Goal: Information Seeking & Learning: Learn about a topic

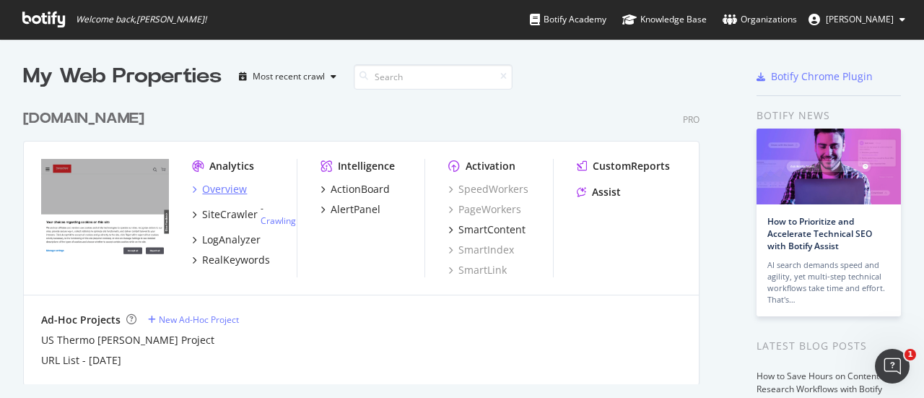
click at [232, 190] on div "Overview" at bounding box center [224, 189] width 45 height 14
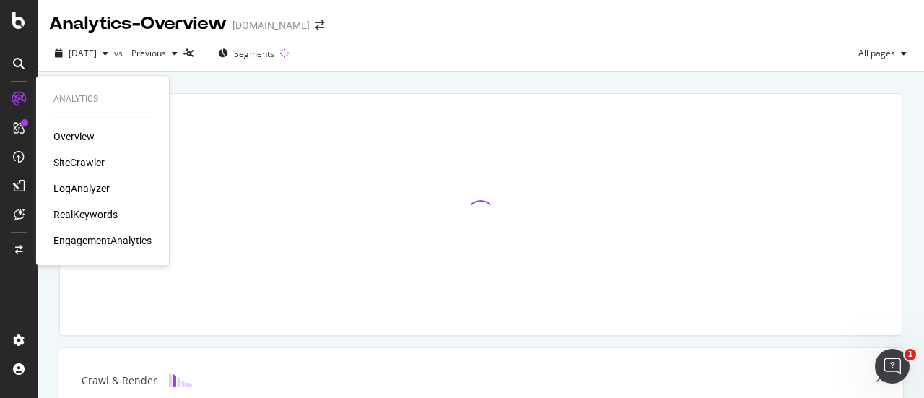
click at [81, 214] on div "RealKeywords" at bounding box center [85, 214] width 64 height 14
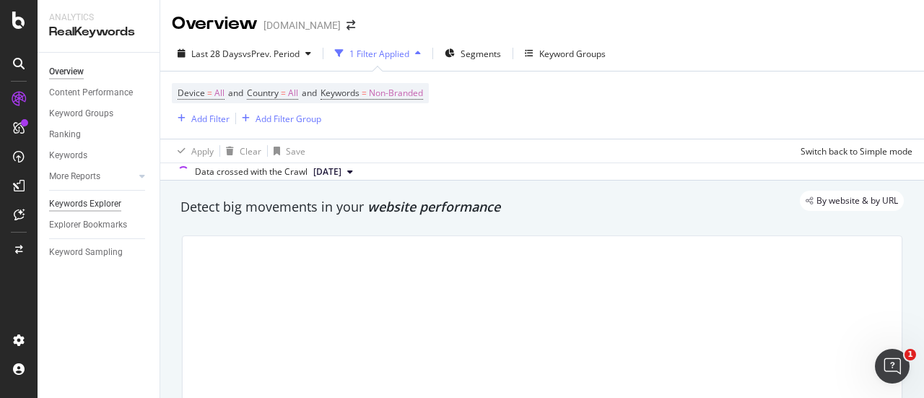
click at [113, 203] on div "Keywords Explorer" at bounding box center [85, 203] width 72 height 15
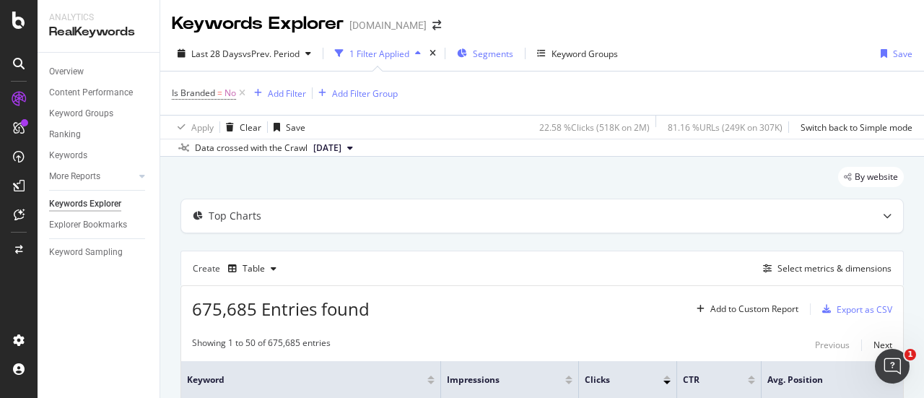
click at [484, 60] on div "Segments" at bounding box center [485, 54] width 56 height 22
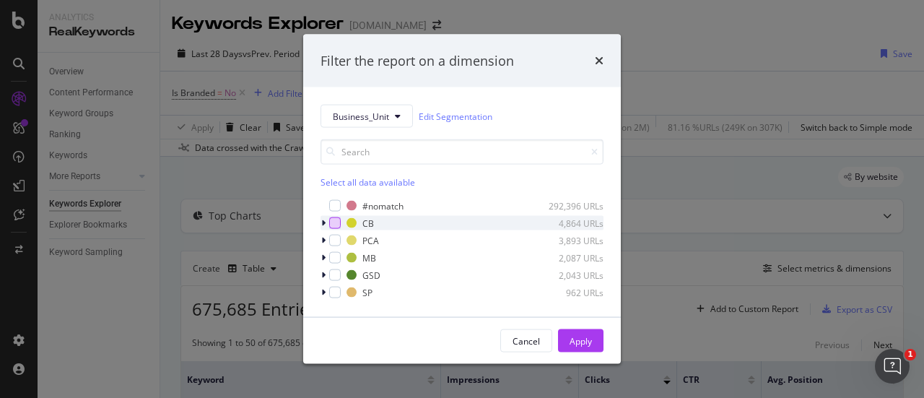
click at [338, 224] on div "modal" at bounding box center [335, 223] width 12 height 12
click at [323, 224] on icon "modal" at bounding box center [323, 223] width 4 height 9
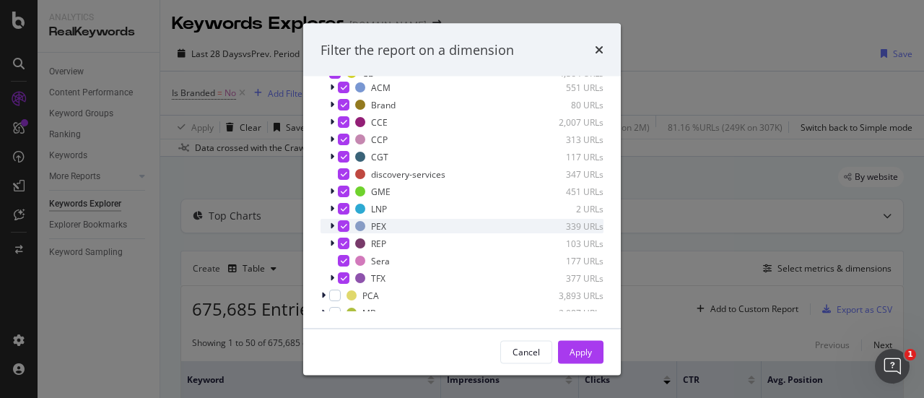
scroll to position [66, 0]
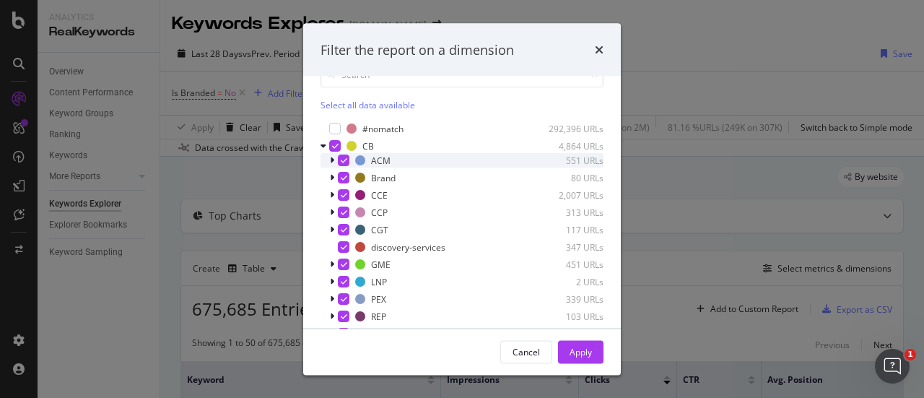
click at [331, 161] on icon "modal" at bounding box center [332, 160] width 4 height 9
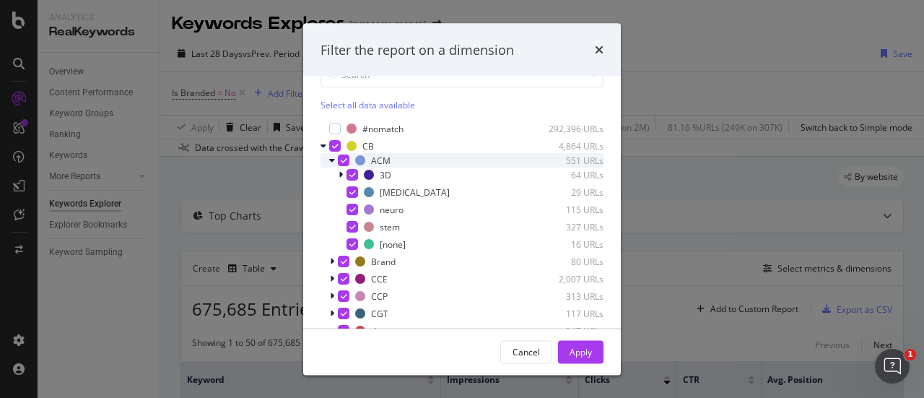
click at [331, 161] on icon "modal" at bounding box center [332, 160] width 6 height 9
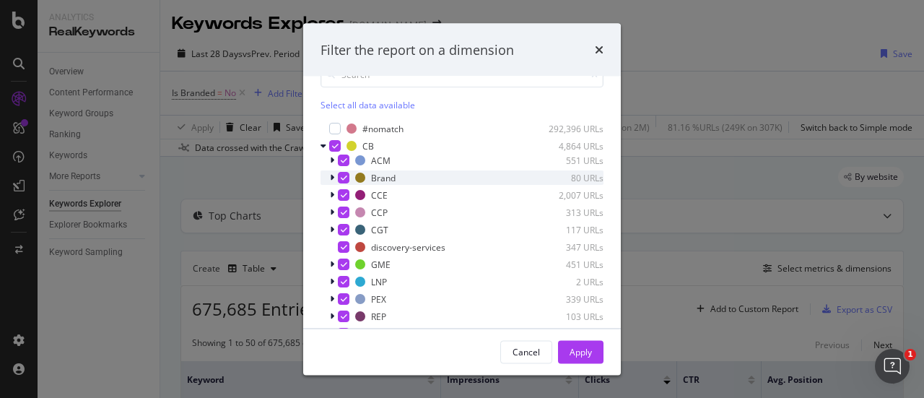
click at [332, 175] on icon "modal" at bounding box center [332, 177] width 4 height 9
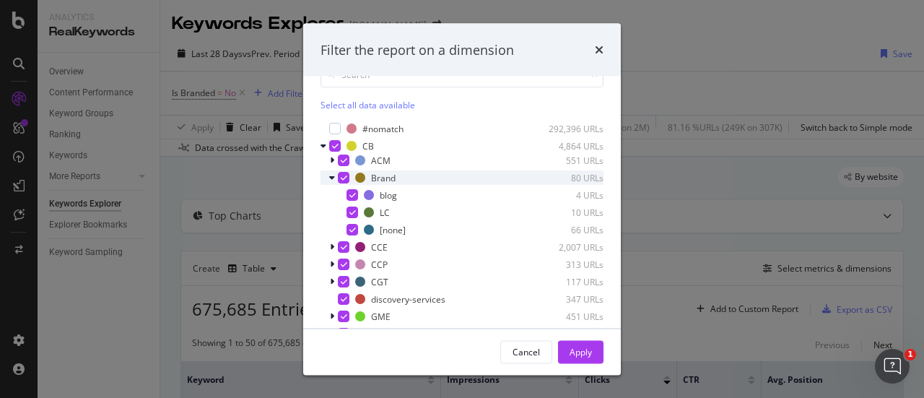
click at [332, 175] on icon "modal" at bounding box center [332, 177] width 6 height 9
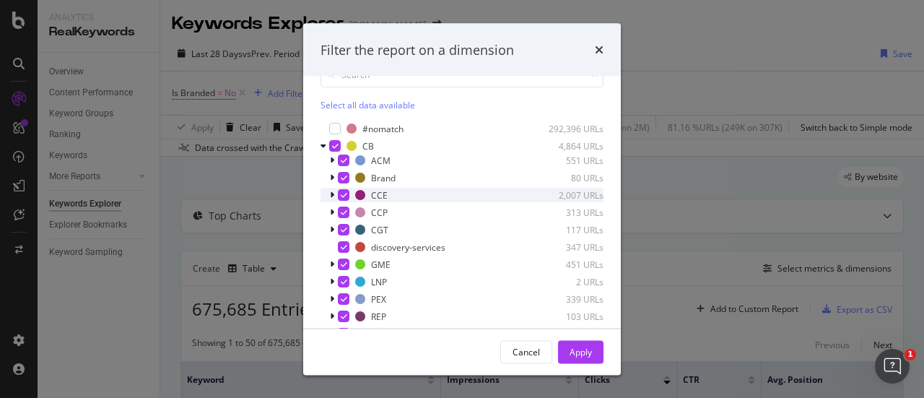
click at [331, 194] on icon "modal" at bounding box center [332, 195] width 4 height 9
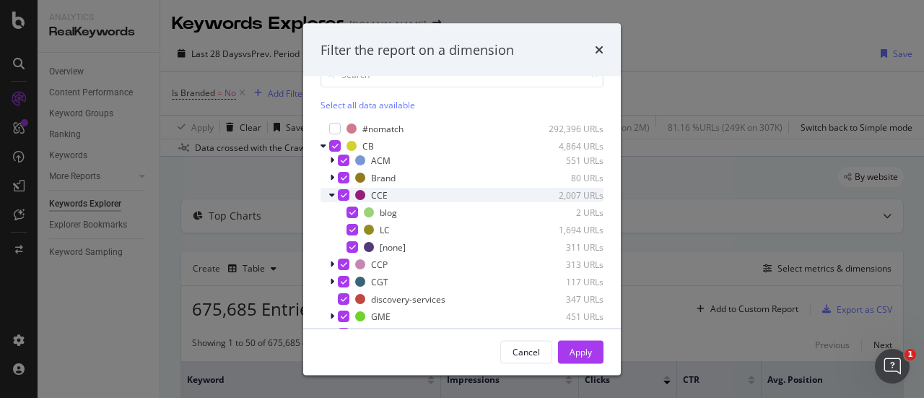
click at [331, 194] on icon "modal" at bounding box center [332, 195] width 6 height 9
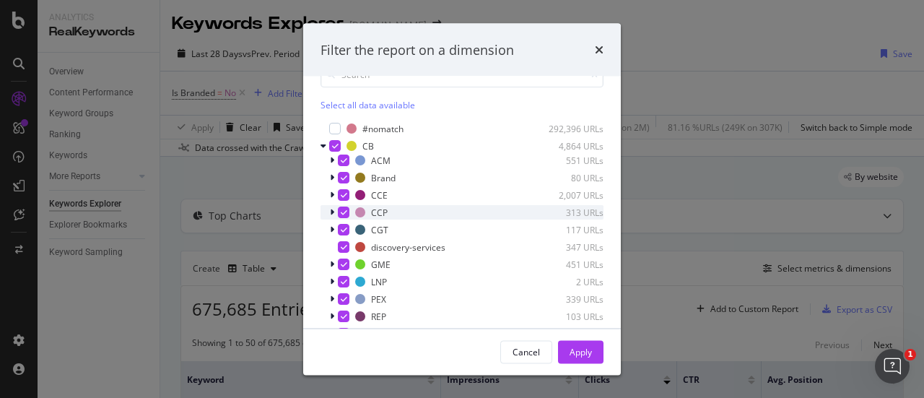
click at [331, 211] on icon "modal" at bounding box center [332, 212] width 4 height 9
click at [331, 211] on icon "modal" at bounding box center [332, 212] width 6 height 9
click at [331, 226] on icon "modal" at bounding box center [332, 229] width 4 height 9
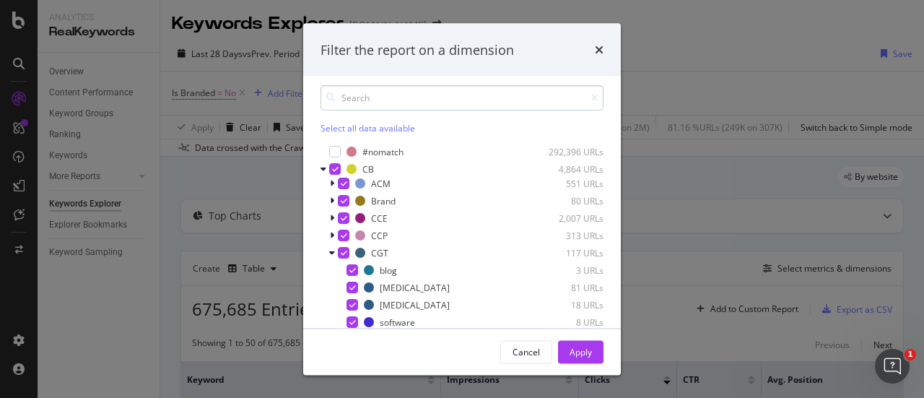
scroll to position [0, 0]
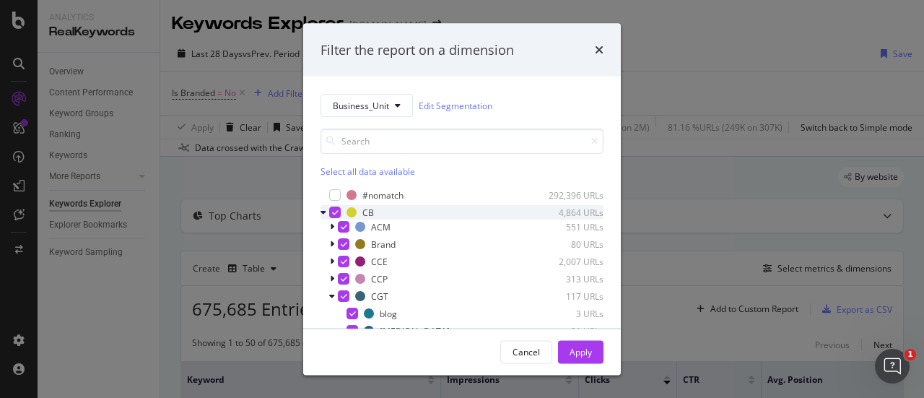
click at [331, 214] on div "modal" at bounding box center [335, 212] width 12 height 12
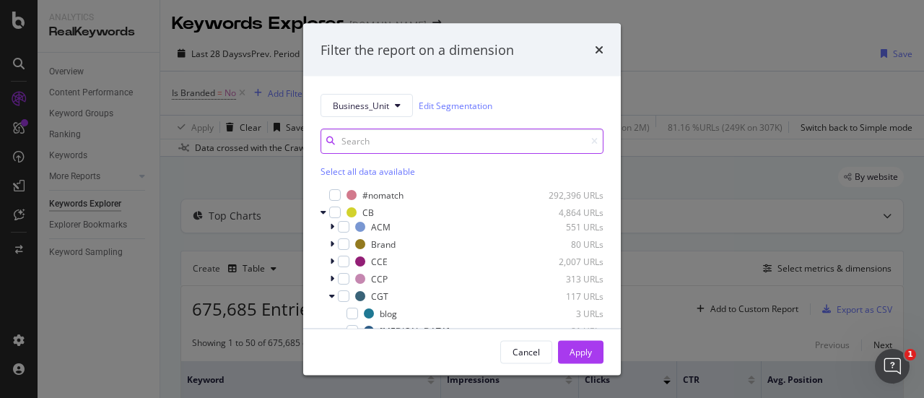
click at [378, 135] on input "modal" at bounding box center [461, 140] width 283 height 25
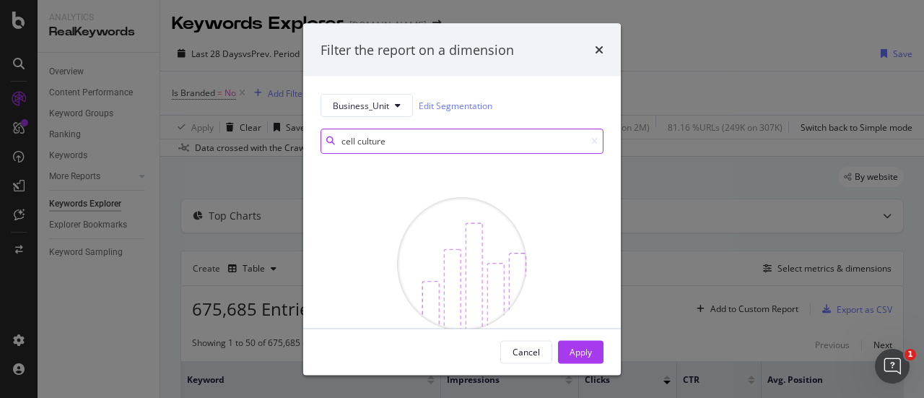
click at [360, 144] on input "cell culture" at bounding box center [461, 140] width 283 height 25
click at [359, 143] on input "cell culture" at bounding box center [461, 140] width 283 height 25
click at [382, 139] on input "cell culture" at bounding box center [461, 140] width 283 height 25
click at [390, 140] on input "cell culture" at bounding box center [461, 140] width 283 height 25
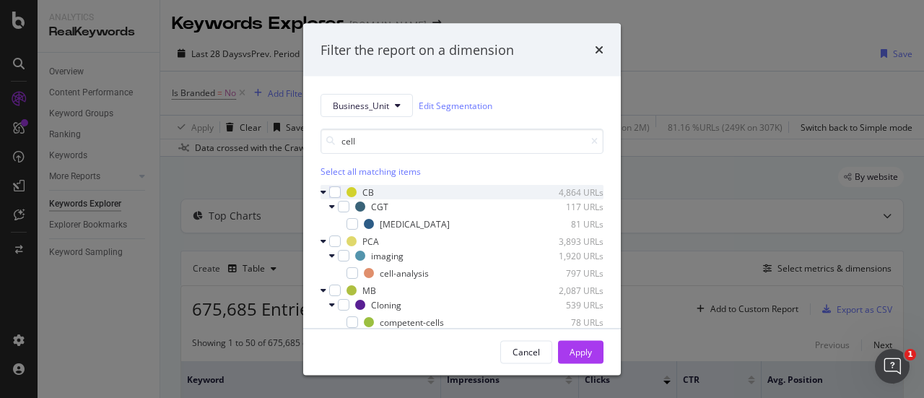
click at [323, 190] on icon "modal" at bounding box center [323, 192] width 6 height 9
click at [333, 203] on icon "modal" at bounding box center [332, 206] width 6 height 9
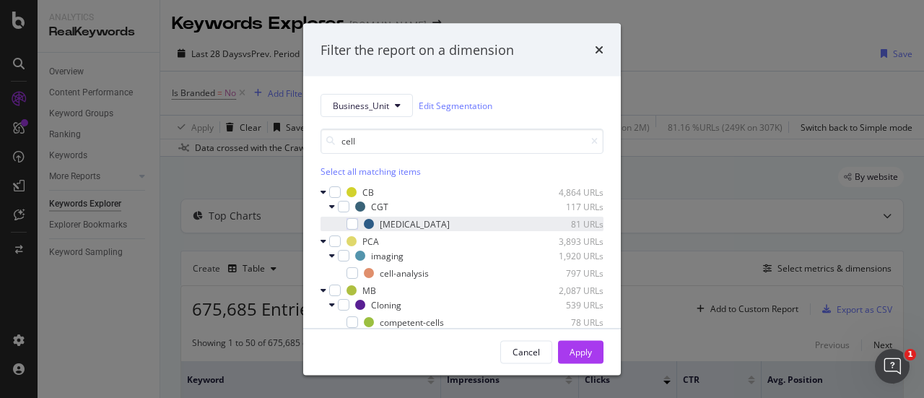
scroll to position [17, 0]
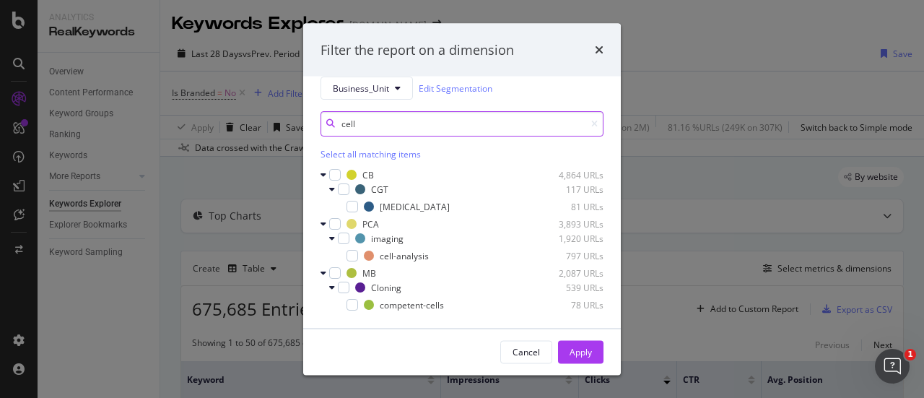
click at [398, 114] on input "cell" at bounding box center [461, 123] width 283 height 25
type input "c"
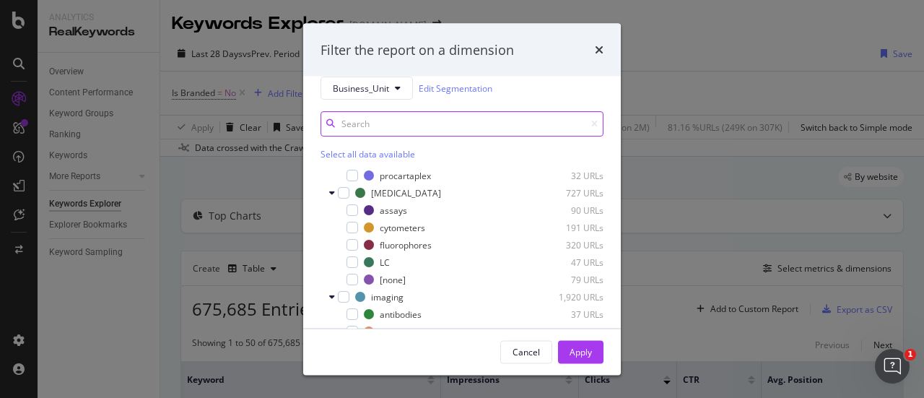
scroll to position [794, 0]
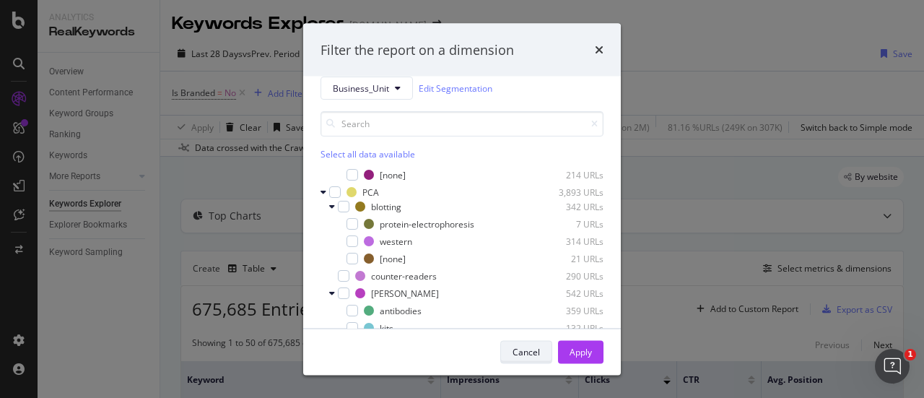
click at [533, 358] on div "Cancel" at bounding box center [525, 351] width 27 height 20
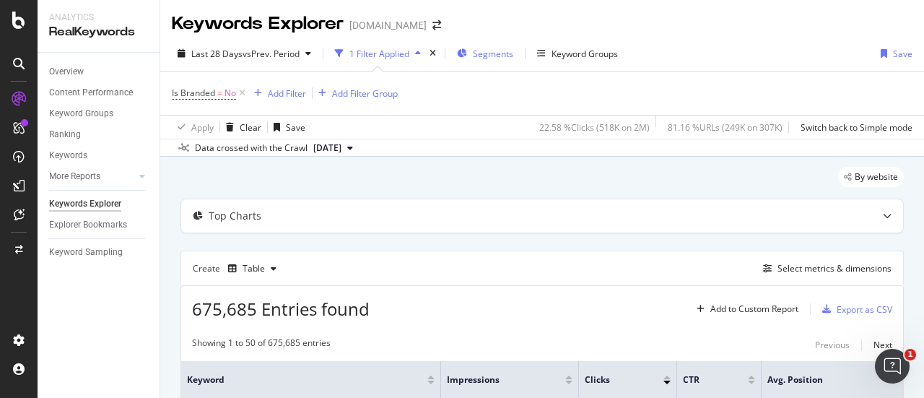
click at [484, 49] on span "Segments" at bounding box center [493, 54] width 40 height 12
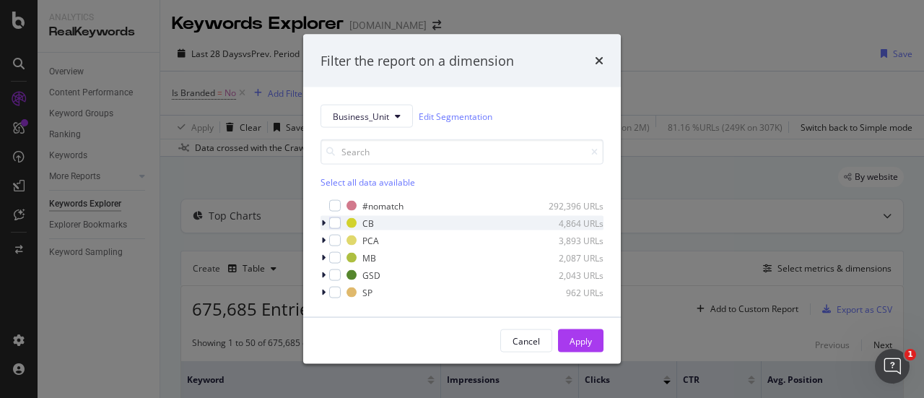
click at [322, 224] on icon "modal" at bounding box center [323, 223] width 4 height 9
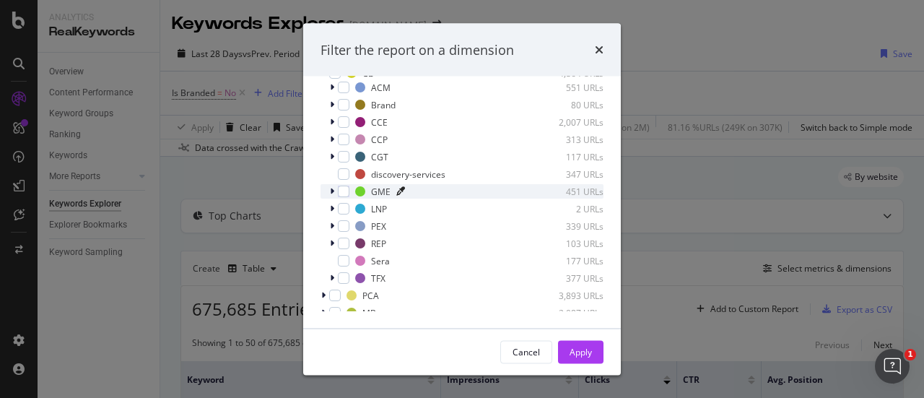
scroll to position [66, 0]
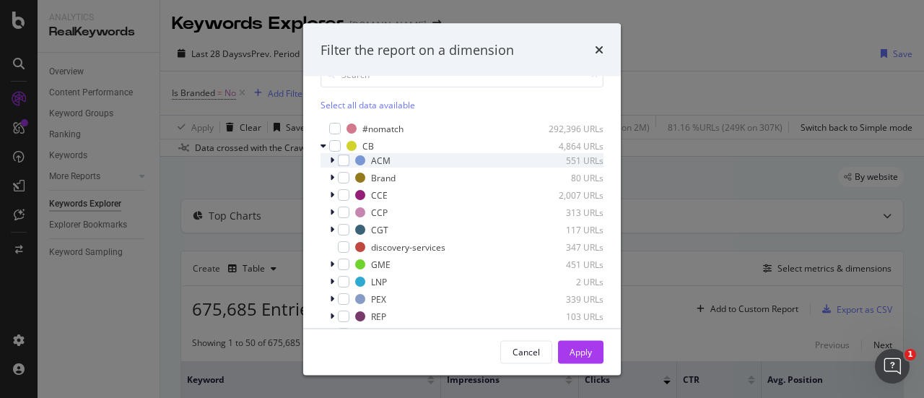
click at [333, 158] on icon "modal" at bounding box center [332, 160] width 4 height 9
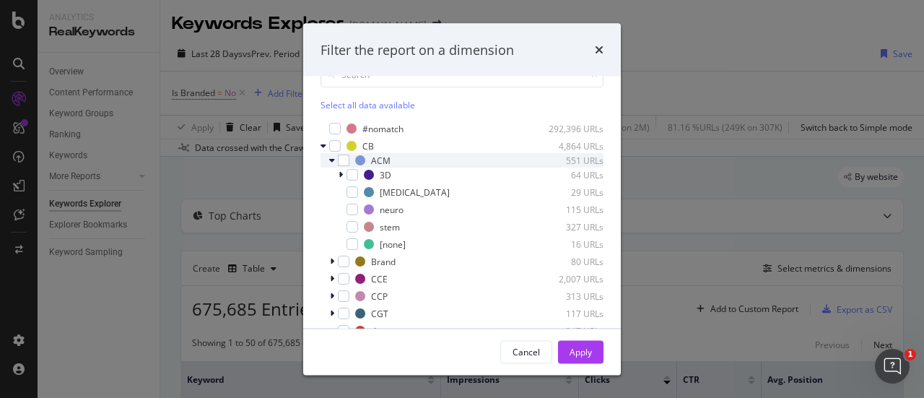
click at [331, 157] on icon "modal" at bounding box center [332, 160] width 6 height 9
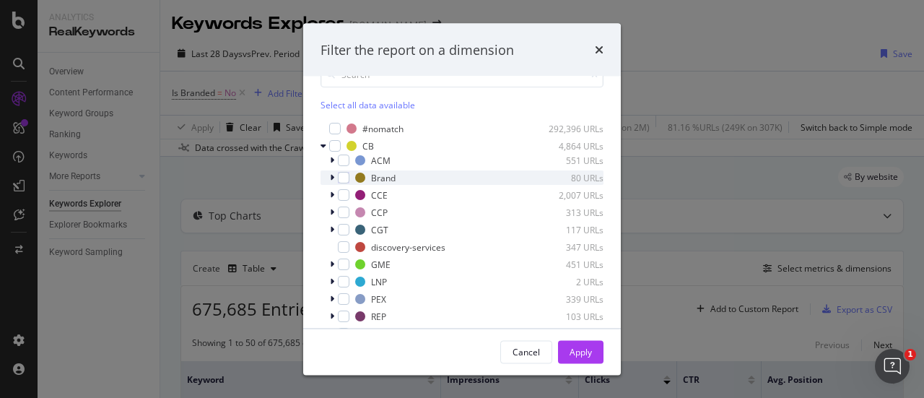
click at [333, 175] on icon "modal" at bounding box center [332, 177] width 4 height 9
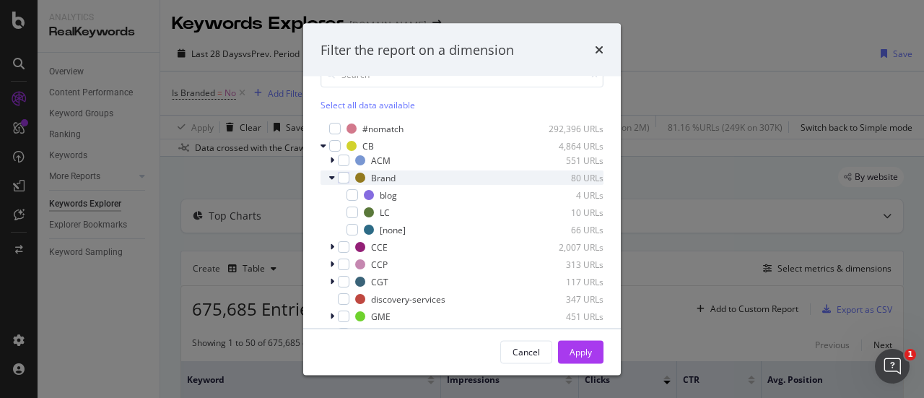
click at [333, 175] on icon "modal" at bounding box center [332, 177] width 6 height 9
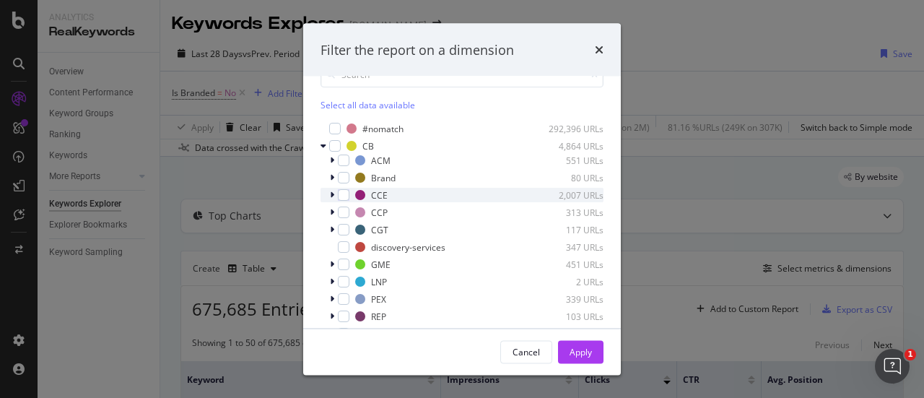
click at [329, 195] on div "modal" at bounding box center [333, 195] width 9 height 14
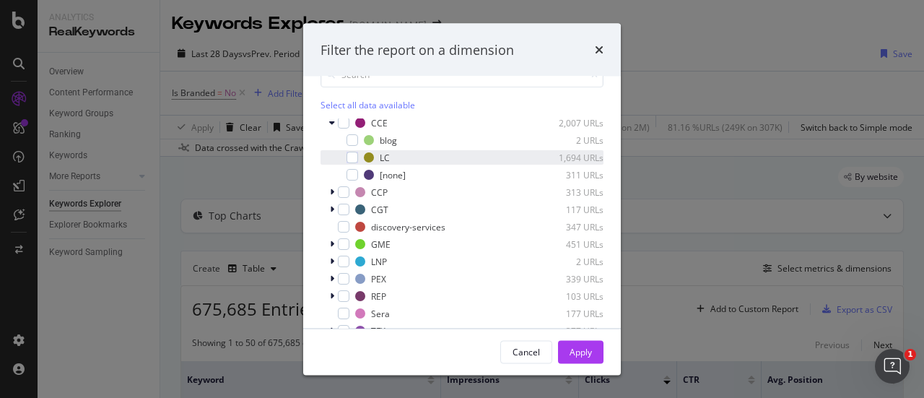
scroll to position [0, 0]
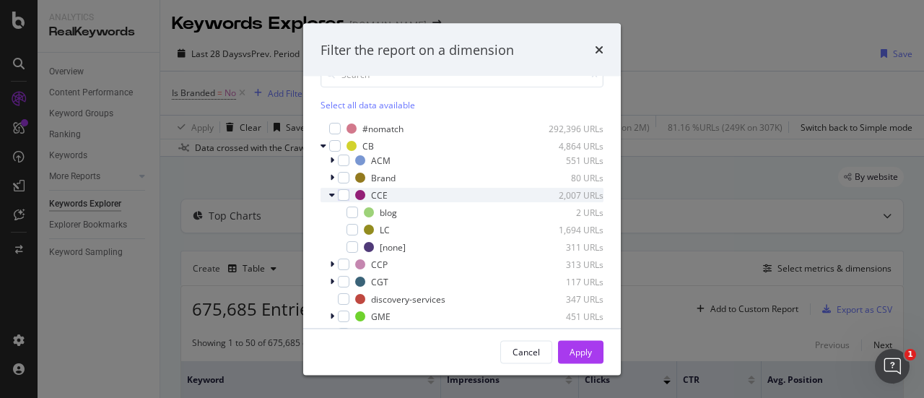
click at [333, 196] on icon "modal" at bounding box center [332, 195] width 6 height 9
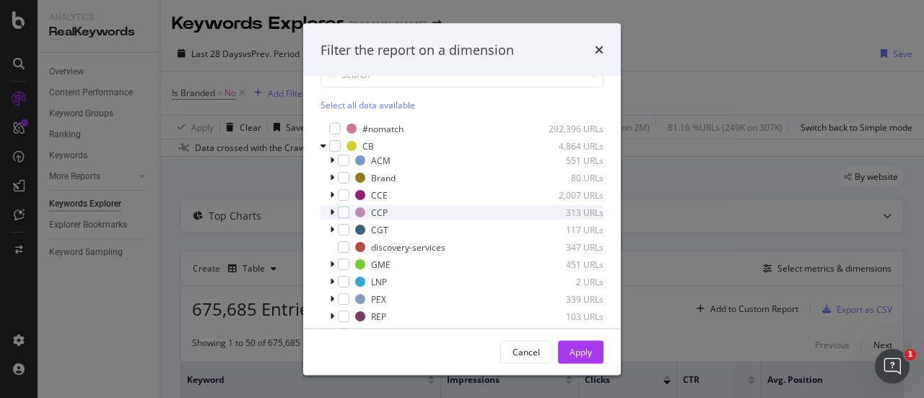
click at [333, 209] on icon "modal" at bounding box center [332, 212] width 4 height 9
click at [333, 209] on icon "modal" at bounding box center [332, 212] width 6 height 9
click at [332, 227] on icon "modal" at bounding box center [332, 229] width 4 height 9
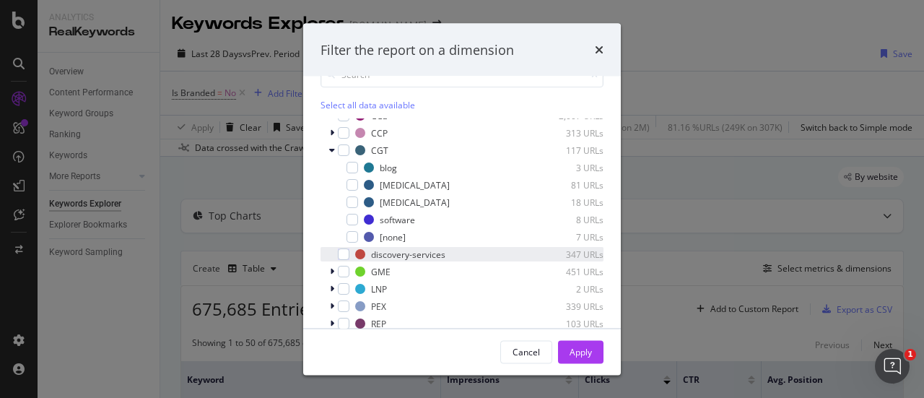
scroll to position [58, 0]
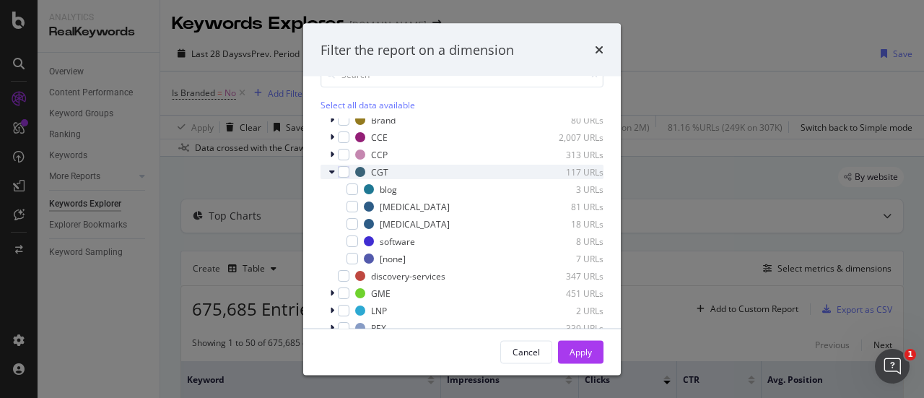
click at [330, 171] on icon "modal" at bounding box center [332, 171] width 6 height 9
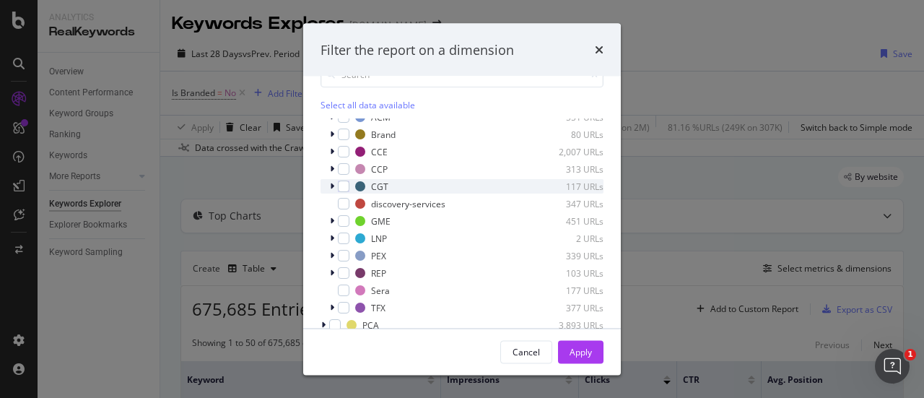
click at [332, 187] on icon "modal" at bounding box center [332, 186] width 4 height 9
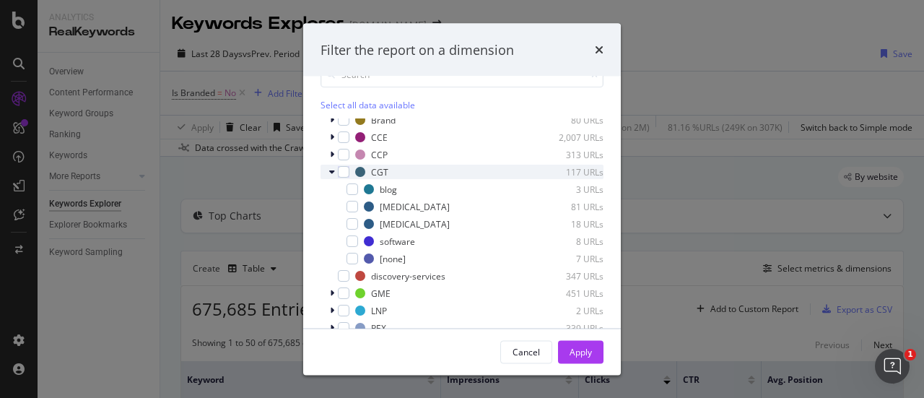
click at [333, 171] on icon "modal" at bounding box center [332, 171] width 6 height 9
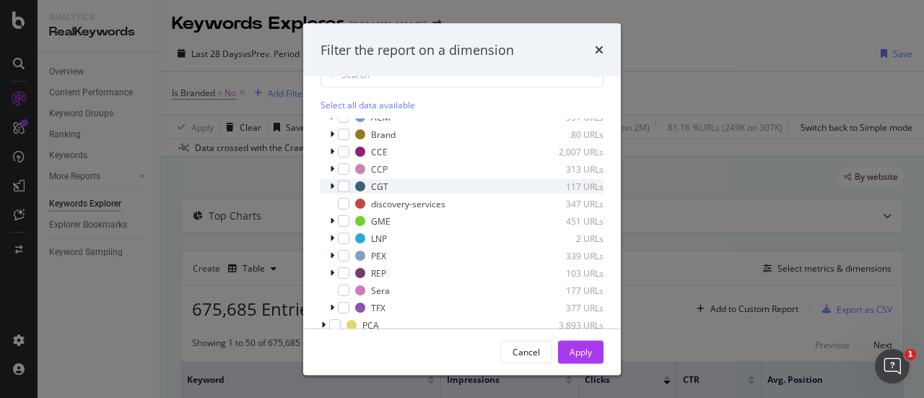
click at [332, 184] on icon "modal" at bounding box center [332, 186] width 4 height 9
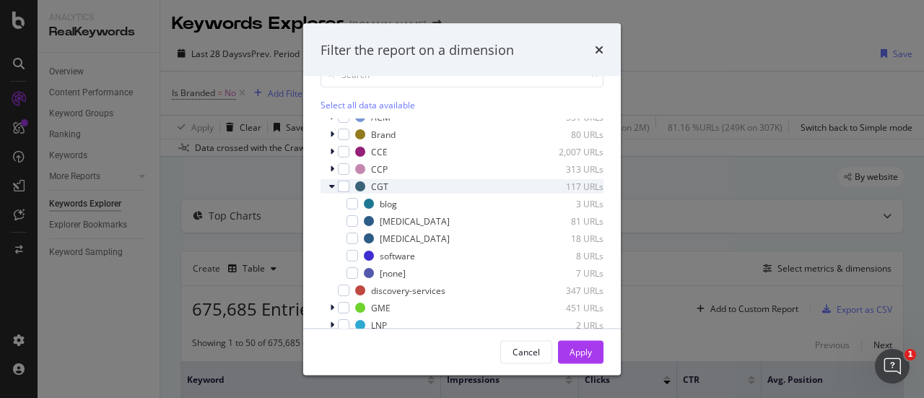
scroll to position [58, 0]
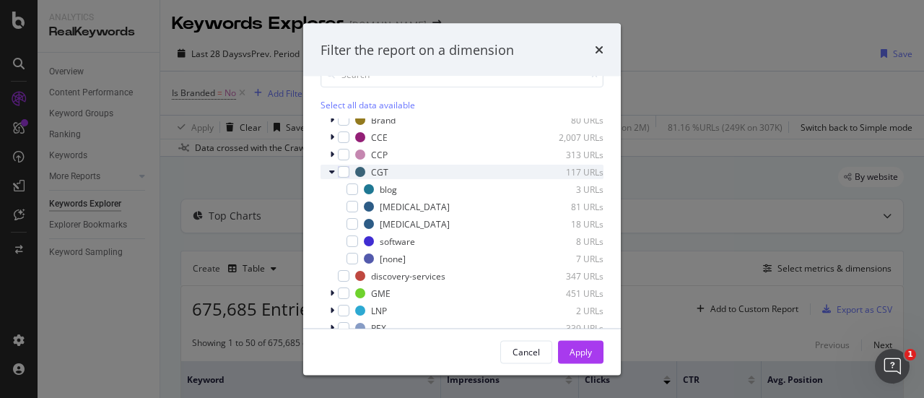
click at [329, 170] on icon "modal" at bounding box center [332, 171] width 6 height 9
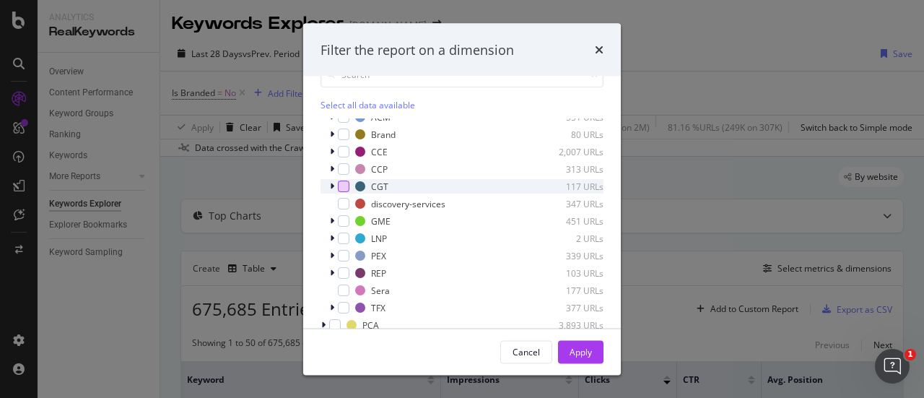
scroll to position [139, 0]
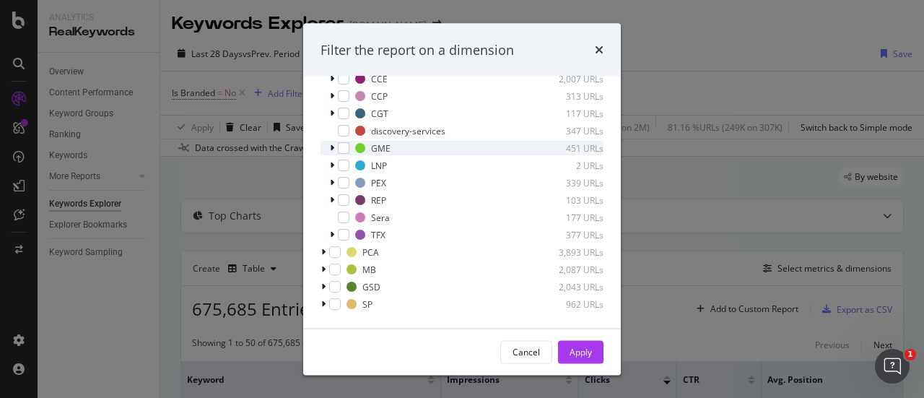
click at [330, 147] on icon "modal" at bounding box center [332, 148] width 4 height 9
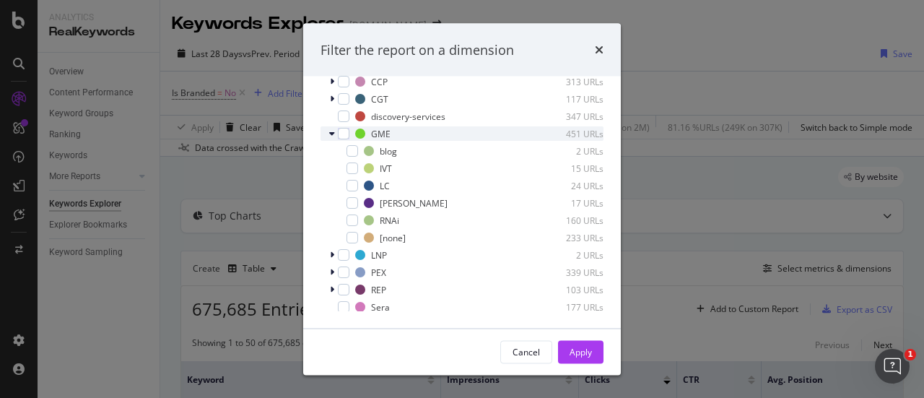
click at [335, 134] on div "modal" at bounding box center [333, 134] width 9 height 14
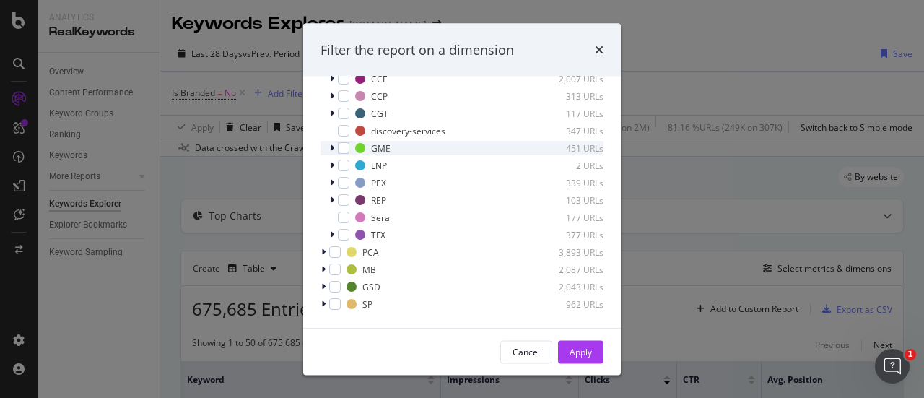
click at [333, 145] on icon "modal" at bounding box center [332, 148] width 4 height 9
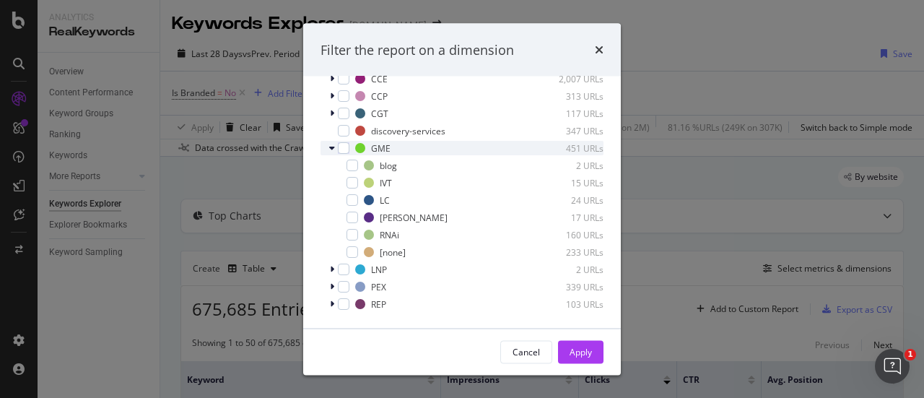
scroll to position [58, 0]
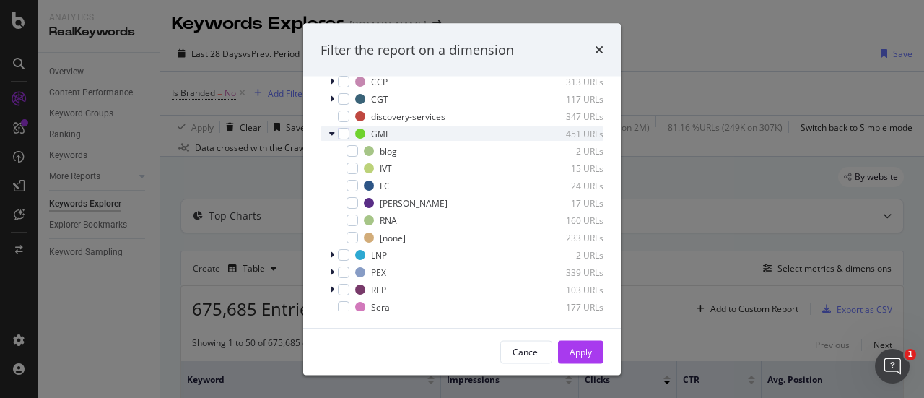
click at [333, 135] on icon "modal" at bounding box center [332, 134] width 6 height 9
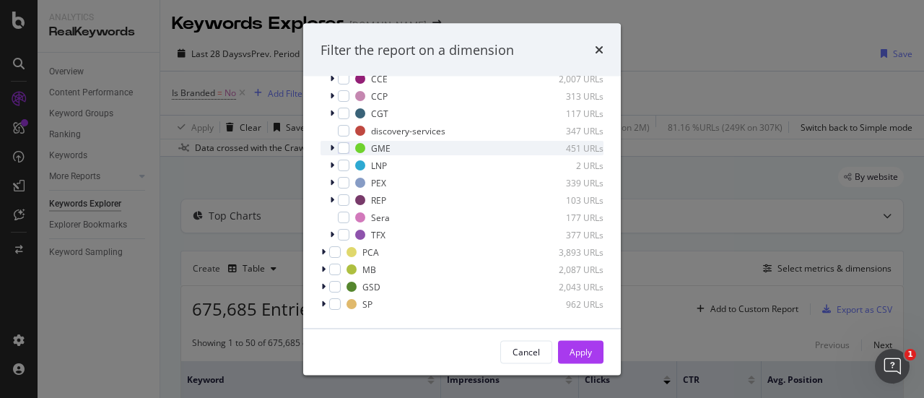
scroll to position [43, 0]
click at [333, 167] on icon "modal" at bounding box center [332, 166] width 4 height 9
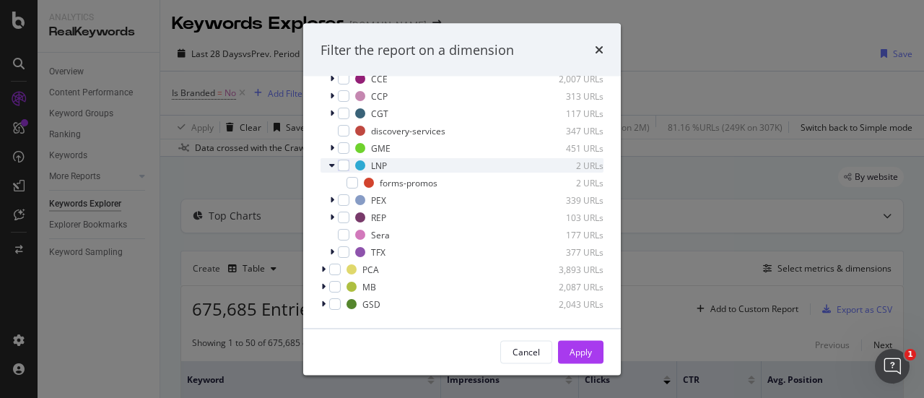
scroll to position [58, 0]
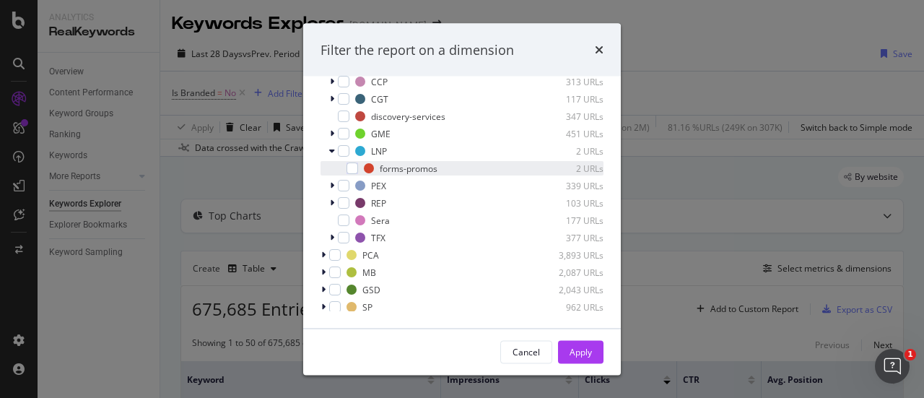
click at [332, 164] on div "forms-promos 2 URLs" at bounding box center [461, 169] width 283 height 14
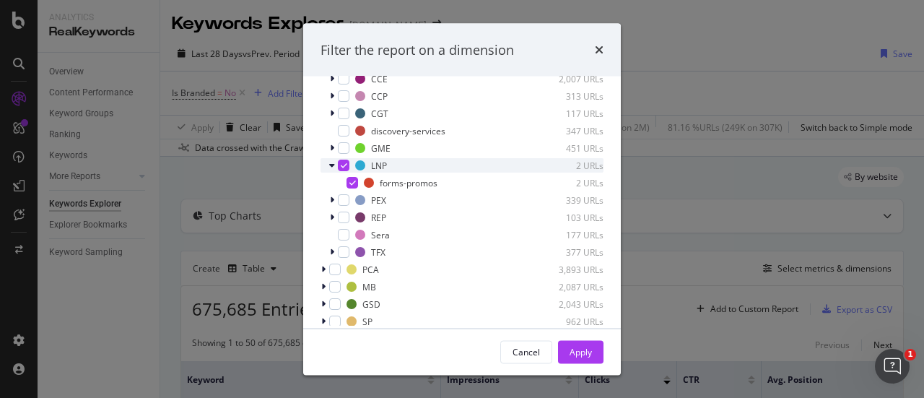
click at [333, 165] on icon "modal" at bounding box center [332, 166] width 6 height 9
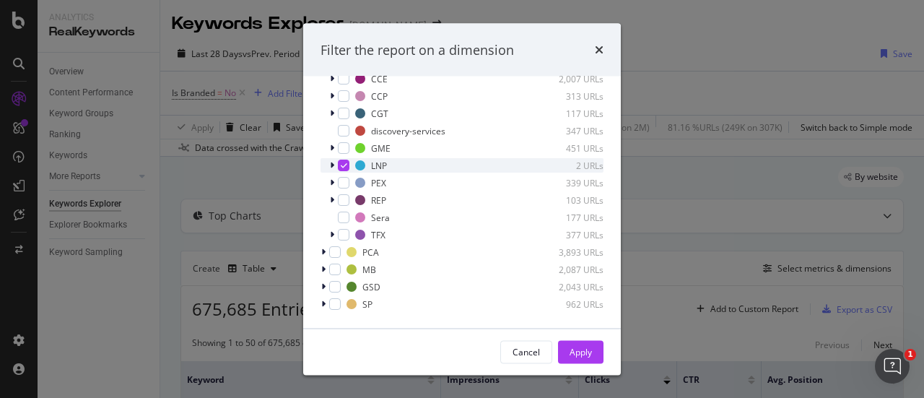
click at [343, 167] on icon "modal" at bounding box center [344, 165] width 6 height 7
click at [333, 180] on icon "modal" at bounding box center [332, 183] width 4 height 9
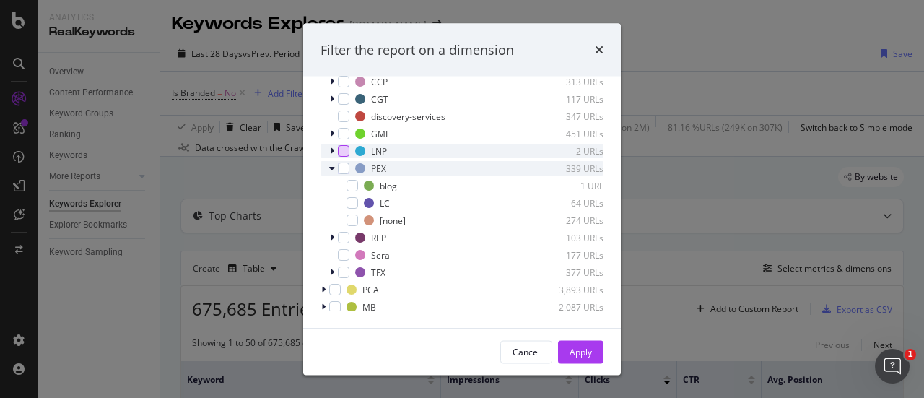
click at [332, 168] on icon "modal" at bounding box center [332, 169] width 6 height 9
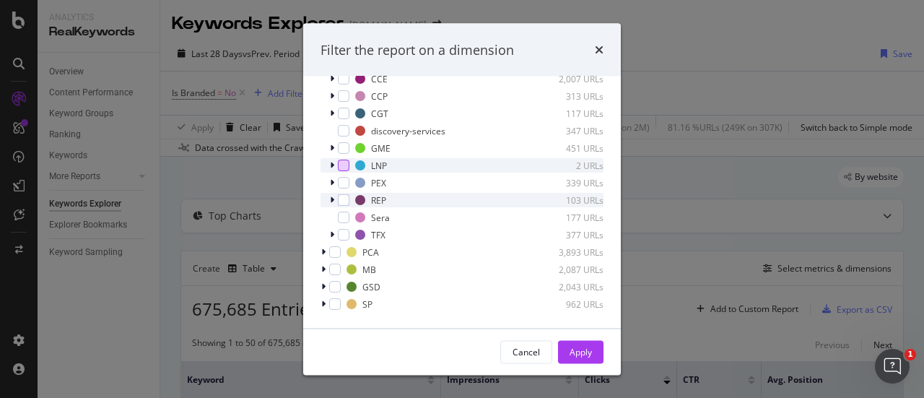
click at [331, 200] on icon "modal" at bounding box center [332, 200] width 4 height 9
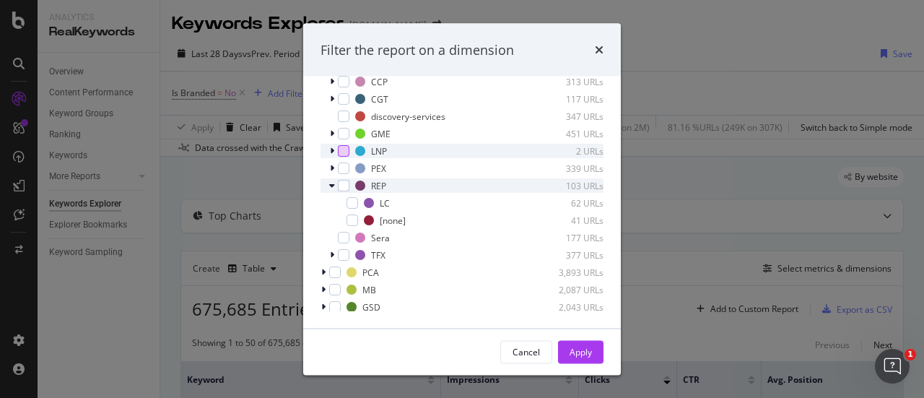
click at [332, 182] on icon "modal" at bounding box center [332, 186] width 6 height 9
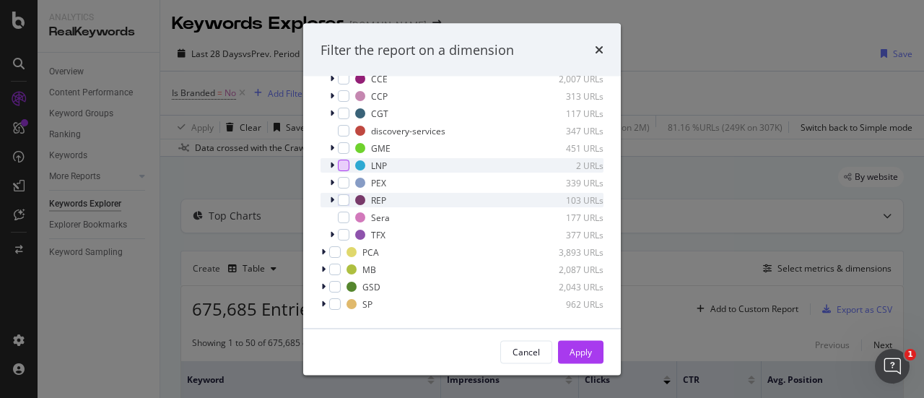
scroll to position [43, 0]
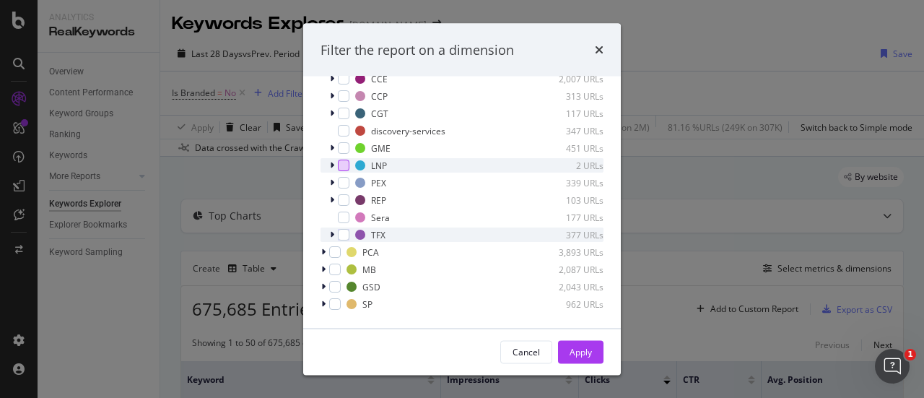
click at [332, 233] on icon "modal" at bounding box center [332, 235] width 4 height 9
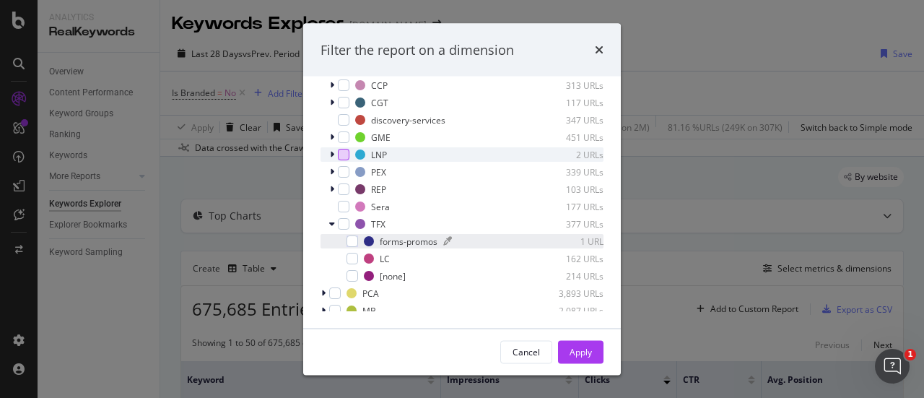
scroll to position [0, 0]
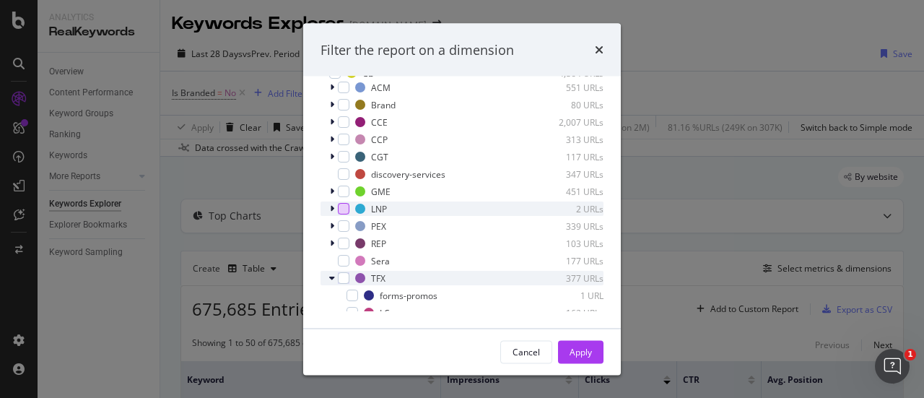
click at [334, 275] on icon "modal" at bounding box center [332, 278] width 6 height 9
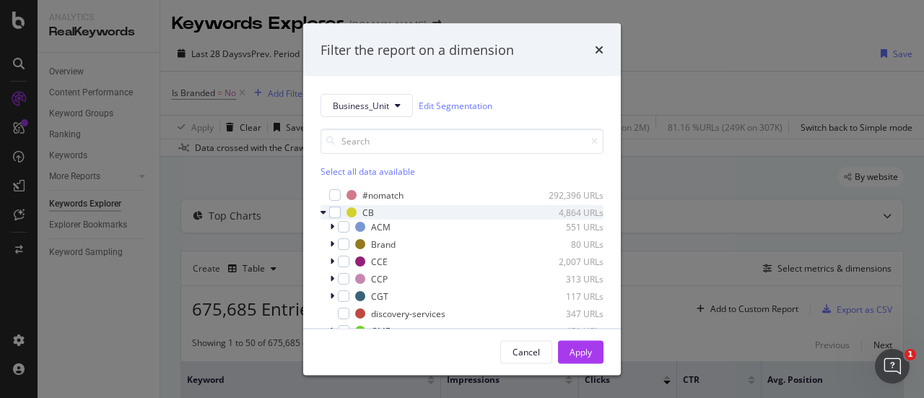
click at [322, 213] on icon "modal" at bounding box center [323, 212] width 6 height 9
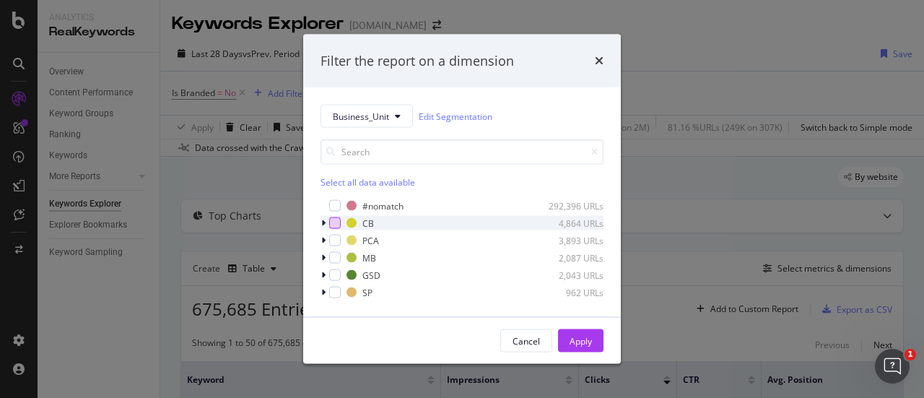
click at [336, 226] on div "modal" at bounding box center [335, 223] width 12 height 12
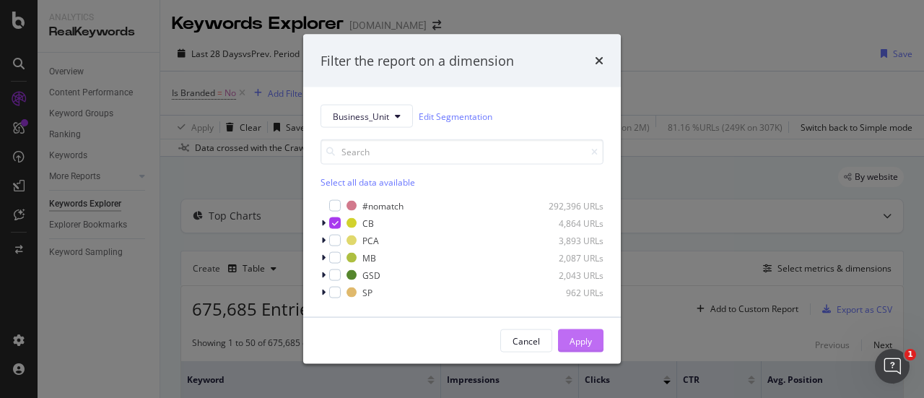
click at [586, 344] on div "Apply" at bounding box center [580, 340] width 22 height 12
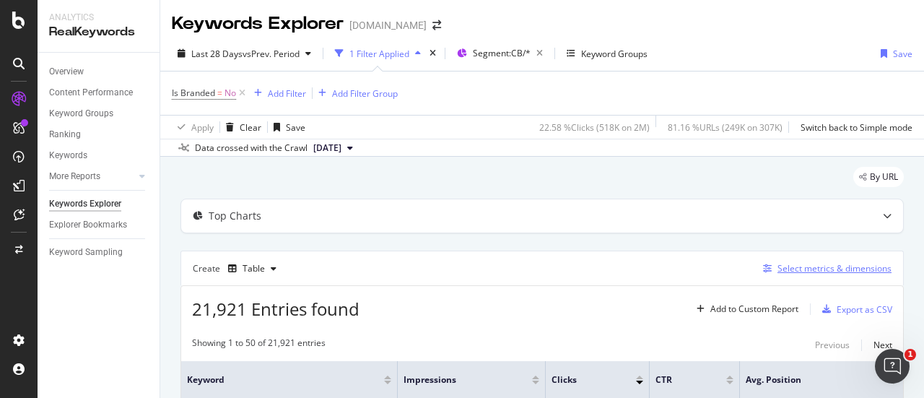
click at [844, 269] on div "Select metrics & dimensions" at bounding box center [834, 268] width 114 height 12
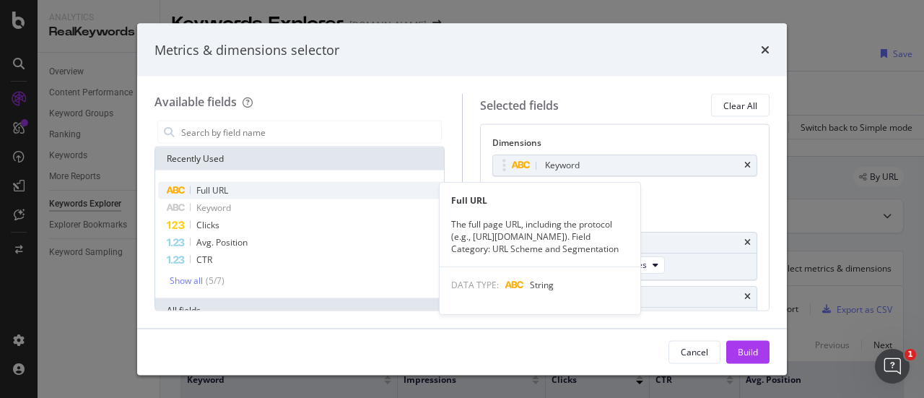
click at [210, 193] on span "Full URL" at bounding box center [212, 190] width 32 height 12
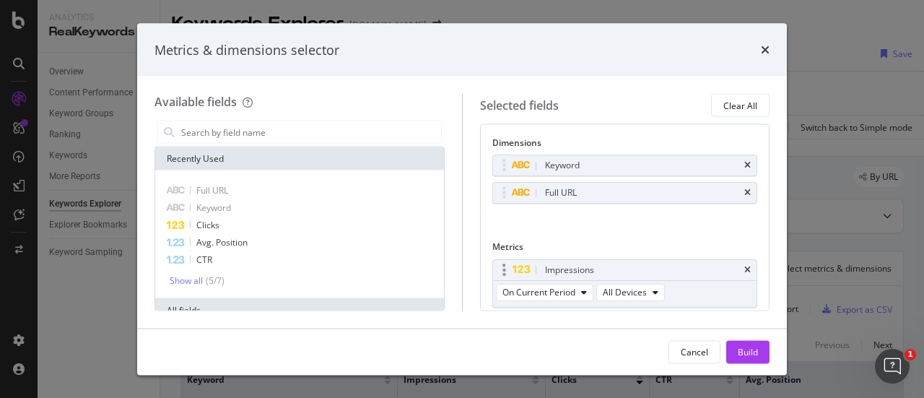
click at [741, 268] on div "Impressions" at bounding box center [625, 269] width 264 height 20
click at [744, 268] on icon "times" at bounding box center [747, 269] width 6 height 9
click at [744, 265] on icon "times" at bounding box center [747, 269] width 6 height 9
click at [744, 270] on icon "times" at bounding box center [747, 269] width 6 height 9
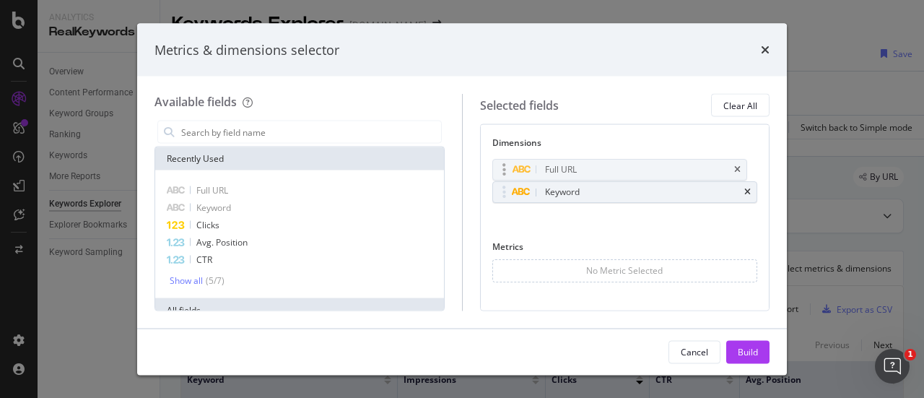
drag, startPoint x: 608, startPoint y: 193, endPoint x: 609, endPoint y: 171, distance: 22.4
click at [609, 171] on body "Analytics RealKeywords Overview Content Performance Keyword Groups Ranking Keyw…" at bounding box center [462, 199] width 924 height 398
click at [756, 350] on div "Build" at bounding box center [748, 351] width 20 height 12
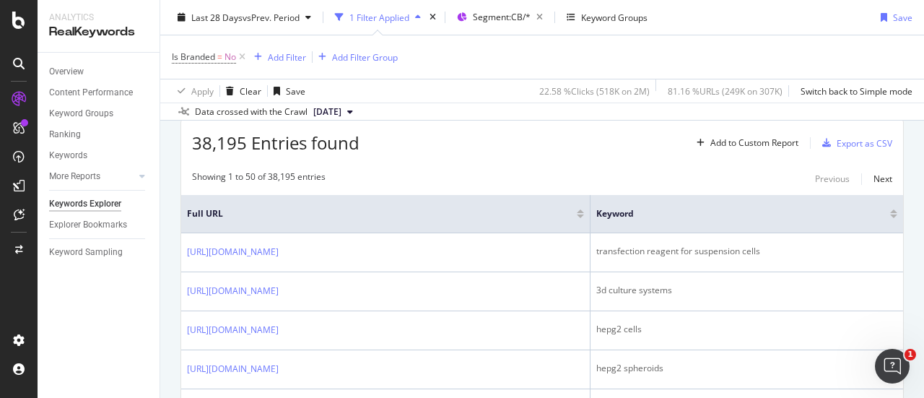
scroll to position [144, 0]
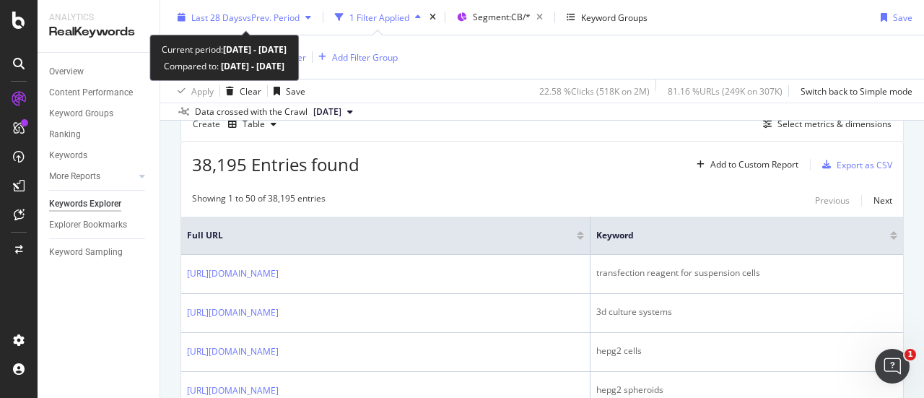
click at [234, 11] on span "Last 28 Days" at bounding box center [216, 17] width 51 height 12
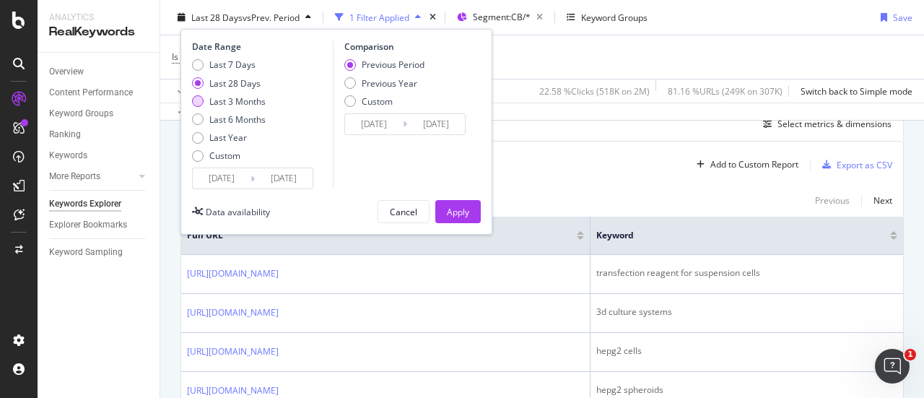
click at [226, 97] on div "Last 3 Months" at bounding box center [237, 101] width 56 height 12
type input "[DATE]"
click at [450, 202] on div "Apply" at bounding box center [458, 212] width 22 height 22
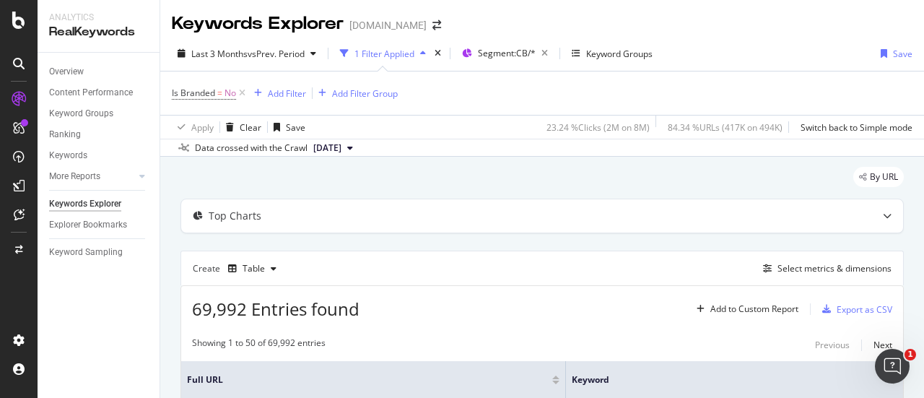
scroll to position [72, 0]
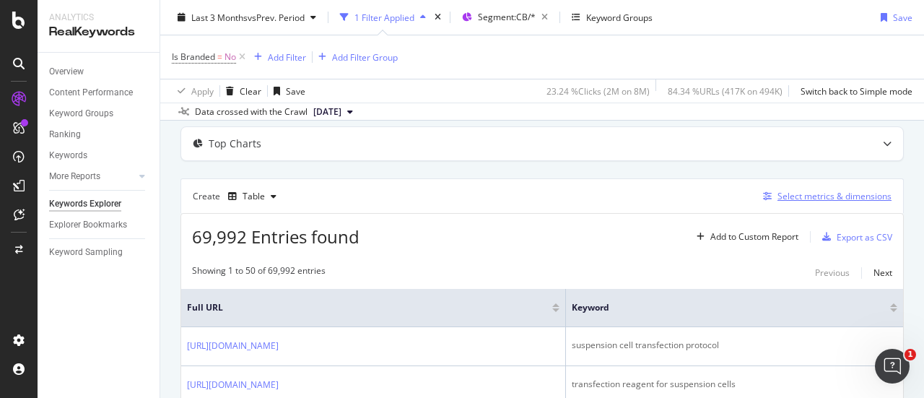
click at [817, 198] on div "Select metrics & dimensions" at bounding box center [834, 196] width 114 height 12
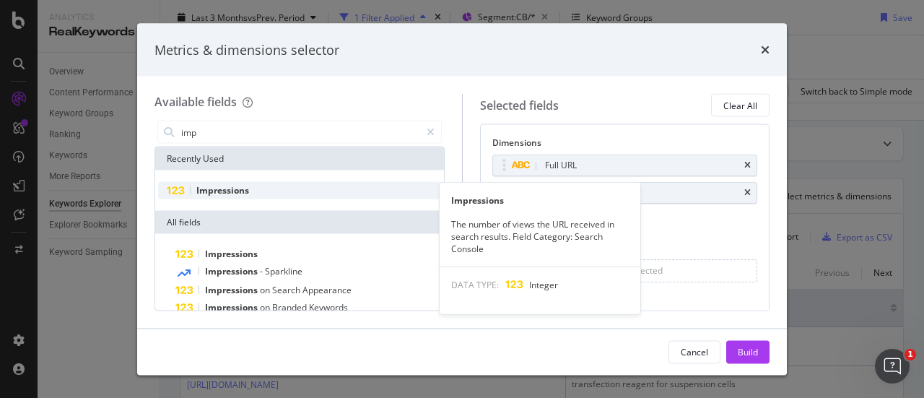
type input "imp"
click at [237, 187] on span "Impressions" at bounding box center [222, 190] width 53 height 12
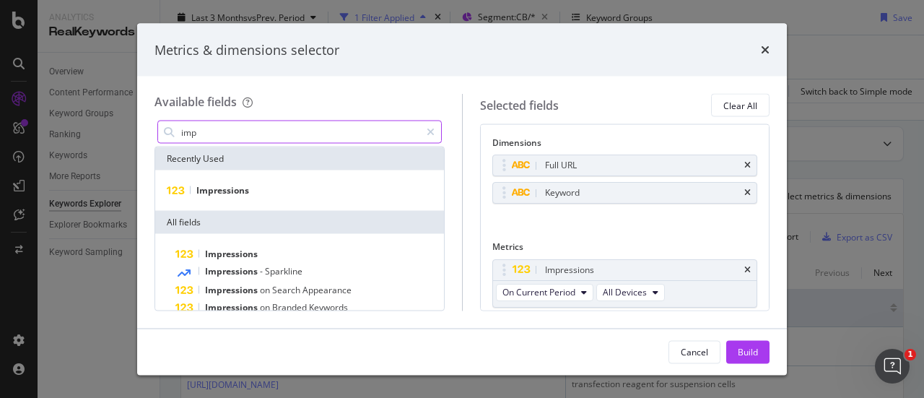
click at [261, 134] on input "imp" at bounding box center [300, 132] width 240 height 22
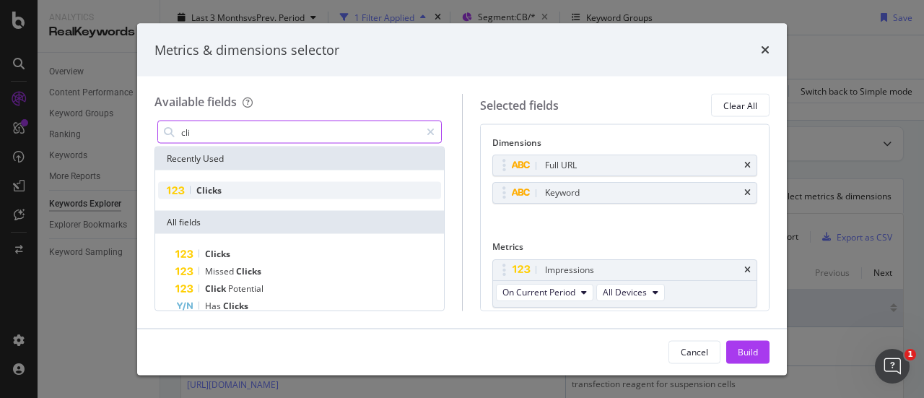
type input "cli"
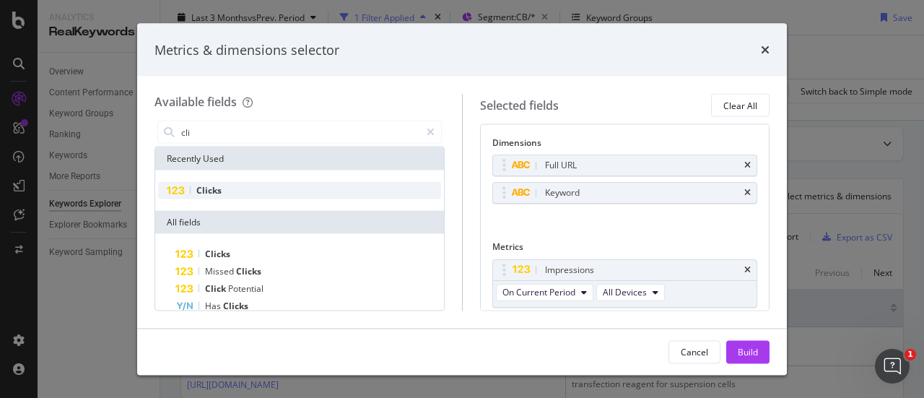
click at [268, 188] on div "Clicks" at bounding box center [299, 190] width 283 height 17
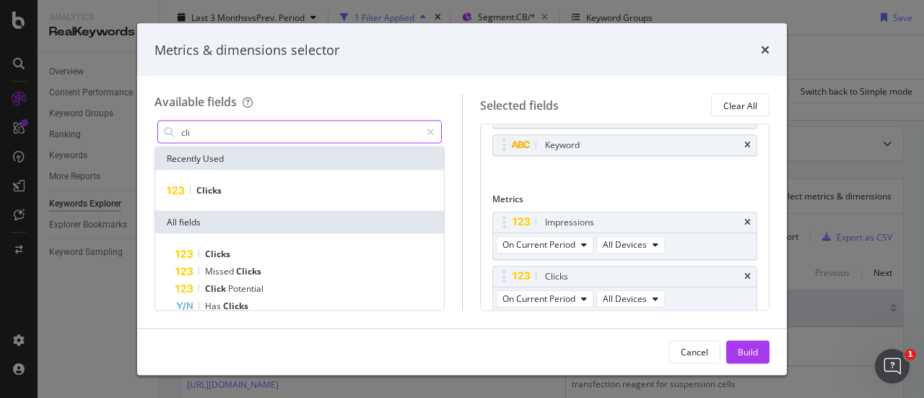
click at [280, 134] on input "cli" at bounding box center [300, 132] width 240 height 22
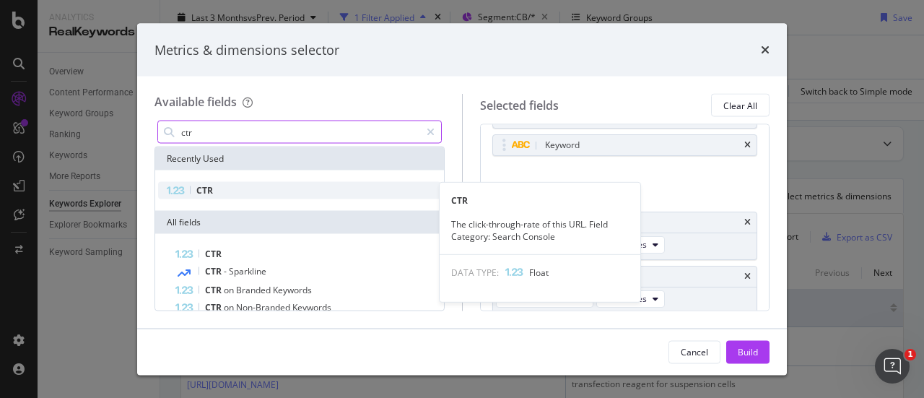
type input "ctr"
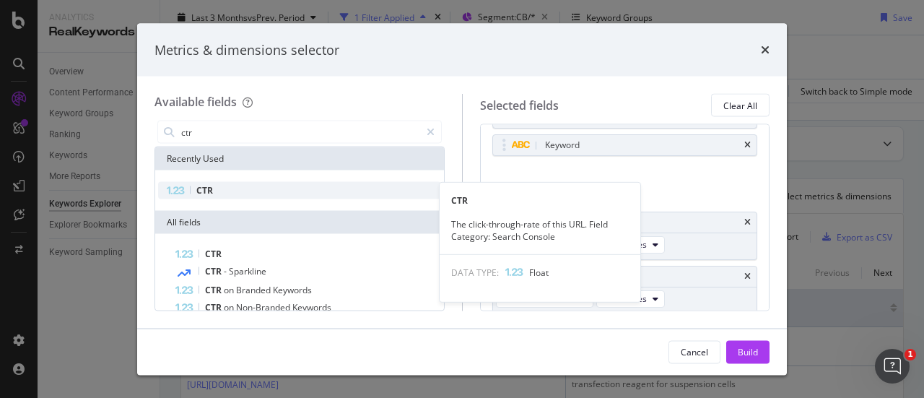
click at [235, 188] on div "CTR" at bounding box center [299, 190] width 283 height 17
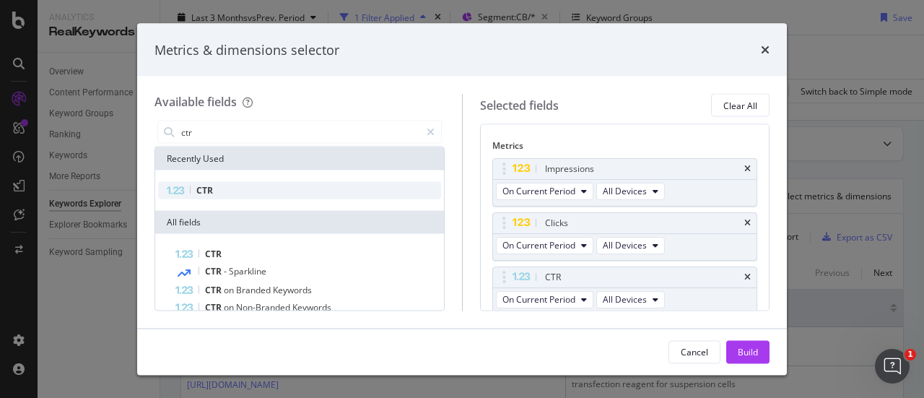
scroll to position [102, 0]
click at [746, 351] on div "Build" at bounding box center [748, 351] width 20 height 12
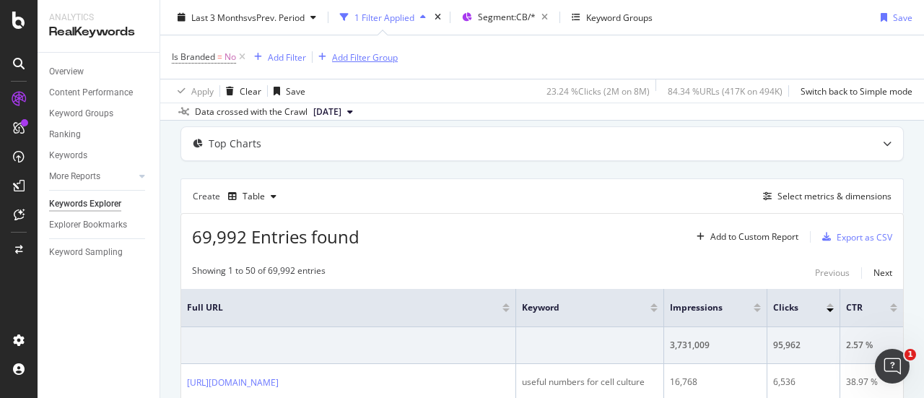
click at [329, 61] on div "button" at bounding box center [322, 57] width 19 height 9
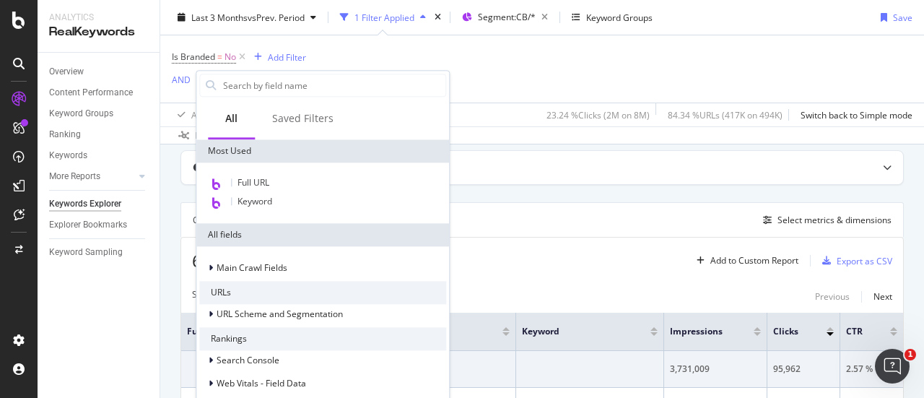
scroll to position [96, 0]
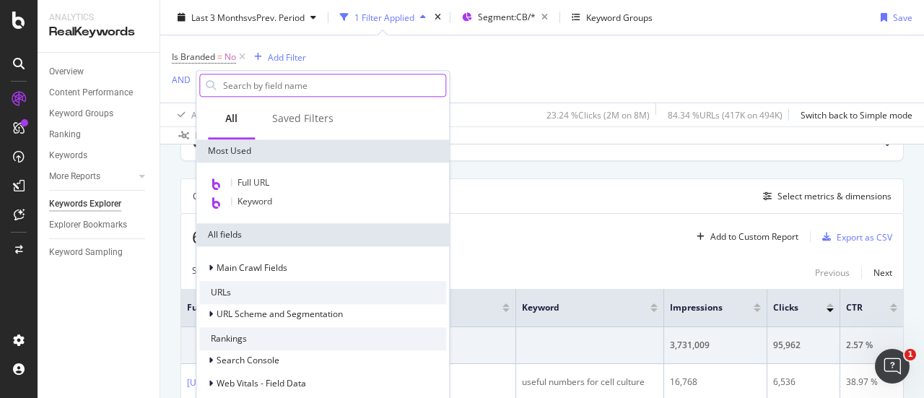
click at [314, 90] on input "text" at bounding box center [334, 85] width 224 height 22
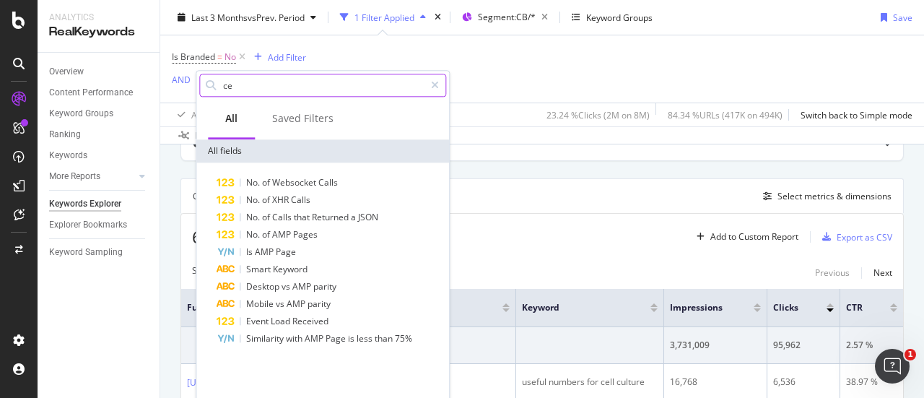
type input "c"
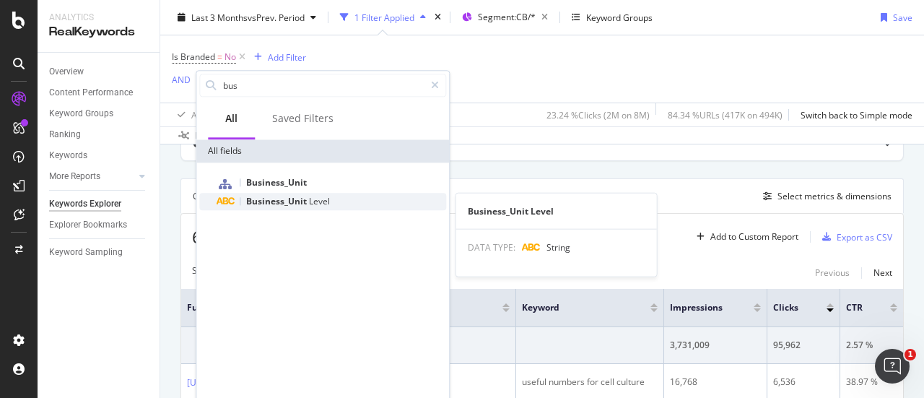
type input "bus"
click at [329, 207] on div "Business_Unit Level" at bounding box center [332, 201] width 230 height 17
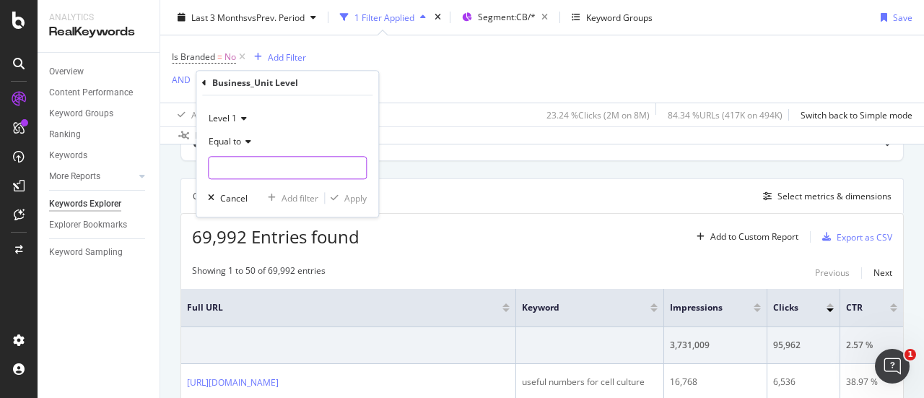
click at [242, 166] on input "text" at bounding box center [287, 167] width 157 height 23
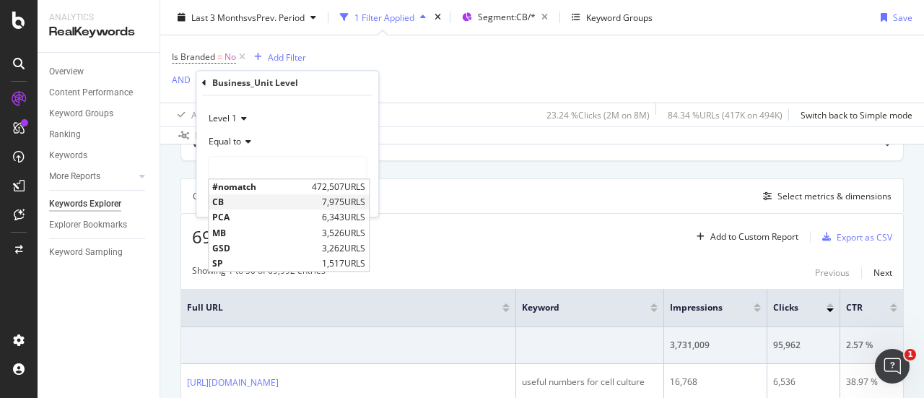
click at [242, 199] on span "CB" at bounding box center [265, 202] width 106 height 12
type input "CB"
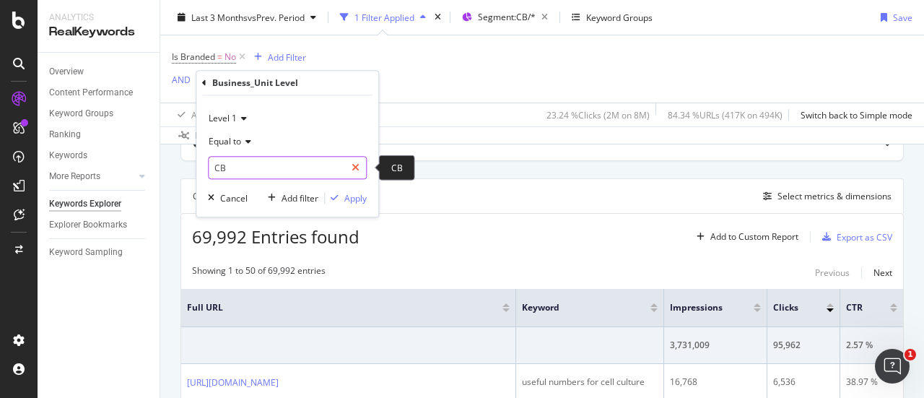
click at [357, 169] on icon at bounding box center [355, 167] width 8 height 10
click at [212, 196] on icon "button" at bounding box center [211, 197] width 6 height 9
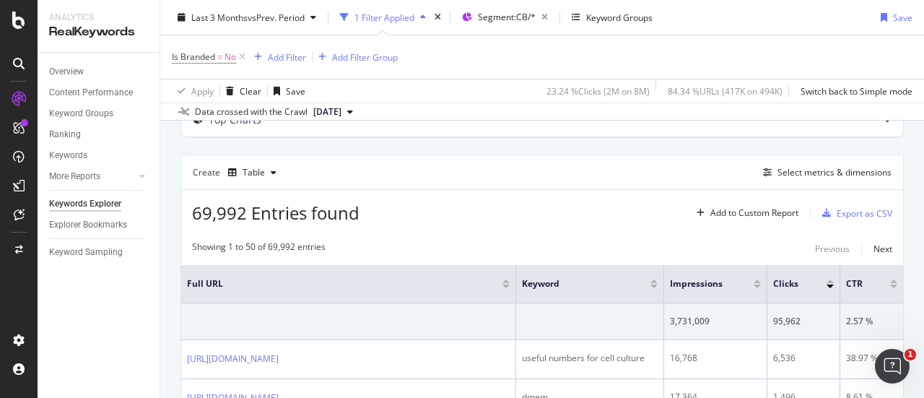
scroll to position [72, 0]
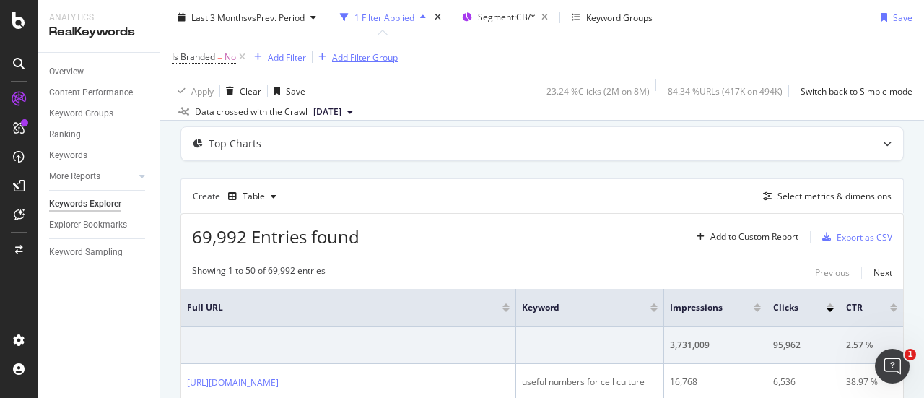
click at [362, 57] on div "Add Filter Group" at bounding box center [365, 57] width 66 height 12
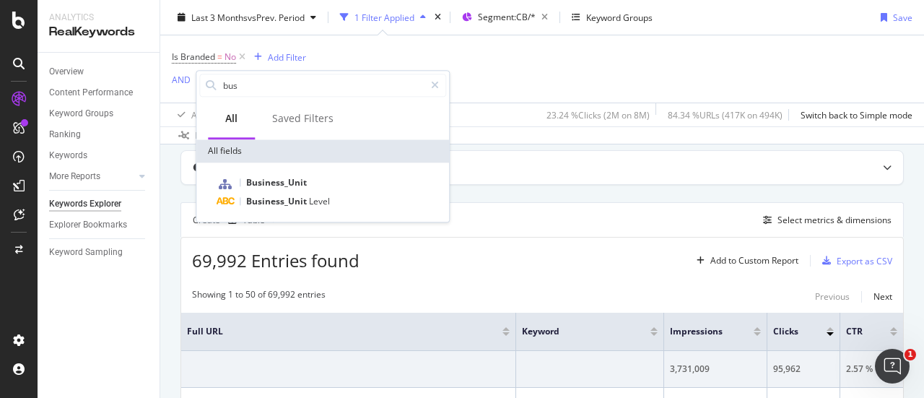
scroll to position [96, 0]
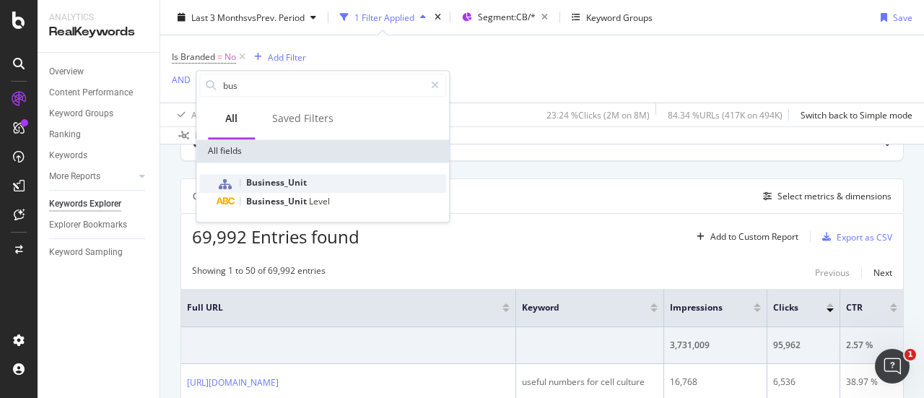
click at [309, 185] on div "Business_Unit" at bounding box center [332, 183] width 230 height 19
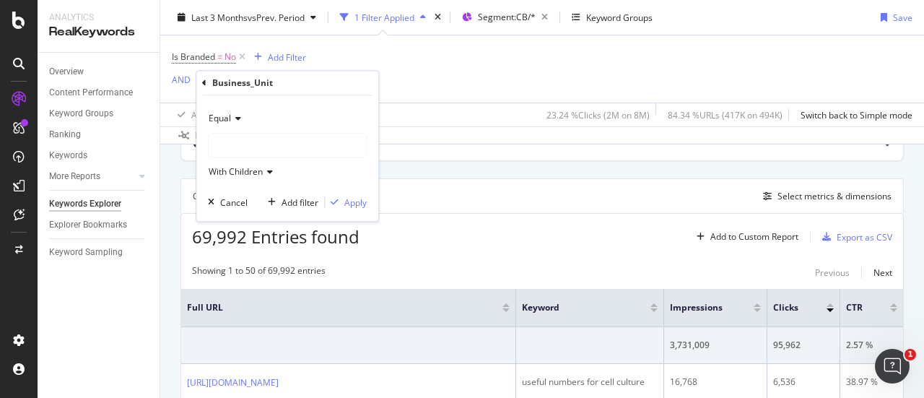
click at [313, 145] on div at bounding box center [287, 145] width 157 height 23
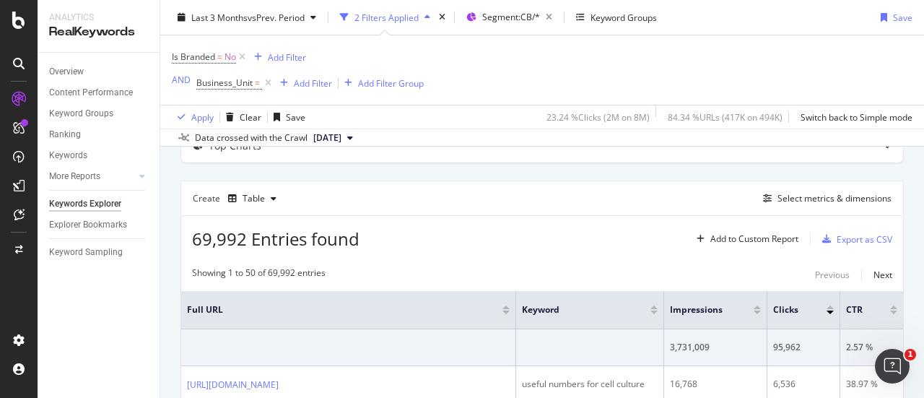
click at [436, 56] on div "Is Branded = No Add Filter AND Business_Unit = Add Filter Add Filter Group" at bounding box center [542, 69] width 740 height 69
click at [390, 83] on div "Add Filter Group" at bounding box center [391, 83] width 66 height 12
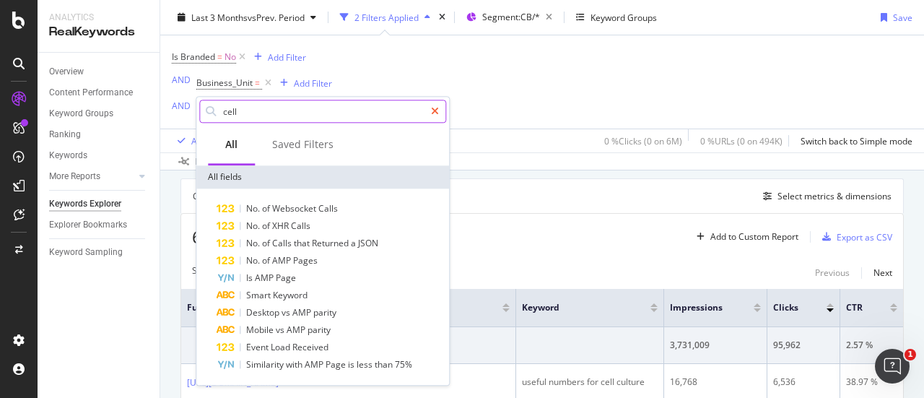
type input "cell"
click at [434, 112] on icon at bounding box center [435, 111] width 8 height 10
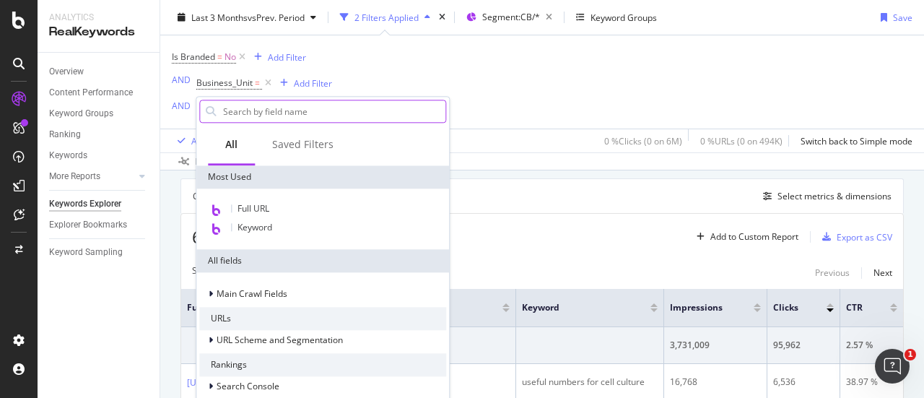
click at [466, 76] on div "Is Branded = No Add Filter AND Business_Unit = Add Filter AND Add Filter" at bounding box center [542, 81] width 740 height 93
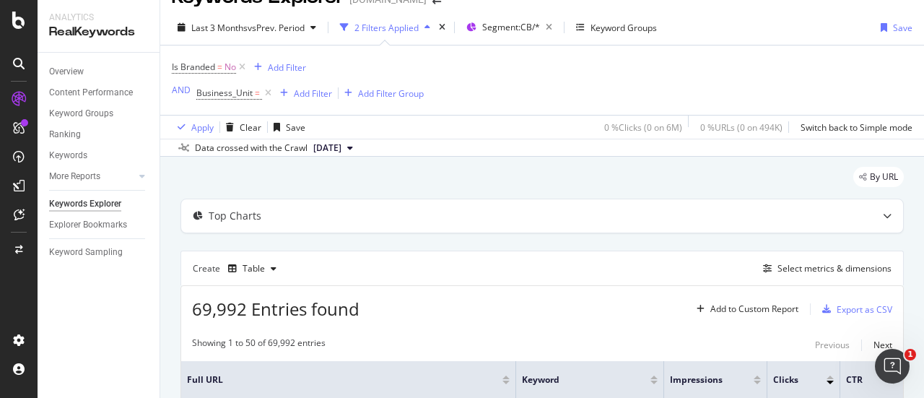
scroll to position [0, 0]
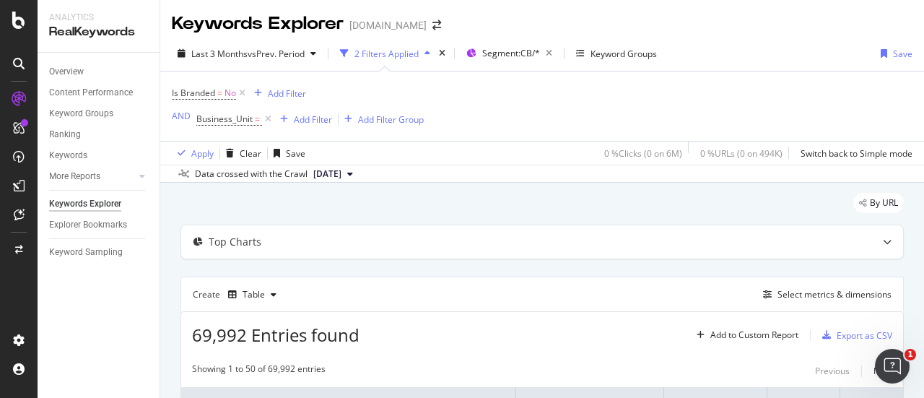
click at [393, 54] on div "2 Filters Applied" at bounding box center [386, 54] width 64 height 12
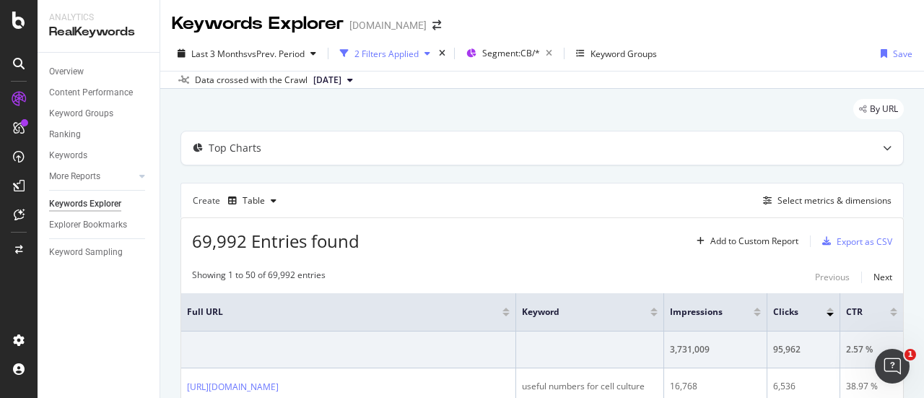
click at [393, 54] on div "2 Filters Applied" at bounding box center [386, 54] width 64 height 12
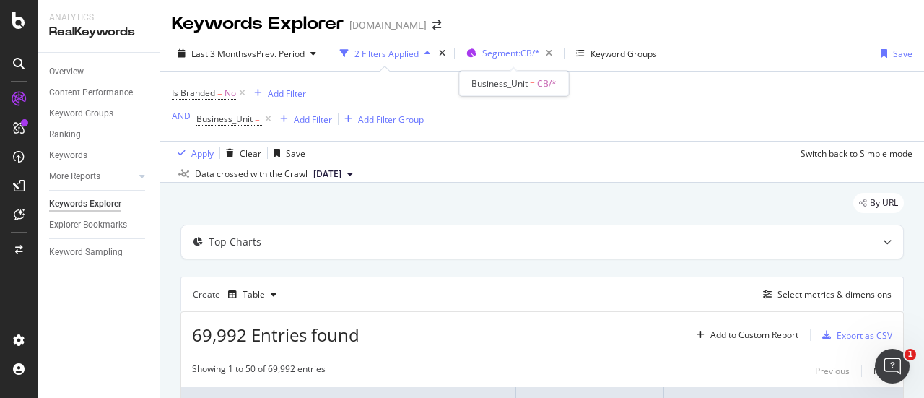
click at [513, 58] on div "Segment: CB/*" at bounding box center [520, 53] width 76 height 20
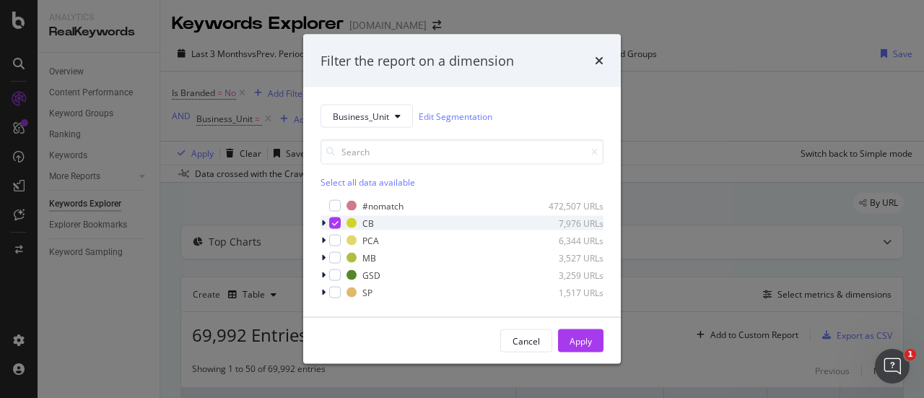
click at [321, 222] on icon "modal" at bounding box center [323, 223] width 4 height 9
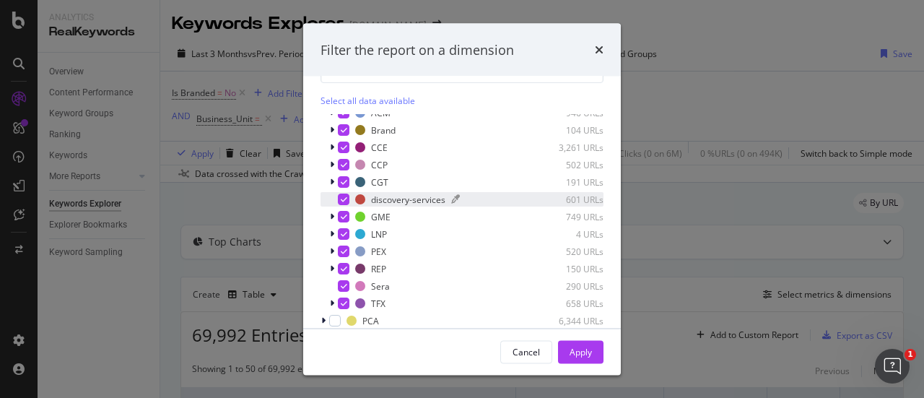
scroll to position [139, 0]
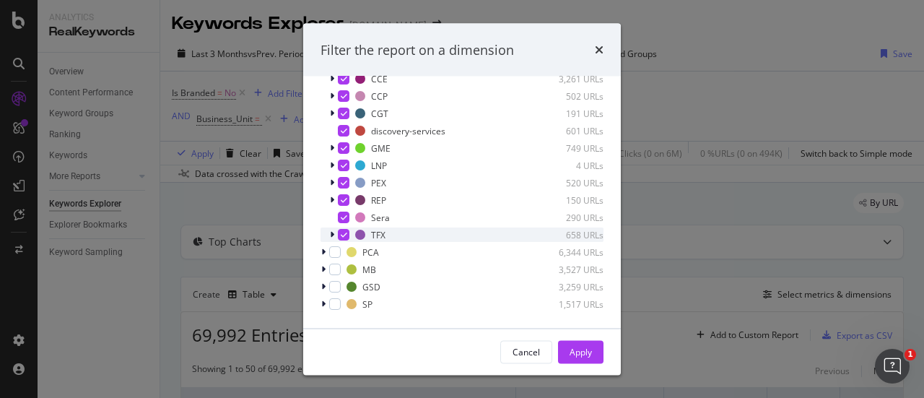
click at [332, 233] on icon "modal" at bounding box center [332, 235] width 4 height 9
click at [332, 233] on icon "modal" at bounding box center [332, 235] width 6 height 9
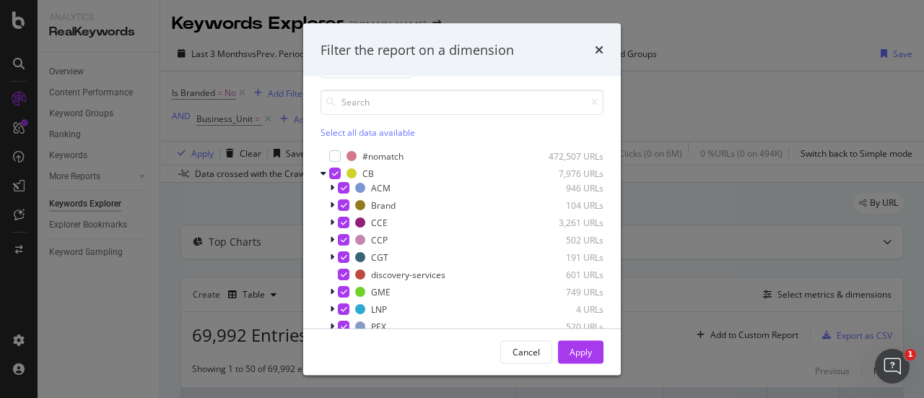
scroll to position [72, 0]
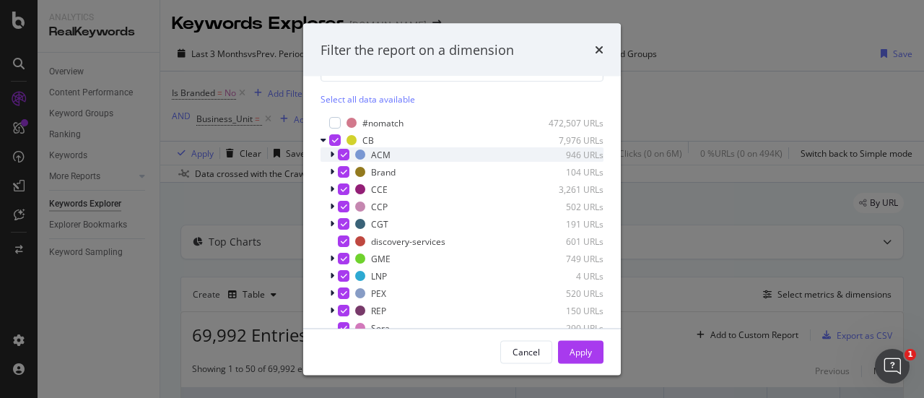
click at [343, 155] on icon "modal" at bounding box center [344, 154] width 6 height 7
click at [344, 171] on icon "modal" at bounding box center [344, 171] width 6 height 7
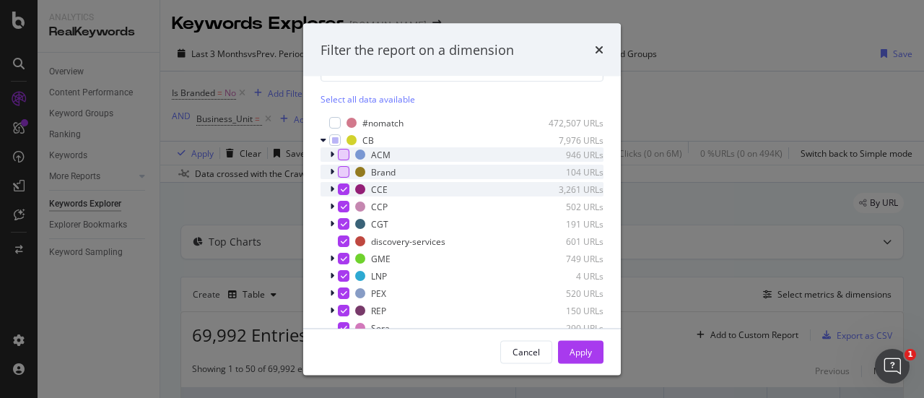
click at [345, 188] on icon "modal" at bounding box center [344, 188] width 6 height 7
click at [342, 210] on div "modal" at bounding box center [344, 207] width 12 height 12
click at [342, 222] on icon "modal" at bounding box center [344, 223] width 6 height 7
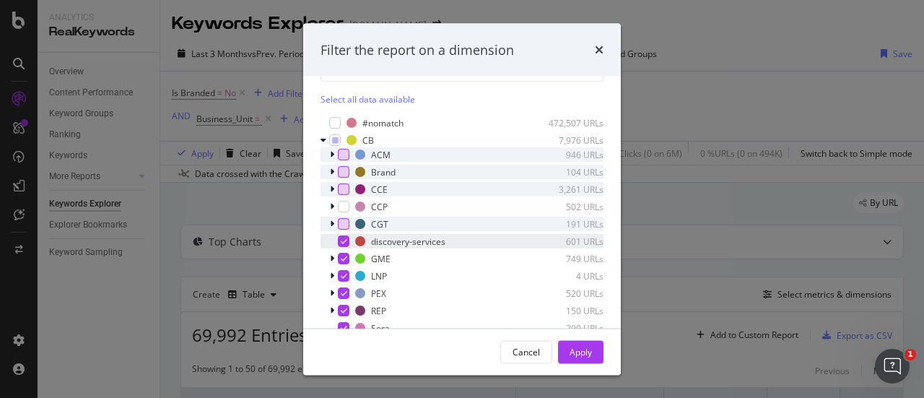
click at [344, 237] on icon "modal" at bounding box center [344, 240] width 6 height 7
click at [344, 256] on icon "modal" at bounding box center [344, 258] width 6 height 7
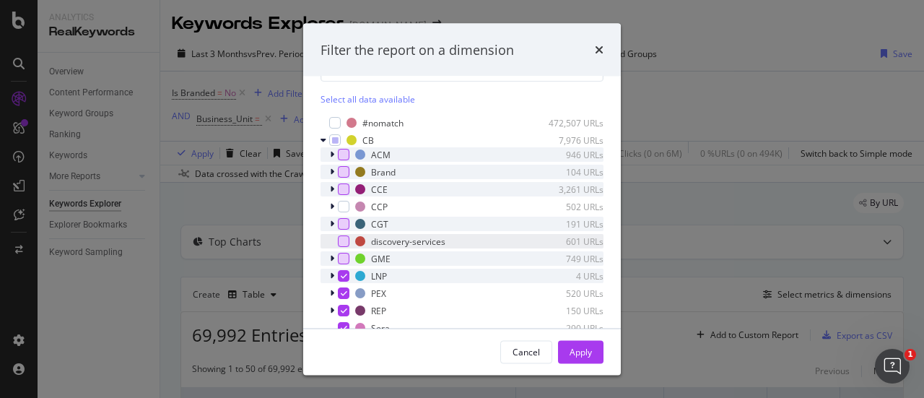
click at [344, 276] on icon "modal" at bounding box center [344, 275] width 6 height 7
click at [345, 301] on div "ACM 946 URLs Brand 104 URLs CCE 3,261 URLs CCP 502 URLs CGT 191 URLs discovery-…" at bounding box center [461, 249] width 283 height 205
click at [345, 292] on icon "modal" at bounding box center [344, 292] width 6 height 7
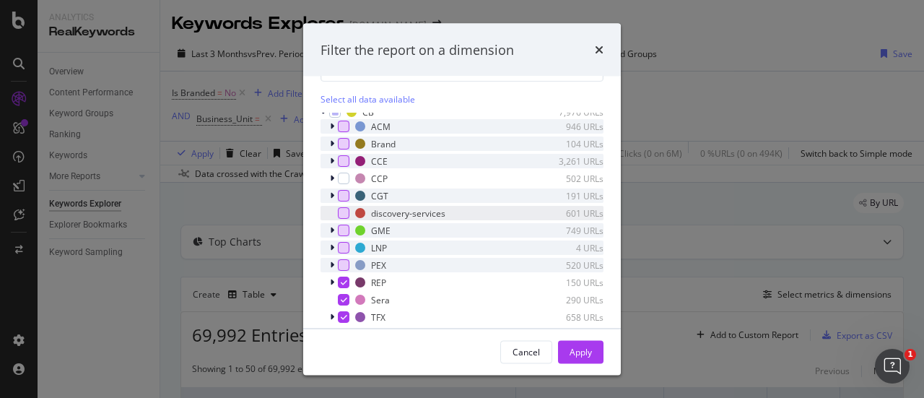
scroll to position [43, 0]
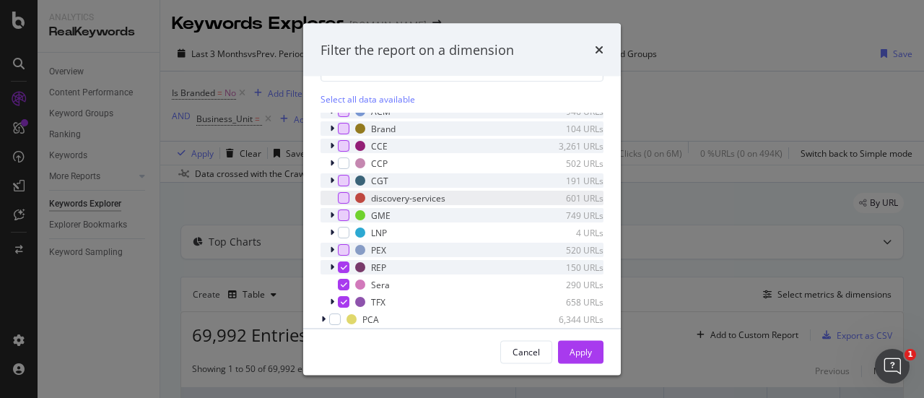
click at [344, 269] on icon "modal" at bounding box center [344, 266] width 6 height 7
click at [344, 279] on div "modal" at bounding box center [344, 285] width 12 height 12
click at [344, 300] on icon "modal" at bounding box center [344, 301] width 6 height 7
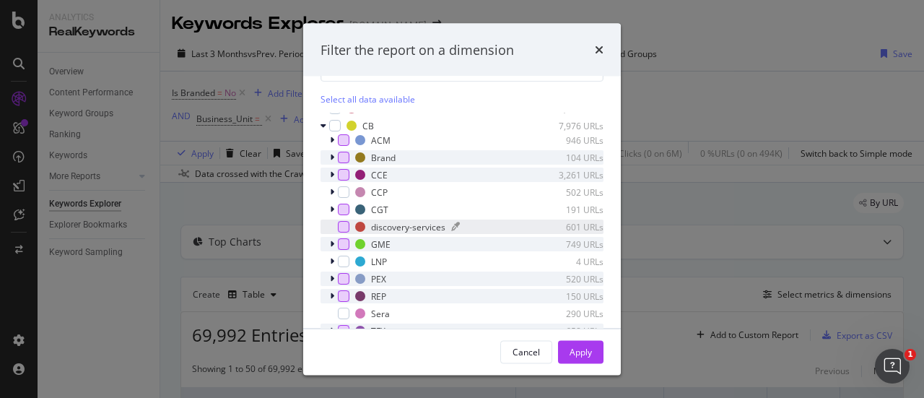
scroll to position [0, 0]
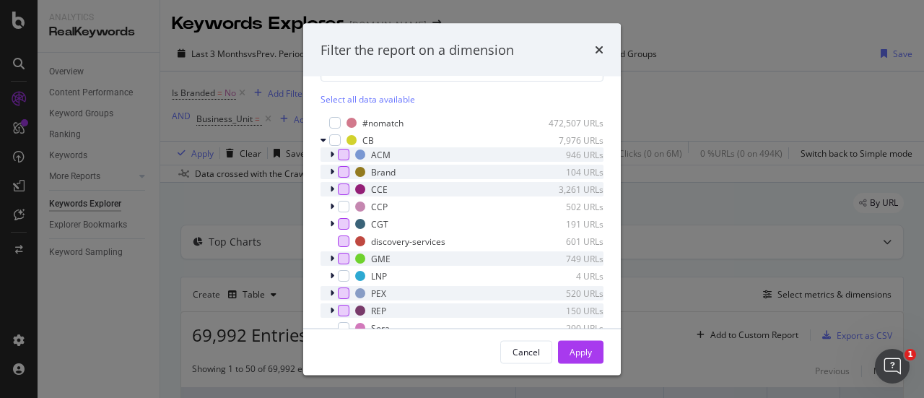
click at [332, 152] on icon "modal" at bounding box center [332, 154] width 4 height 9
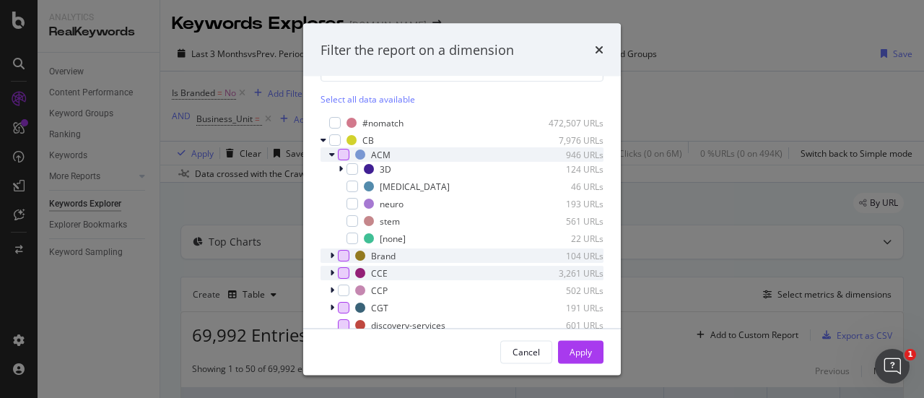
click at [332, 152] on icon "modal" at bounding box center [332, 154] width 6 height 9
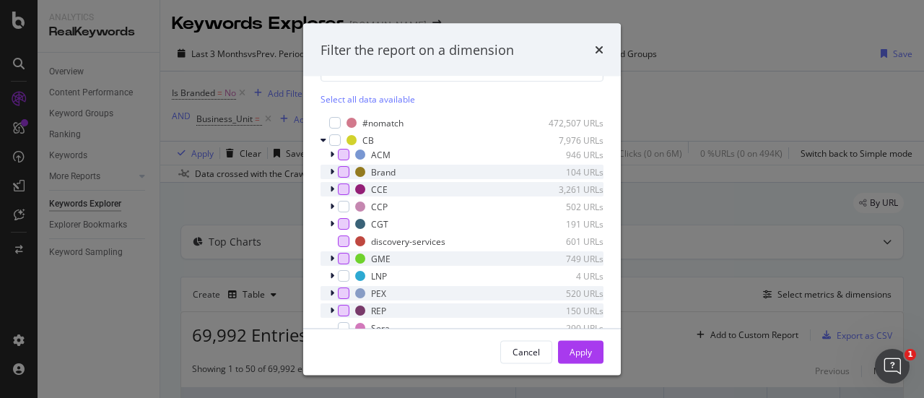
click at [331, 170] on icon "modal" at bounding box center [332, 171] width 4 height 9
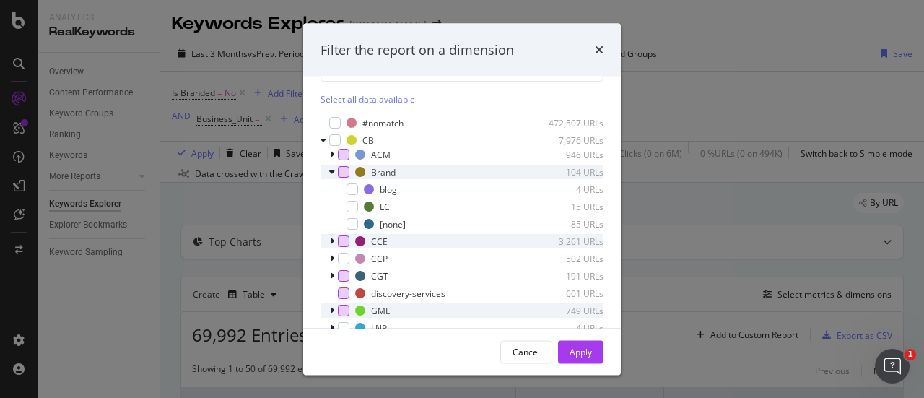
click at [331, 172] on icon "modal" at bounding box center [332, 171] width 6 height 9
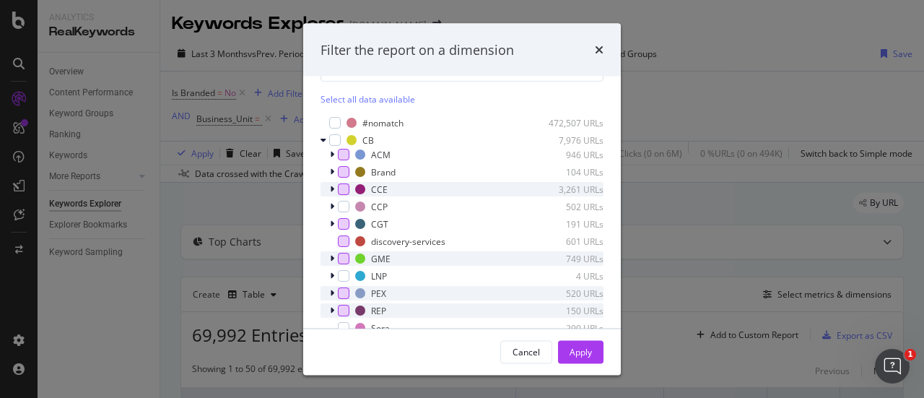
click at [331, 185] on icon "modal" at bounding box center [332, 189] width 4 height 9
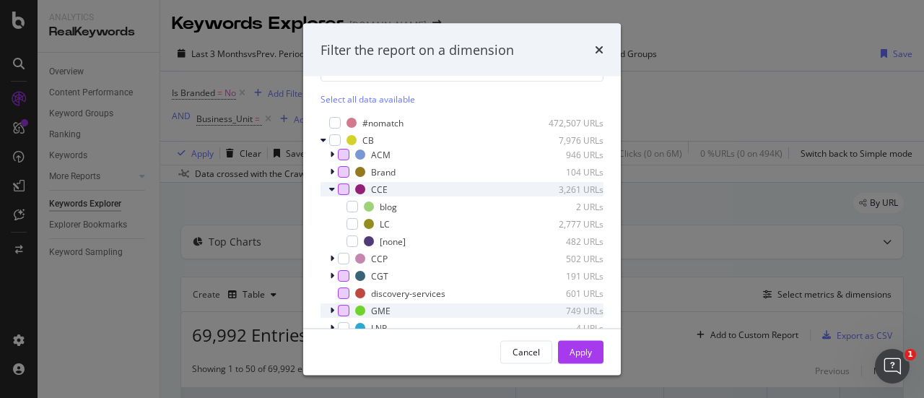
click at [331, 185] on icon "modal" at bounding box center [332, 189] width 6 height 9
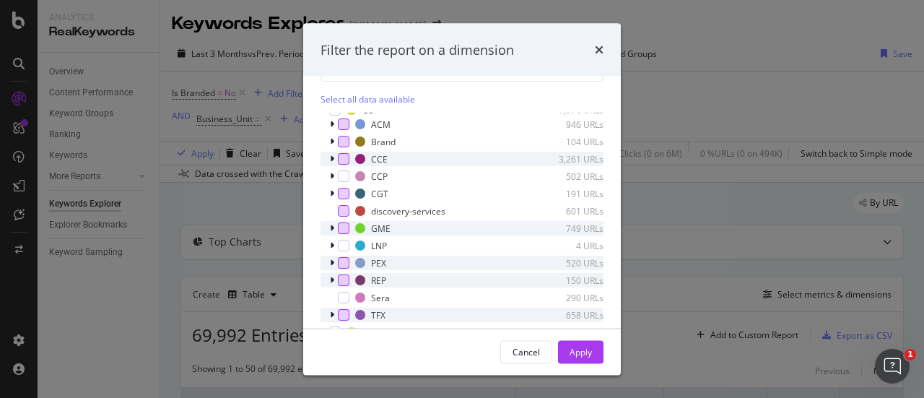
scroll to position [43, 0]
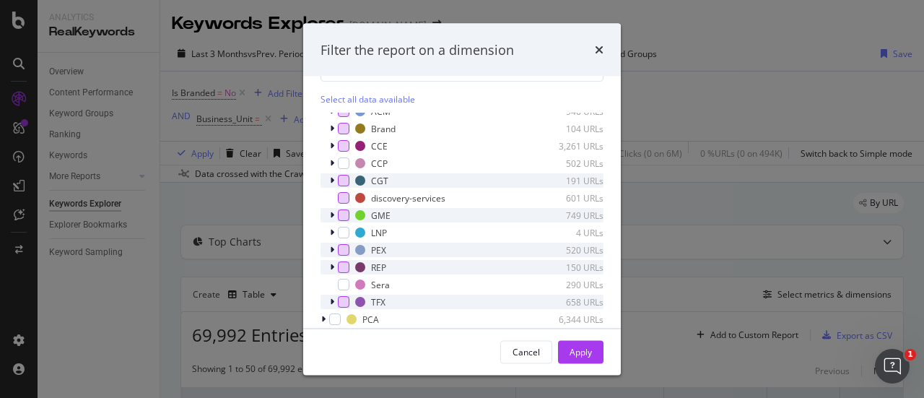
click at [331, 178] on icon "modal" at bounding box center [332, 180] width 4 height 9
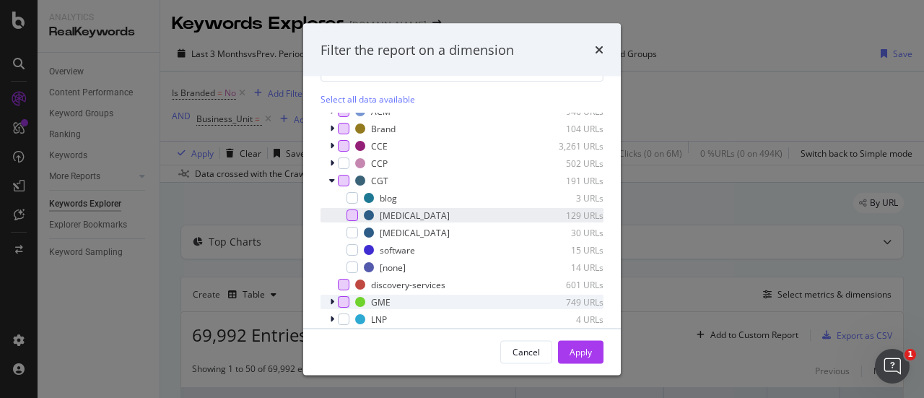
click at [351, 219] on div "modal" at bounding box center [352, 215] width 12 height 12
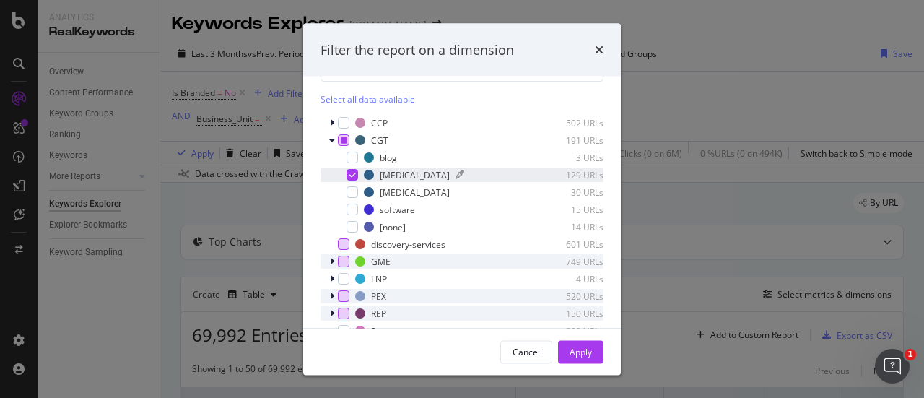
scroll to position [115, 0]
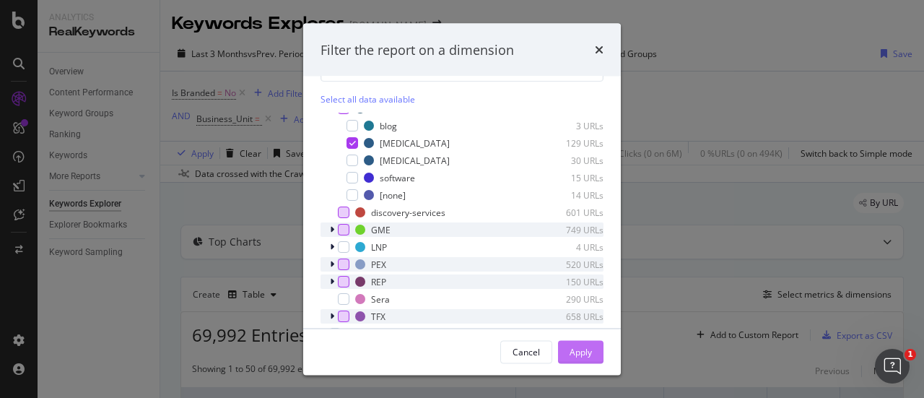
click at [572, 356] on div "Apply" at bounding box center [580, 351] width 22 height 12
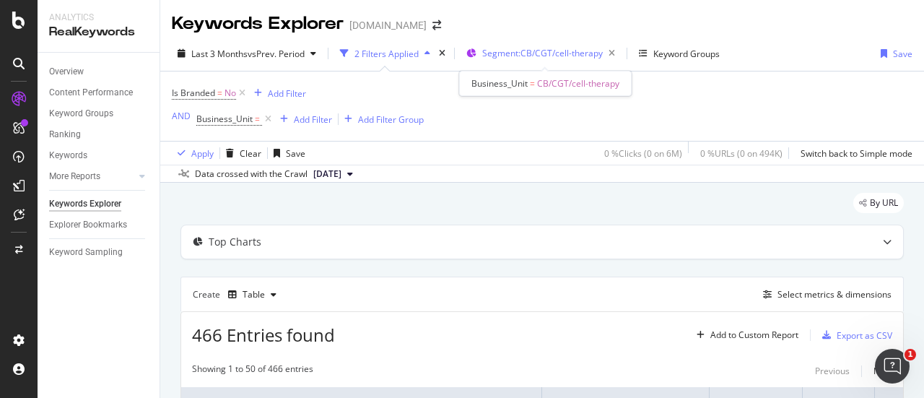
click at [565, 53] on span "Segment: CB/CGT/cell-therapy" at bounding box center [542, 53] width 121 height 12
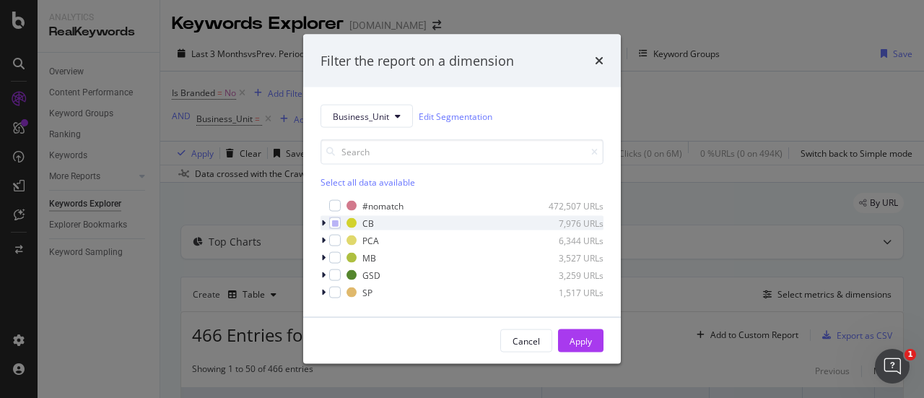
click at [323, 223] on icon "modal" at bounding box center [323, 223] width 4 height 9
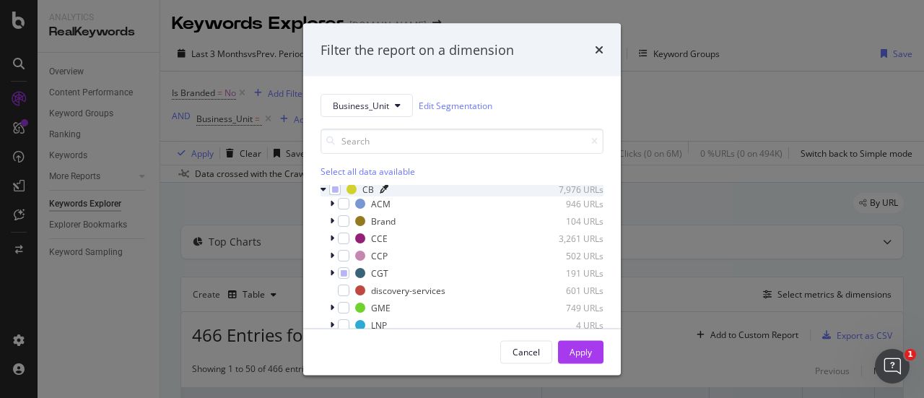
scroll to position [43, 0]
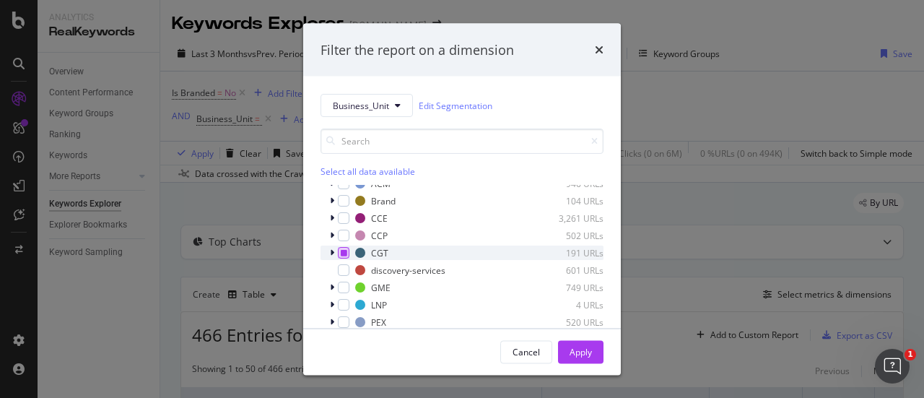
click at [344, 254] on icon "modal" at bounding box center [344, 252] width 6 height 7
click at [344, 253] on icon "modal" at bounding box center [344, 252] width 6 height 7
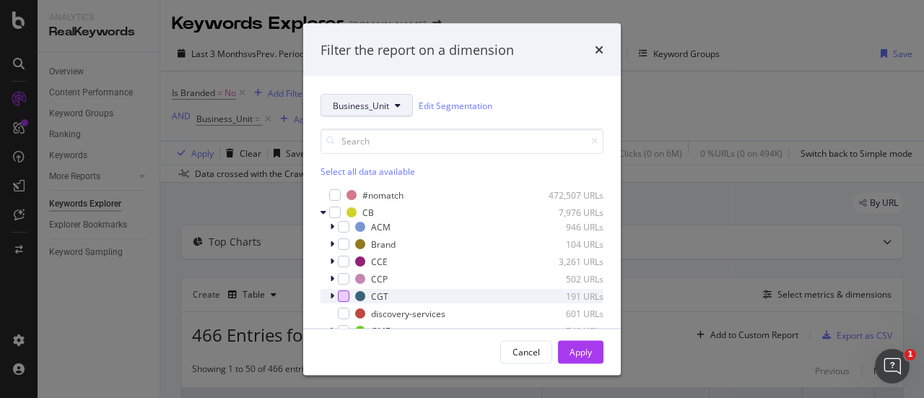
click at [366, 105] on span "Business_Unit" at bounding box center [361, 105] width 56 height 12
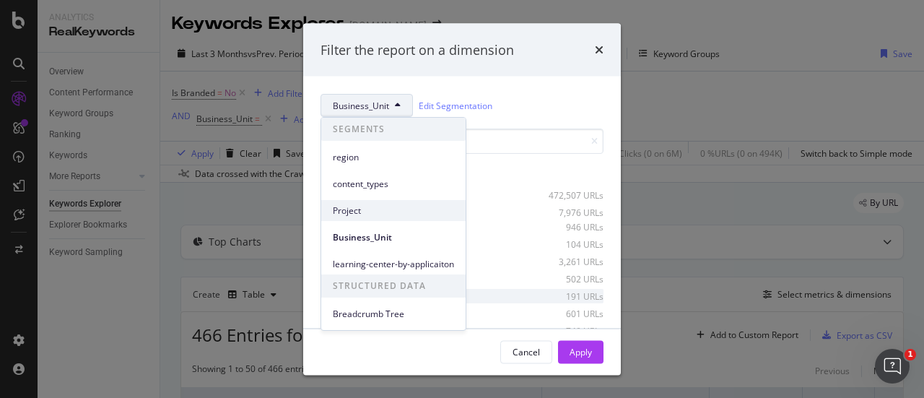
click at [358, 206] on span "Project" at bounding box center [393, 210] width 121 height 13
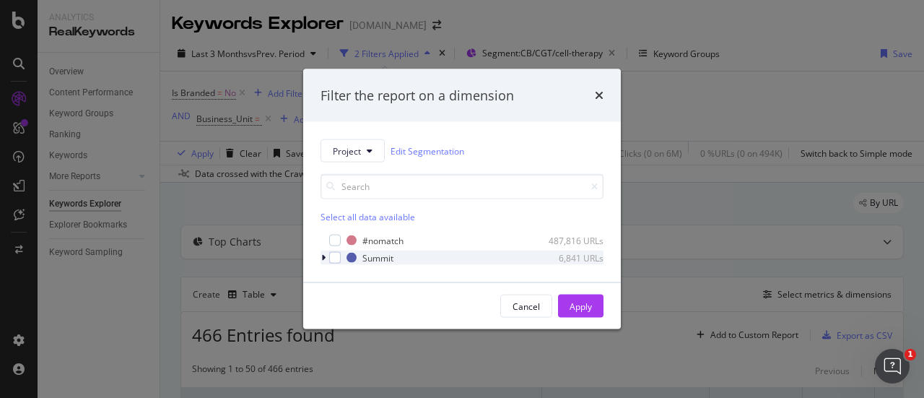
click at [322, 256] on icon "modal" at bounding box center [323, 257] width 4 height 9
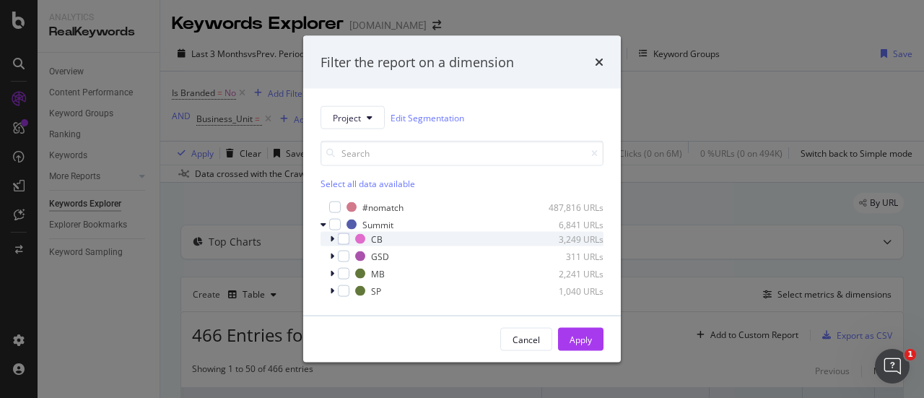
click at [335, 240] on div "modal" at bounding box center [333, 239] width 9 height 14
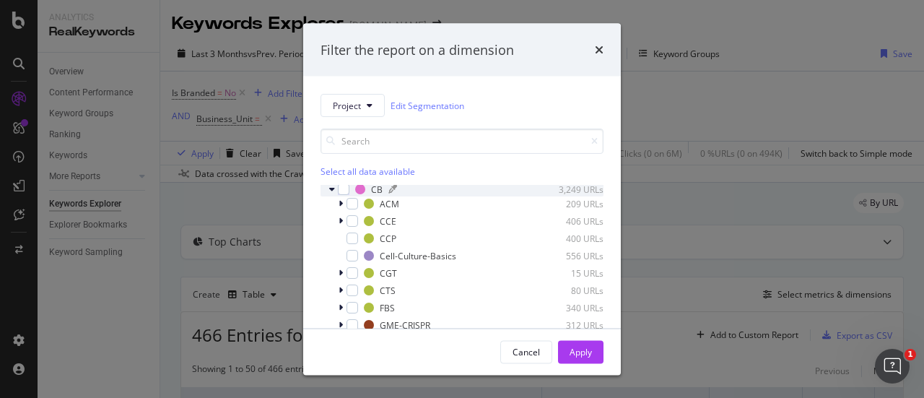
scroll to position [58, 0]
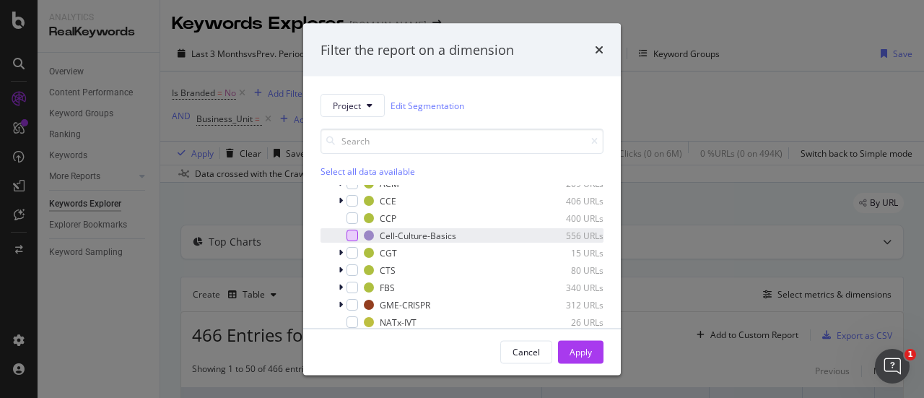
click at [352, 233] on div "modal" at bounding box center [352, 236] width 12 height 12
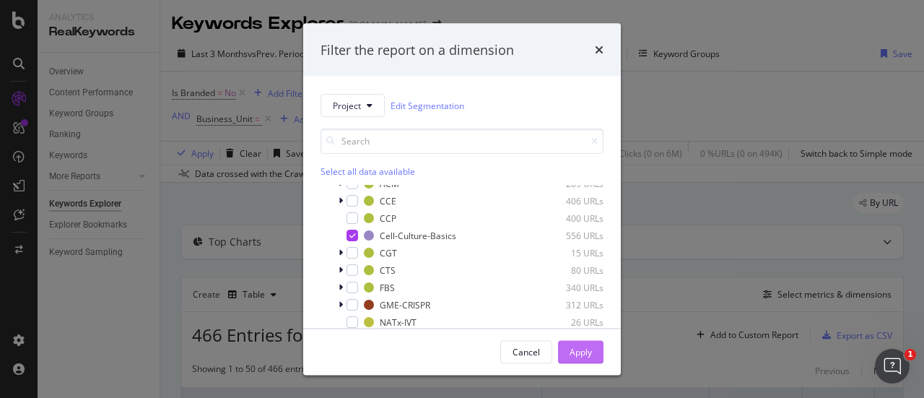
click at [586, 353] on div "Apply" at bounding box center [580, 351] width 22 height 12
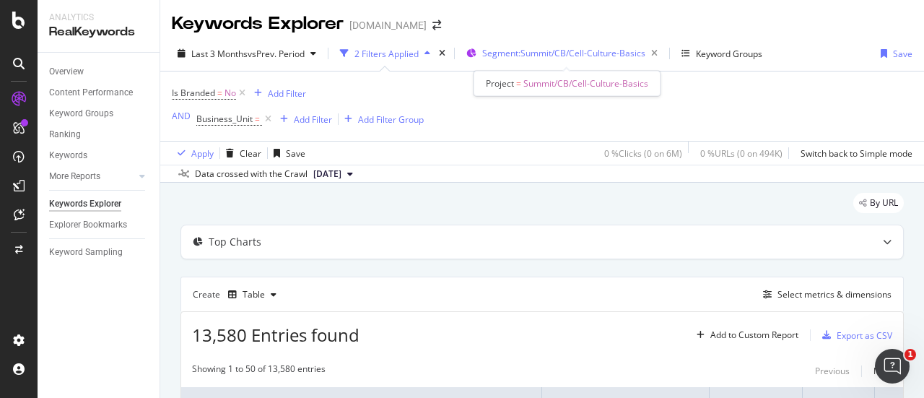
click at [546, 56] on span "Segment: Summit/CB/Cell-Culture-Basics" at bounding box center [563, 53] width 163 height 12
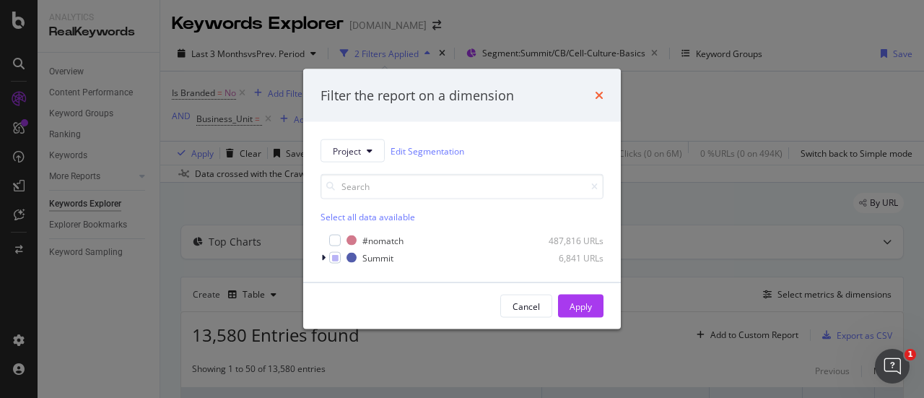
click at [597, 100] on icon "times" at bounding box center [599, 95] width 9 height 12
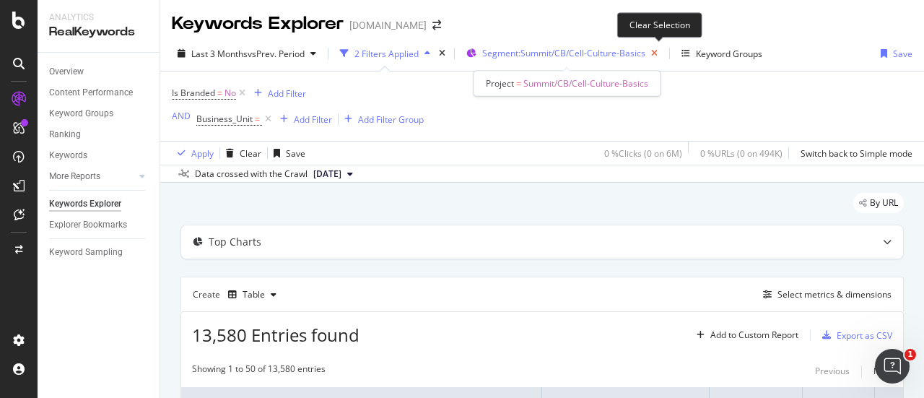
click at [658, 51] on icon "button" at bounding box center [654, 53] width 18 height 20
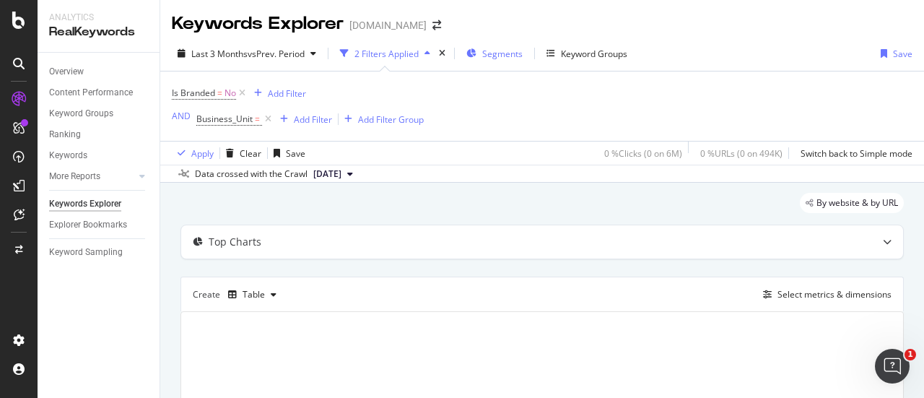
click at [508, 55] on span "Segments" at bounding box center [502, 54] width 40 height 12
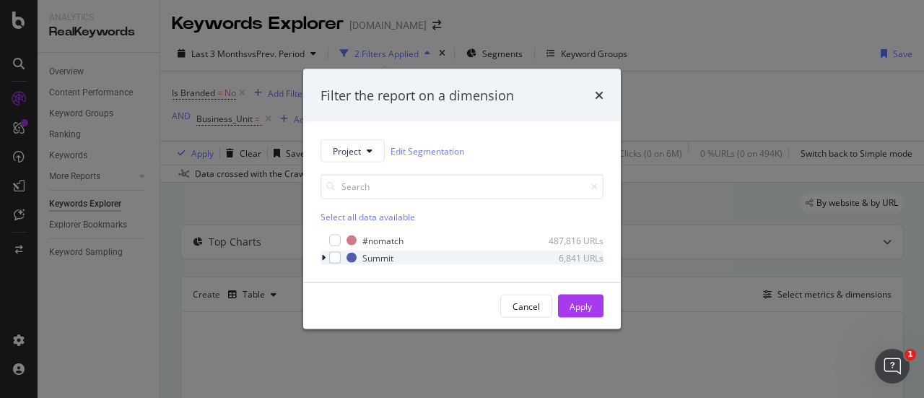
click at [325, 258] on icon "modal" at bounding box center [323, 257] width 4 height 9
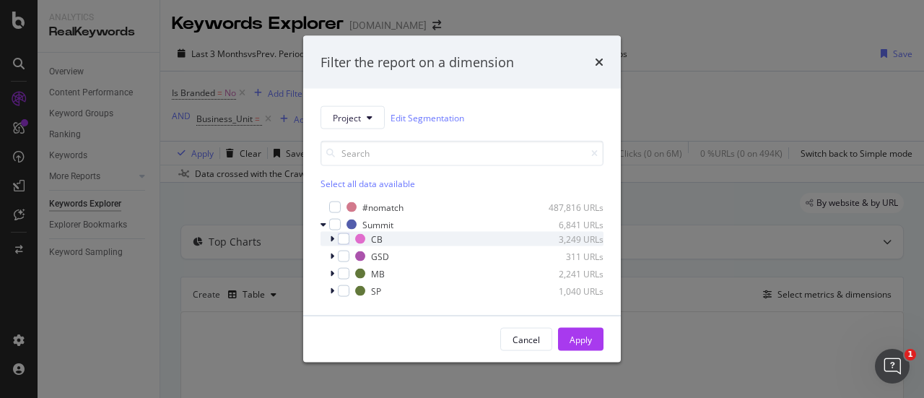
click at [333, 237] on icon "modal" at bounding box center [332, 239] width 4 height 9
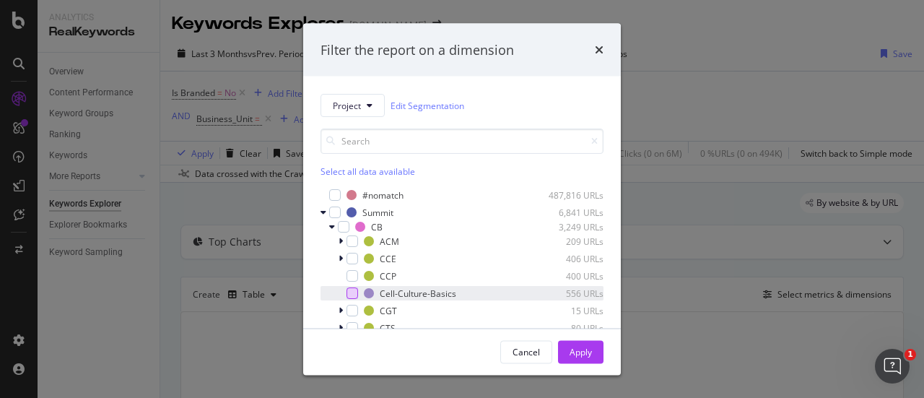
click at [357, 289] on div "modal" at bounding box center [352, 293] width 12 height 12
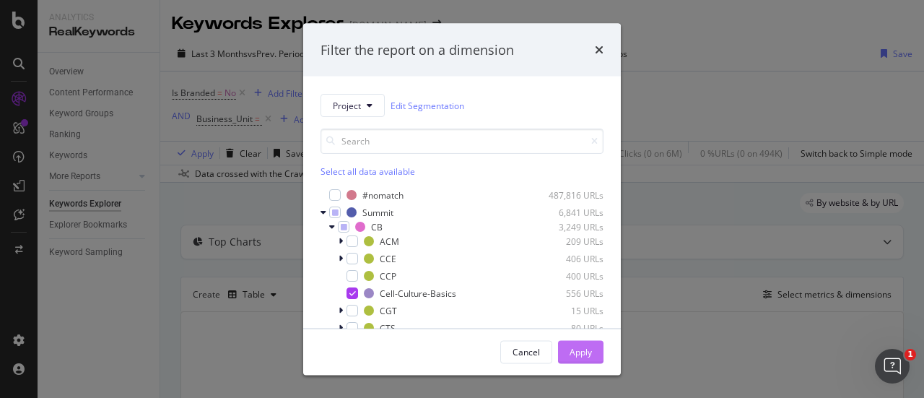
click at [584, 349] on div "Apply" at bounding box center [580, 351] width 22 height 12
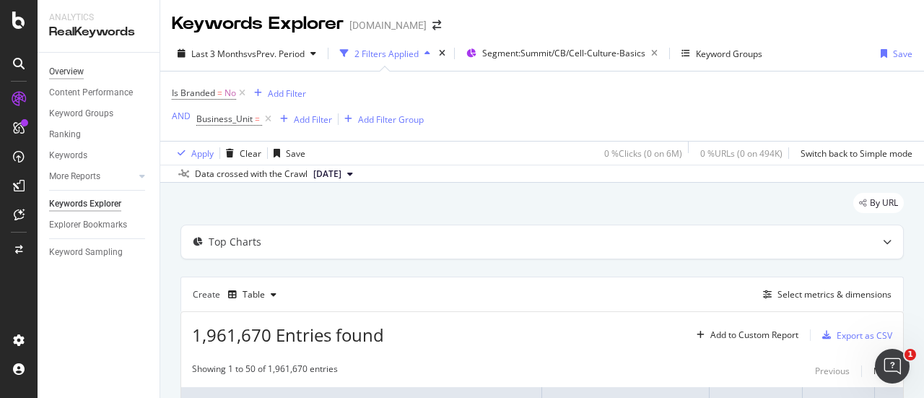
click at [57, 73] on div "Overview" at bounding box center [66, 71] width 35 height 15
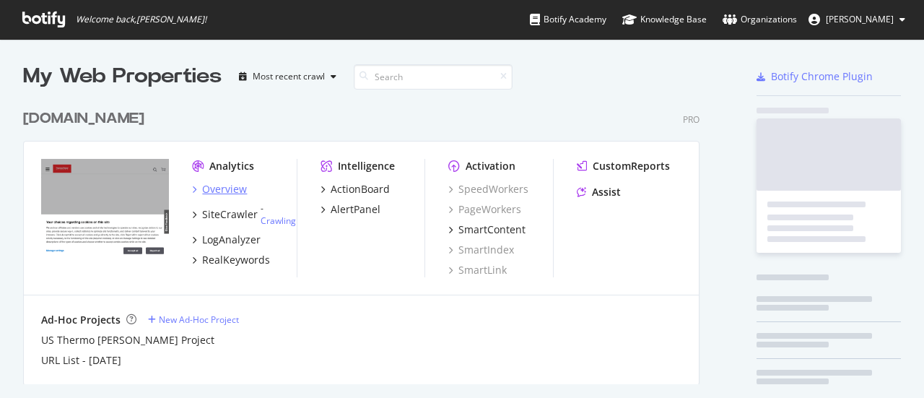
scroll to position [387, 901]
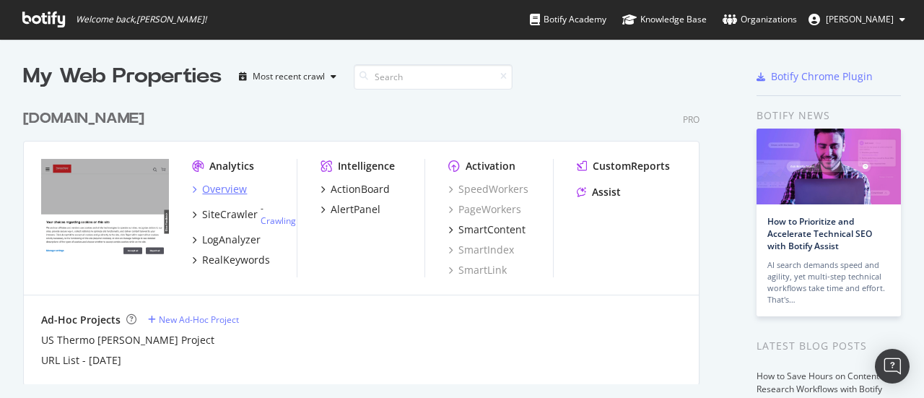
click at [225, 187] on div "Overview" at bounding box center [224, 189] width 45 height 14
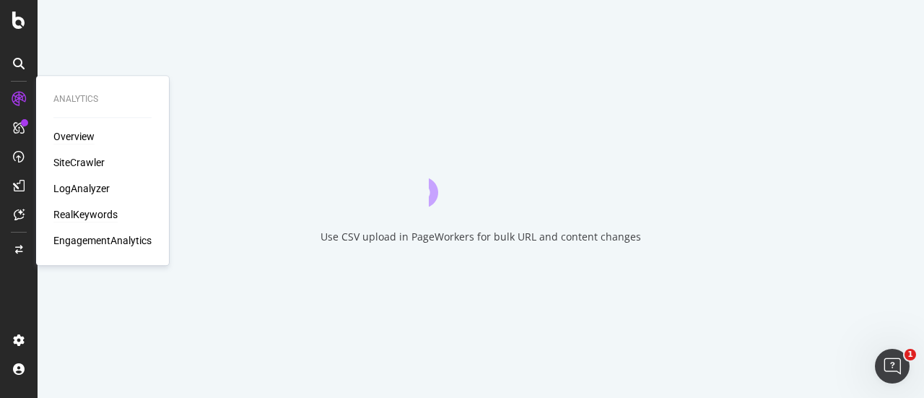
click at [72, 213] on div "RealKeywords" at bounding box center [85, 214] width 64 height 14
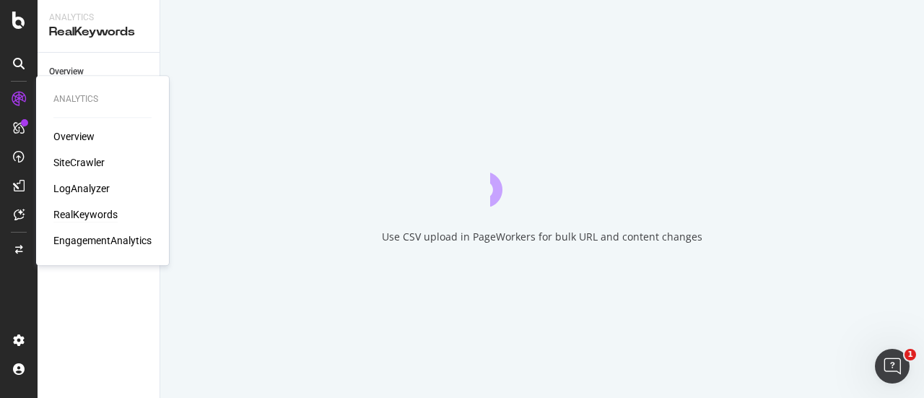
click at [78, 213] on div "RealKeywords" at bounding box center [85, 214] width 64 height 14
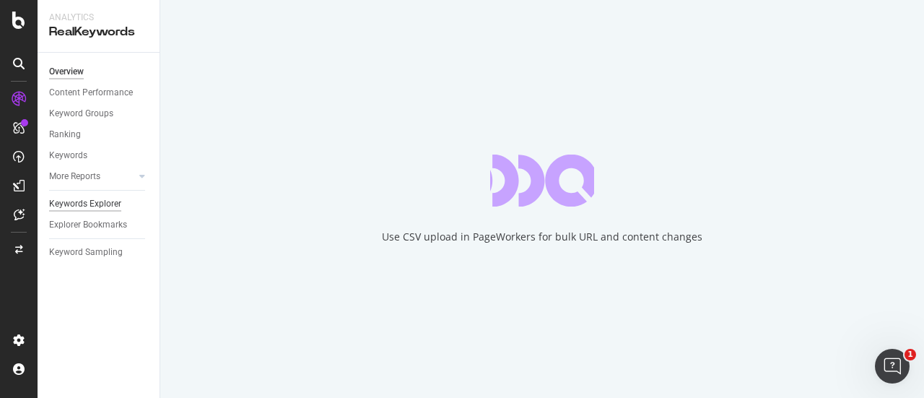
click at [91, 198] on div "Keywords Explorer" at bounding box center [85, 203] width 72 height 15
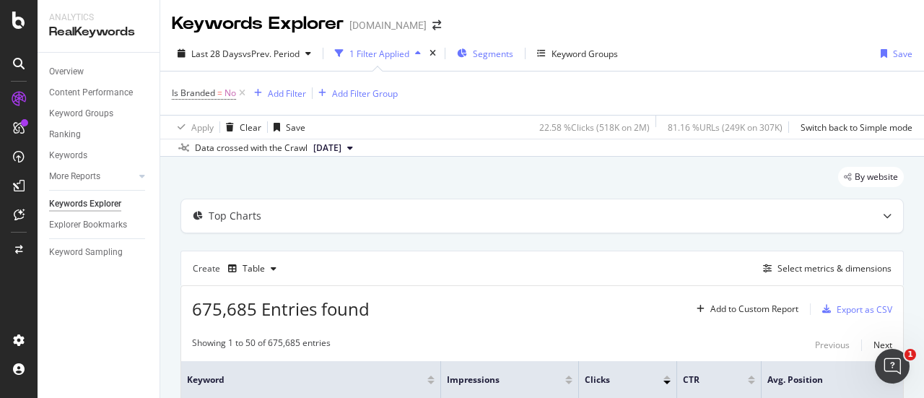
click at [501, 56] on span "Segments" at bounding box center [493, 54] width 40 height 12
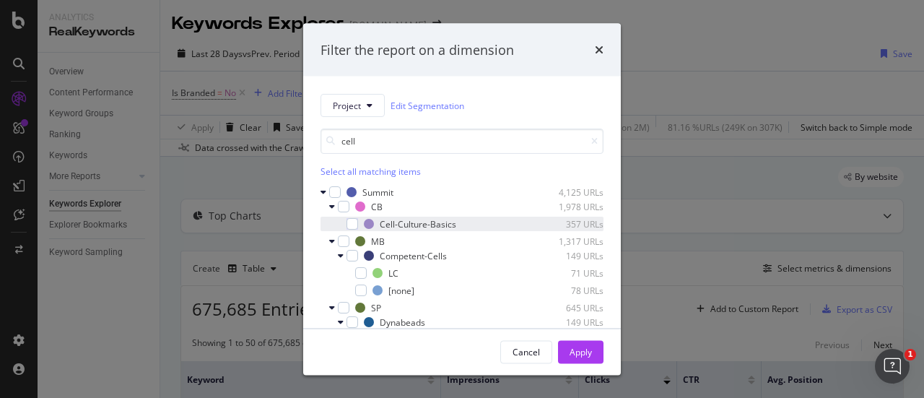
type input "cell"
click at [358, 219] on div "Cell-Culture-Basics 357 URLs" at bounding box center [461, 224] width 283 height 14
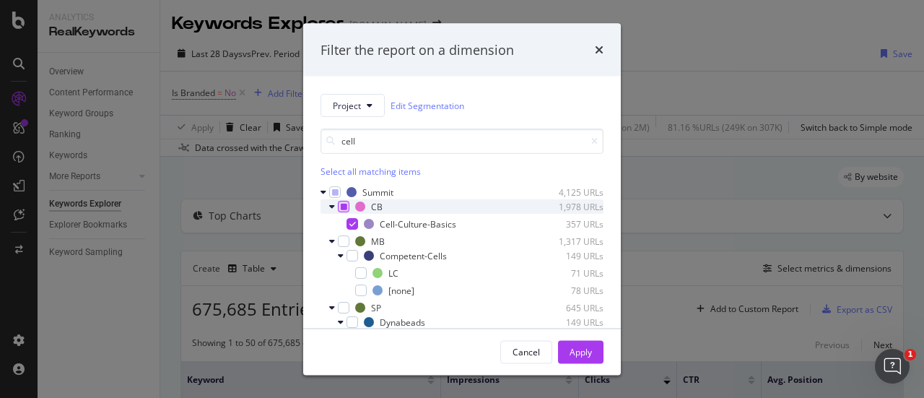
click at [346, 206] on icon "modal" at bounding box center [344, 206] width 6 height 7
click at [342, 203] on icon "modal" at bounding box center [344, 206] width 6 height 7
click at [354, 219] on div "modal" at bounding box center [352, 224] width 12 height 12
click at [340, 190] on div "modal" at bounding box center [335, 192] width 12 height 12
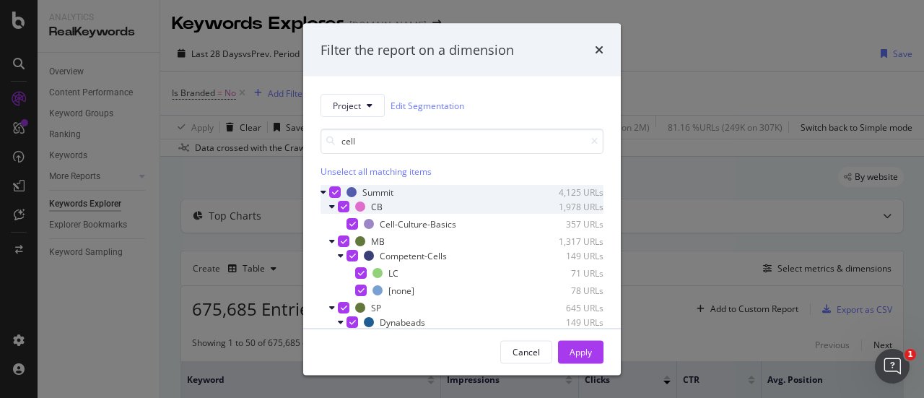
click at [339, 190] on div "modal" at bounding box center [335, 192] width 12 height 12
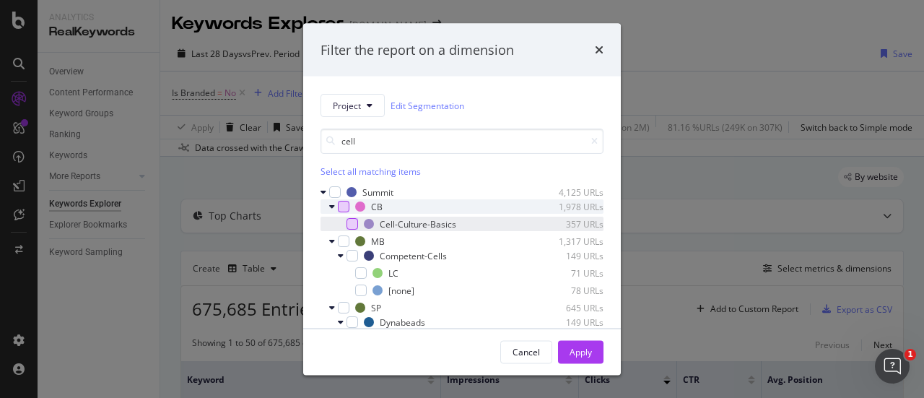
click at [349, 226] on div "modal" at bounding box center [352, 224] width 12 height 12
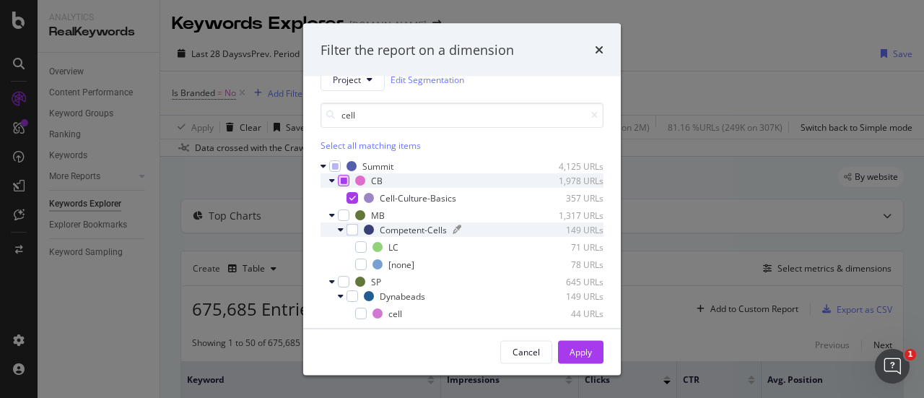
scroll to position [35, 0]
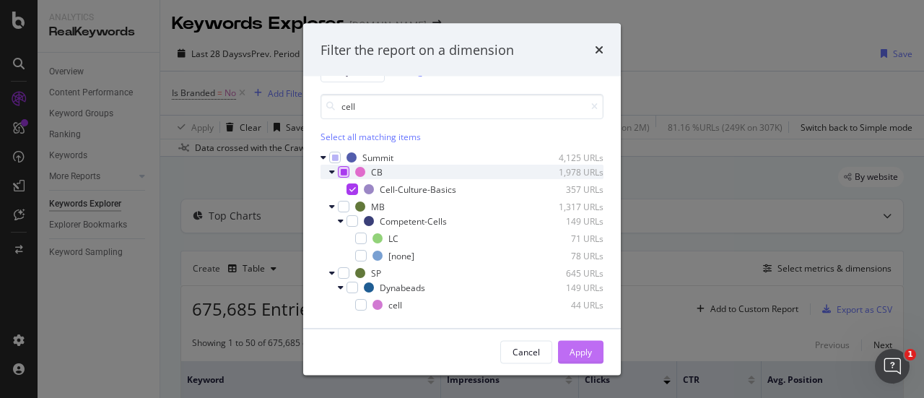
click at [573, 349] on div "Apply" at bounding box center [580, 351] width 22 height 12
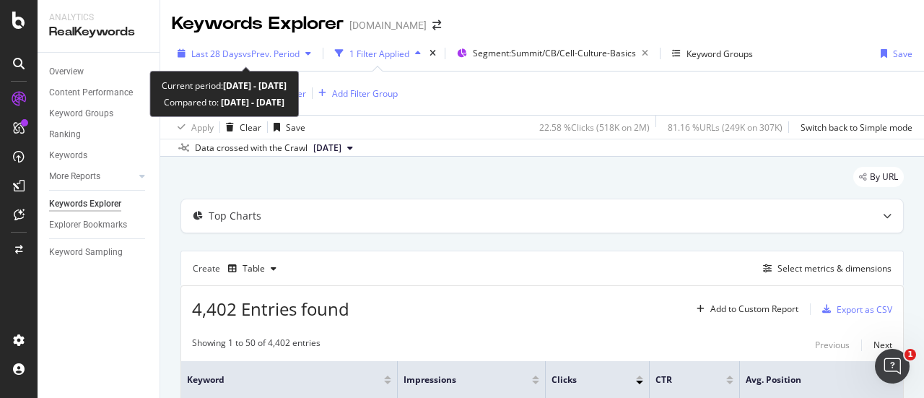
click at [222, 48] on span "Last 28 Days" at bounding box center [216, 54] width 51 height 12
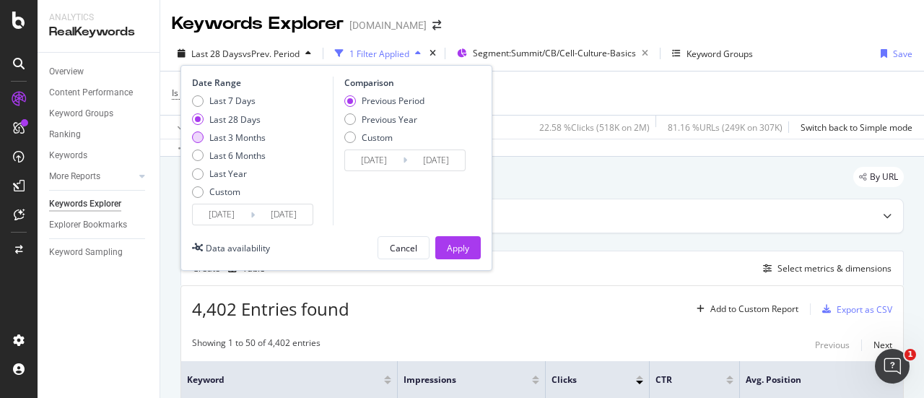
click at [221, 141] on div "Last 3 Months" at bounding box center [237, 137] width 56 height 12
type input "[DATE]"
click at [463, 236] on button "Apply" at bounding box center [457, 247] width 45 height 23
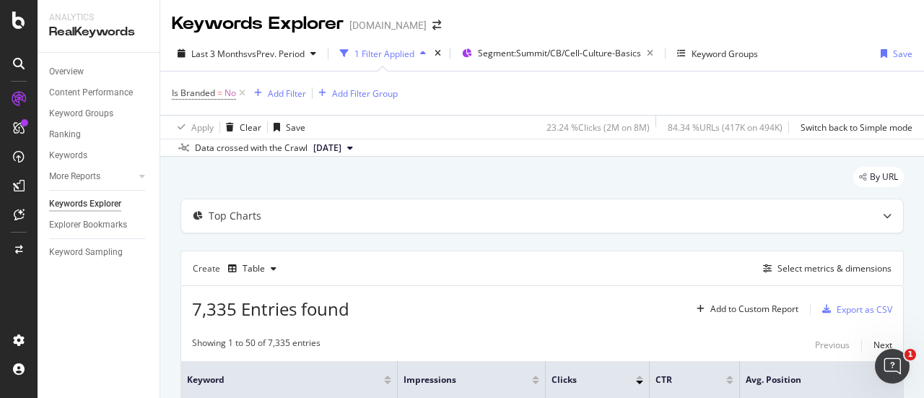
click at [283, 313] on span "7,335 Entries found" at bounding box center [270, 309] width 157 height 24
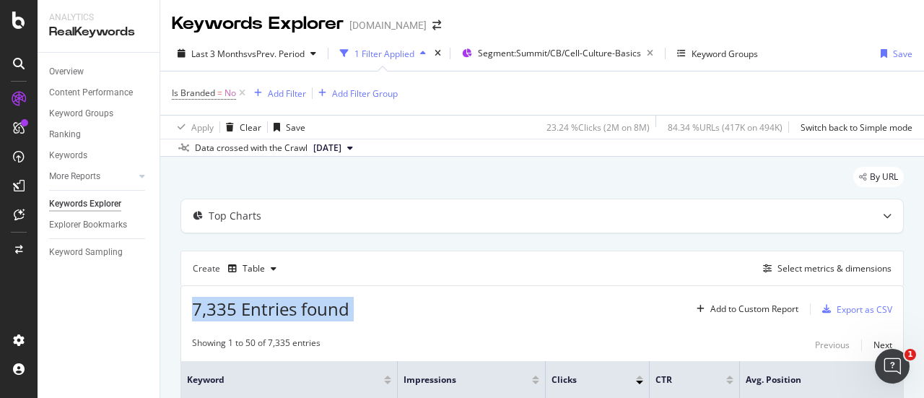
click at [283, 313] on span "7,335 Entries found" at bounding box center [270, 309] width 157 height 24
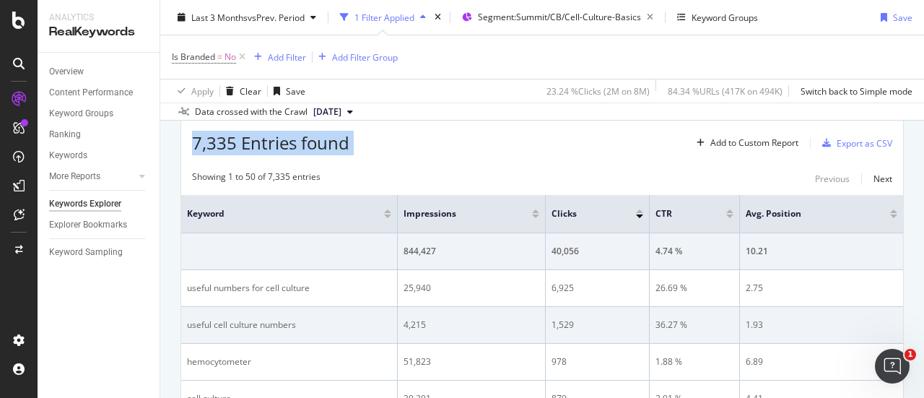
scroll to position [144, 0]
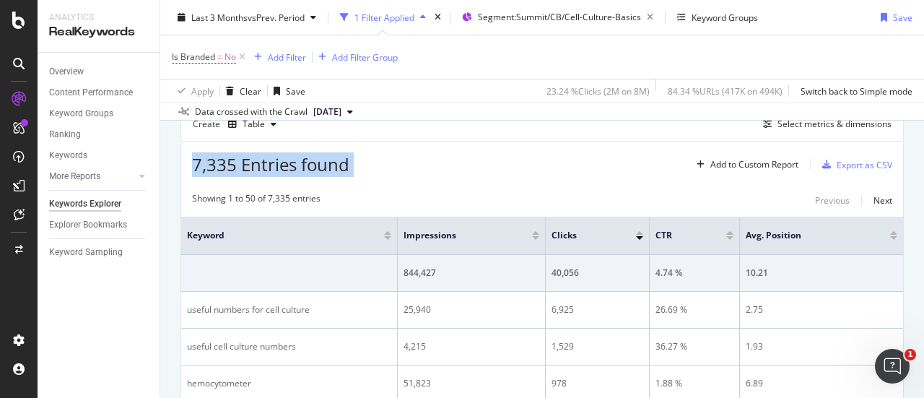
click at [440, 172] on div "7,335 Entries found Add to Custom Report Export as CSV" at bounding box center [542, 158] width 722 height 35
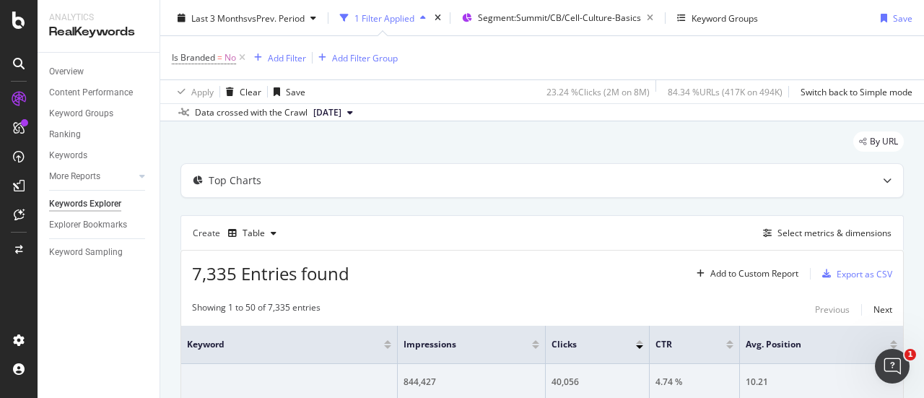
scroll to position [0, 0]
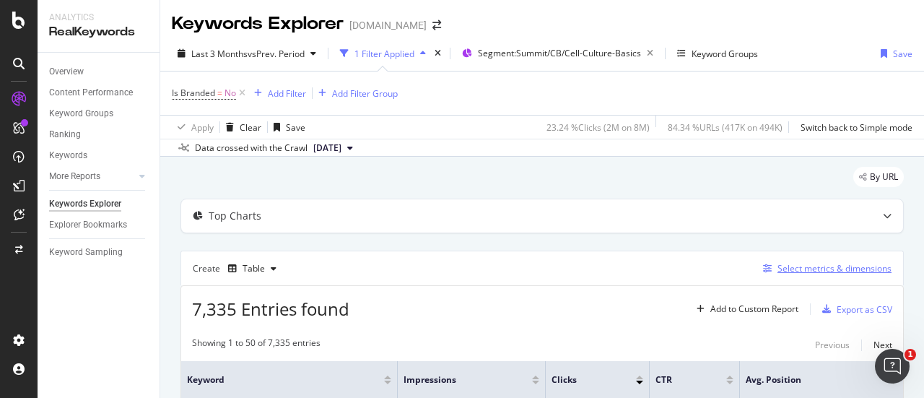
click at [779, 269] on div "Select metrics & dimensions" at bounding box center [834, 268] width 114 height 12
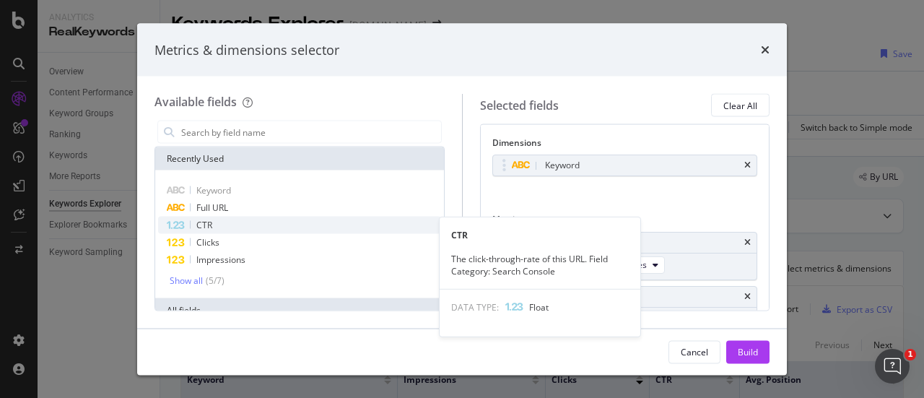
click at [209, 217] on div "CTR" at bounding box center [299, 225] width 283 height 17
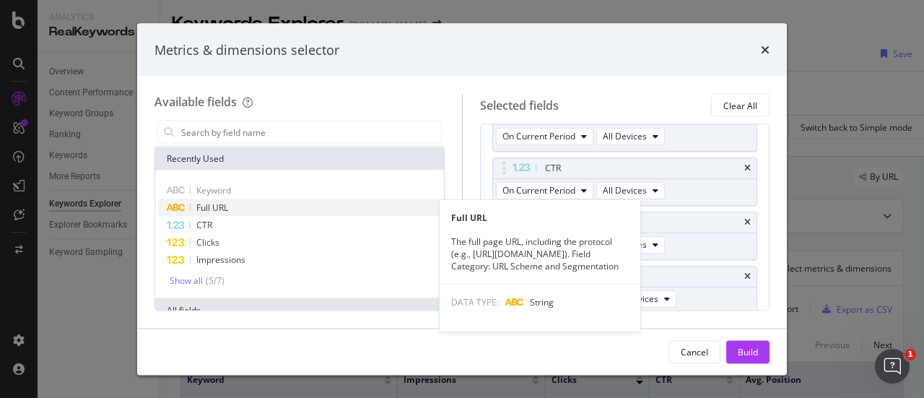
click at [209, 213] on div "Full URL" at bounding box center [299, 207] width 283 height 17
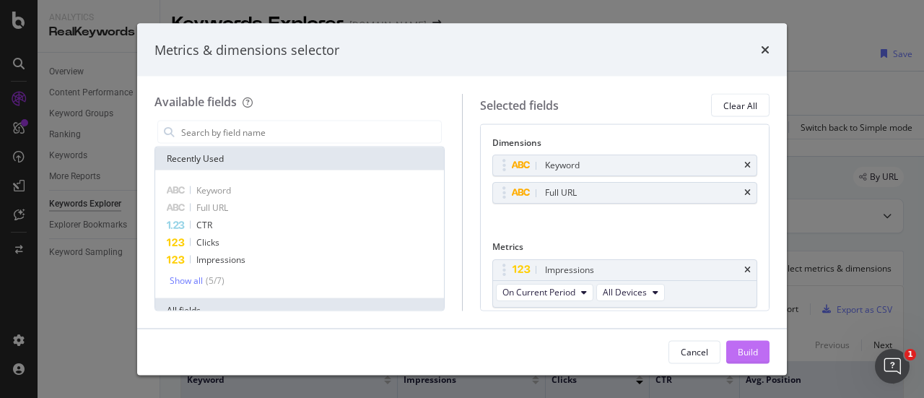
click at [760, 354] on button "Build" at bounding box center [747, 351] width 43 height 23
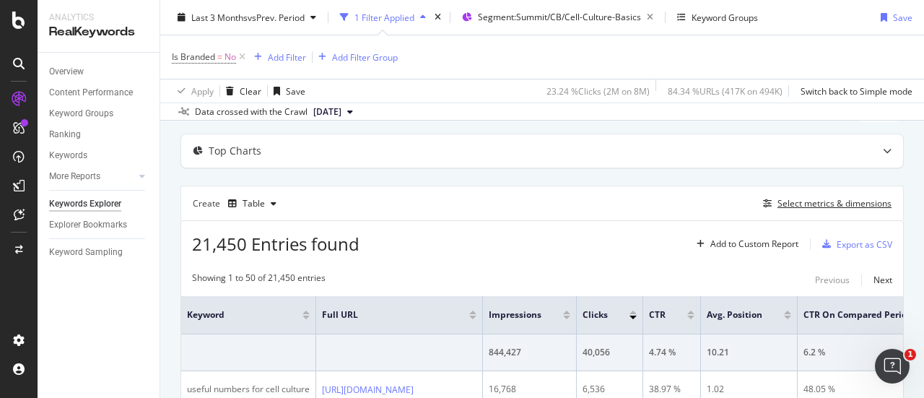
scroll to position [217, 0]
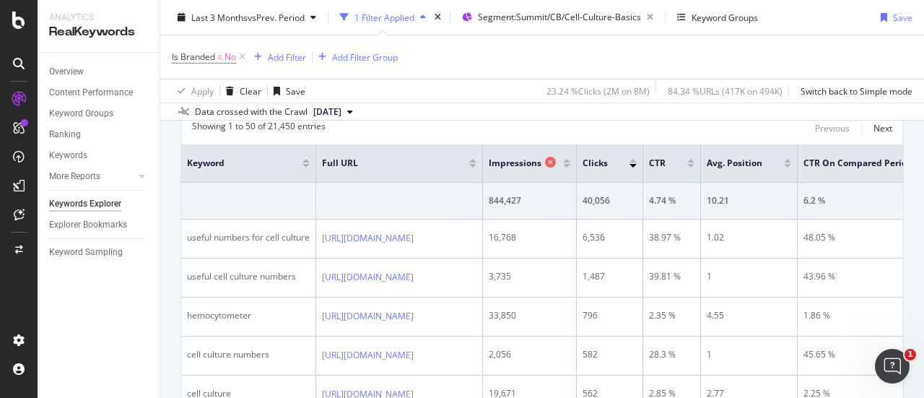
click at [556, 162] on icon at bounding box center [550, 162] width 11 height 11
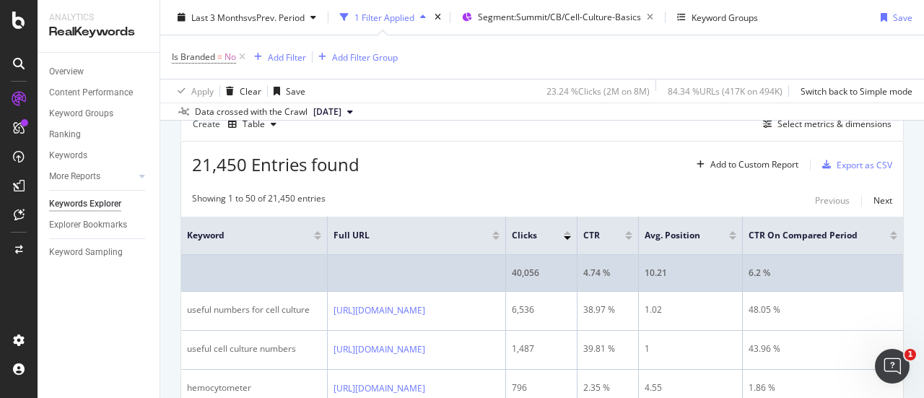
scroll to position [217, 0]
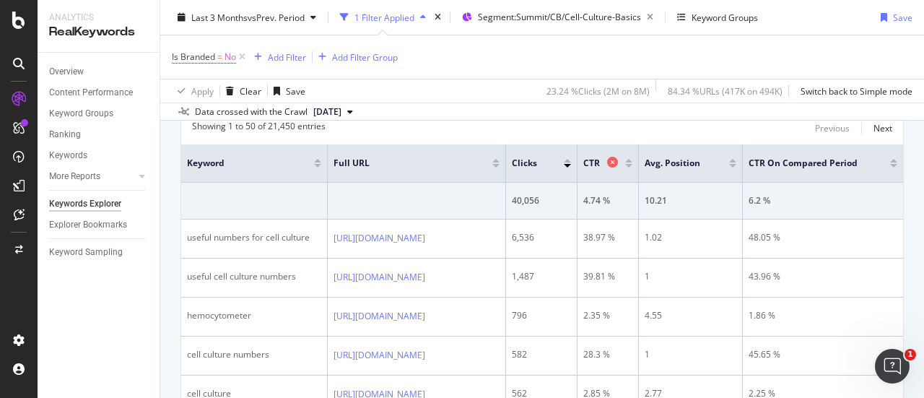
click at [618, 160] on icon at bounding box center [612, 162] width 11 height 11
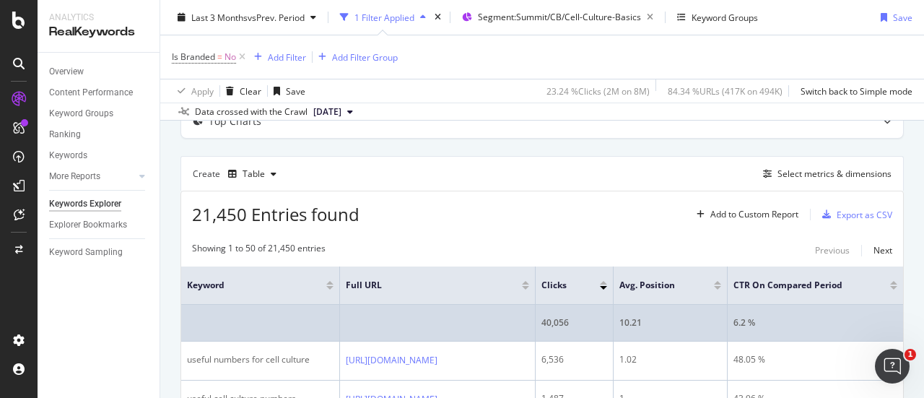
scroll to position [72, 0]
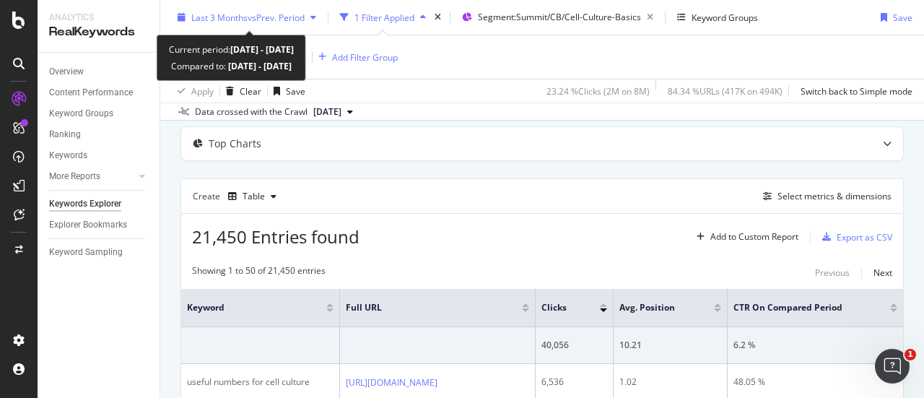
click at [261, 14] on span "vs Prev. Period" at bounding box center [276, 17] width 57 height 12
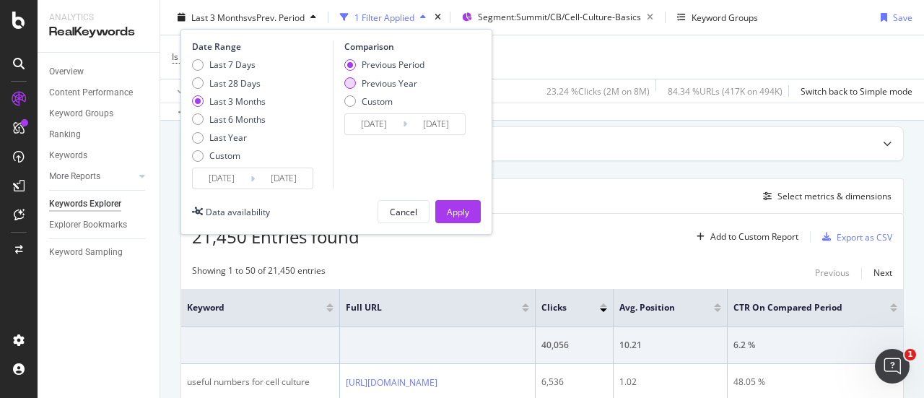
click at [349, 83] on div "Previous Year" at bounding box center [350, 83] width 12 height 12
type input "[DATE]"
click at [460, 201] on div "Apply" at bounding box center [458, 212] width 22 height 22
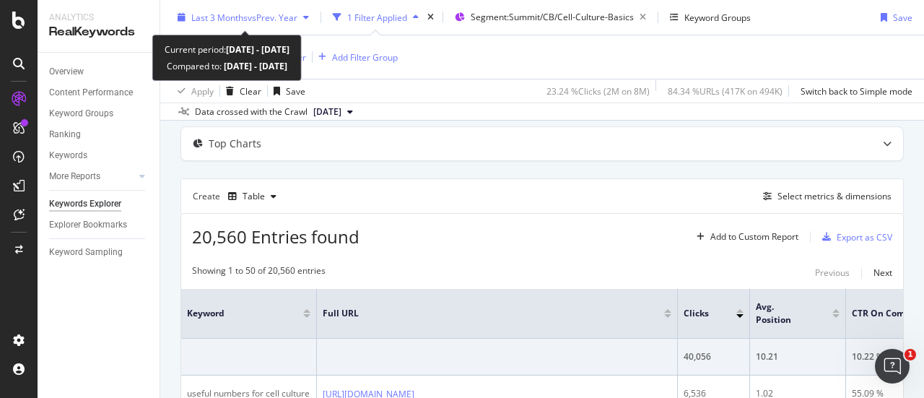
click at [241, 19] on span "Last 3 Months" at bounding box center [219, 17] width 56 height 12
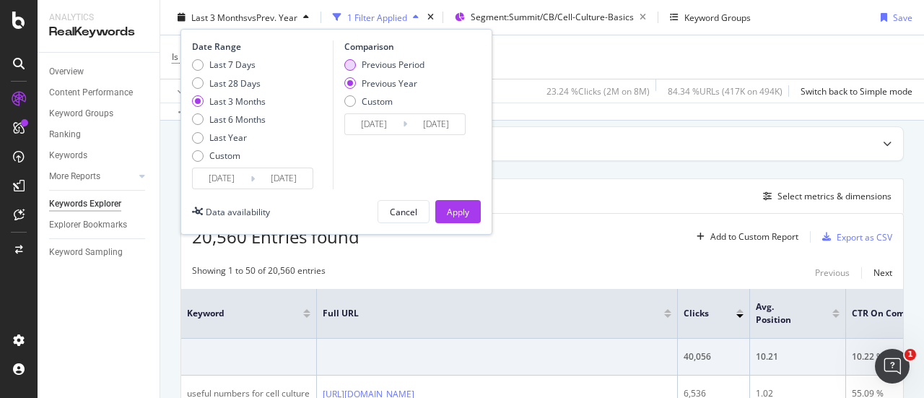
click at [362, 66] on div "Previous Period" at bounding box center [393, 64] width 63 height 12
type input "[DATE]"
click at [455, 214] on div "Apply" at bounding box center [458, 211] width 22 height 12
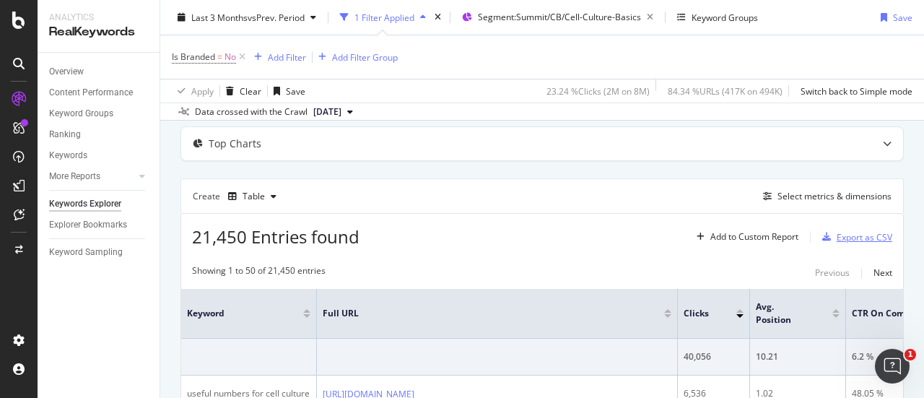
click at [842, 240] on div "Export as CSV" at bounding box center [864, 237] width 56 height 12
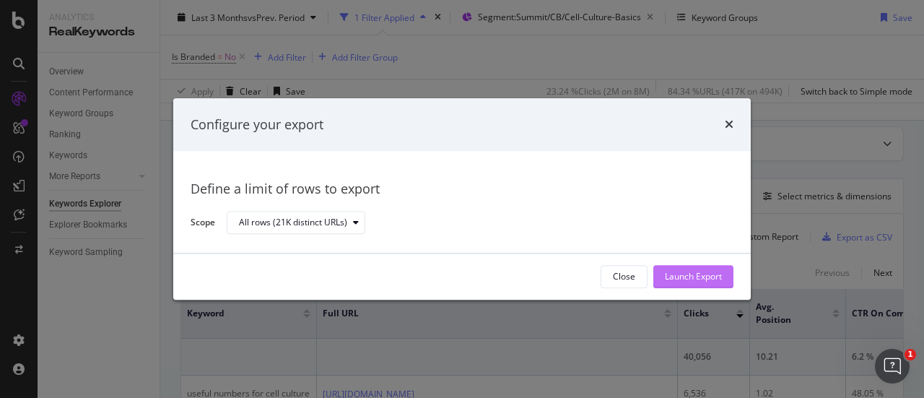
click at [703, 271] on div "Launch Export" at bounding box center [693, 277] width 57 height 12
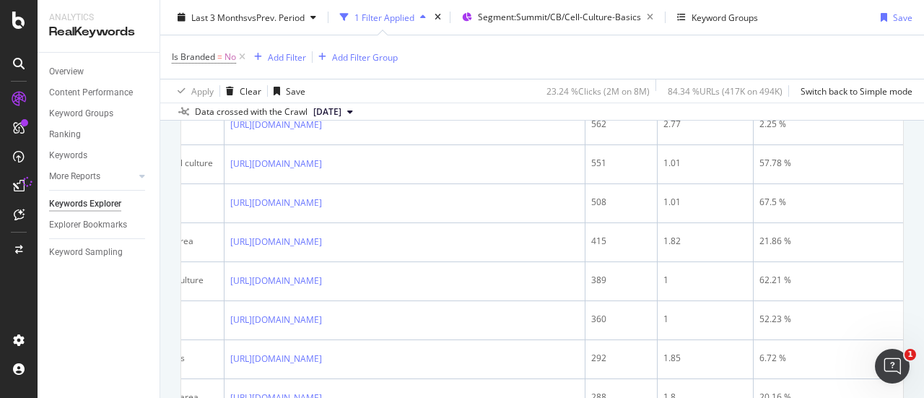
scroll to position [209, 0]
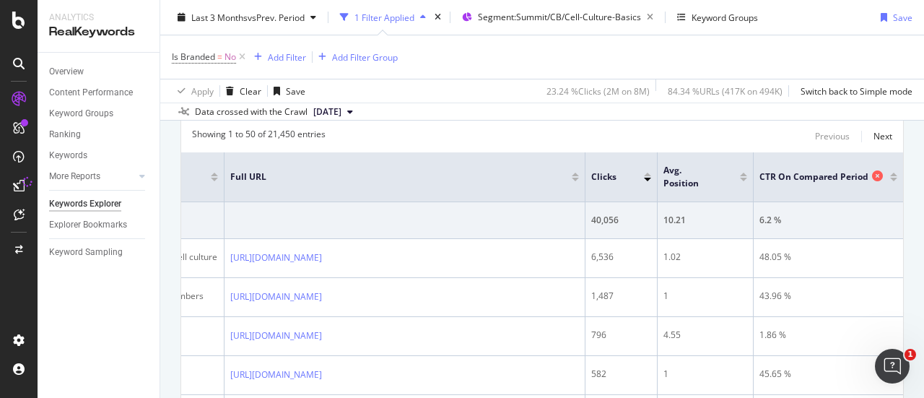
click at [872, 175] on icon at bounding box center [877, 175] width 11 height 11
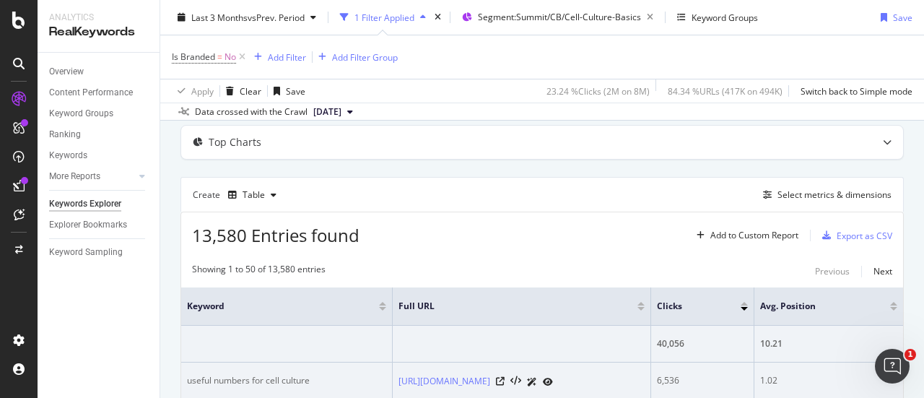
scroll to position [72, 0]
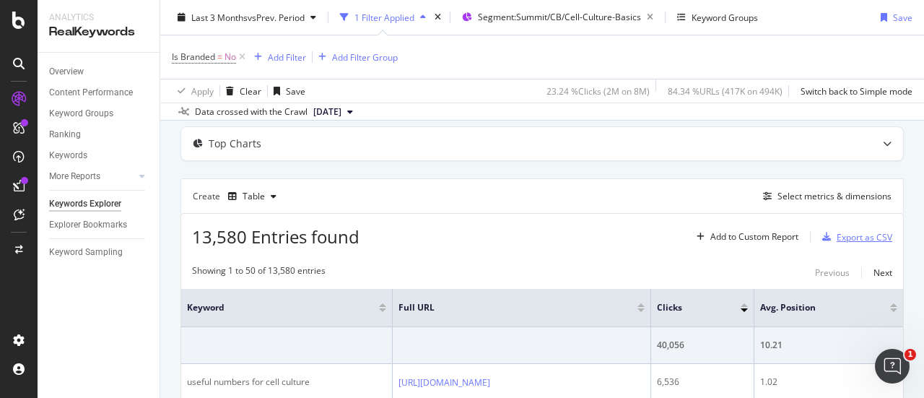
click at [836, 239] on div "Export as CSV" at bounding box center [864, 237] width 56 height 12
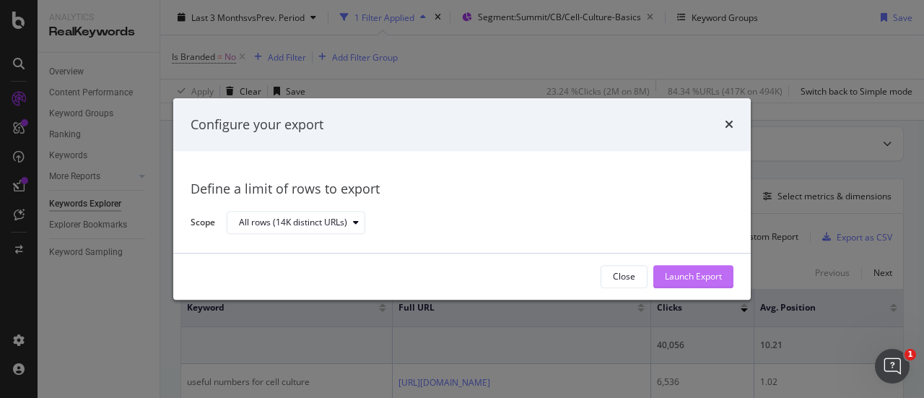
click at [706, 280] on div "Launch Export" at bounding box center [693, 277] width 57 height 12
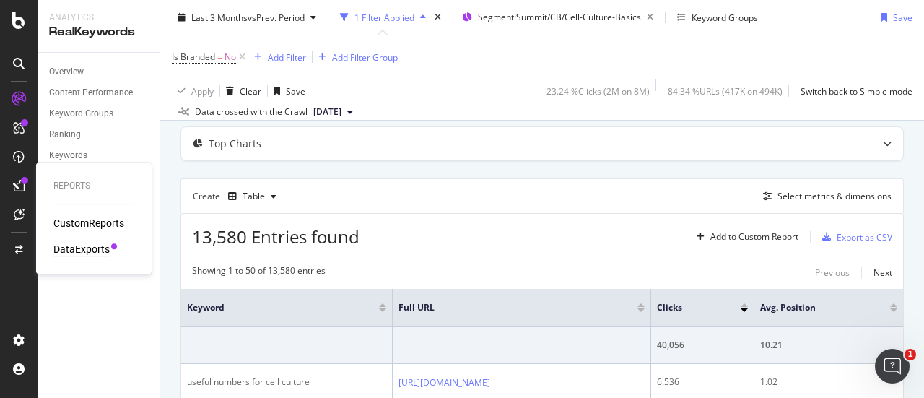
click at [79, 246] on div "DataExports" at bounding box center [81, 249] width 56 height 14
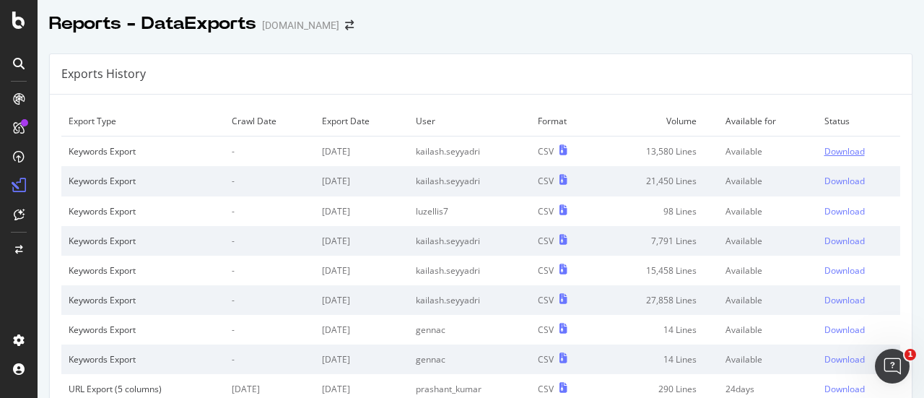
click at [838, 151] on div "Download" at bounding box center [844, 151] width 40 height 12
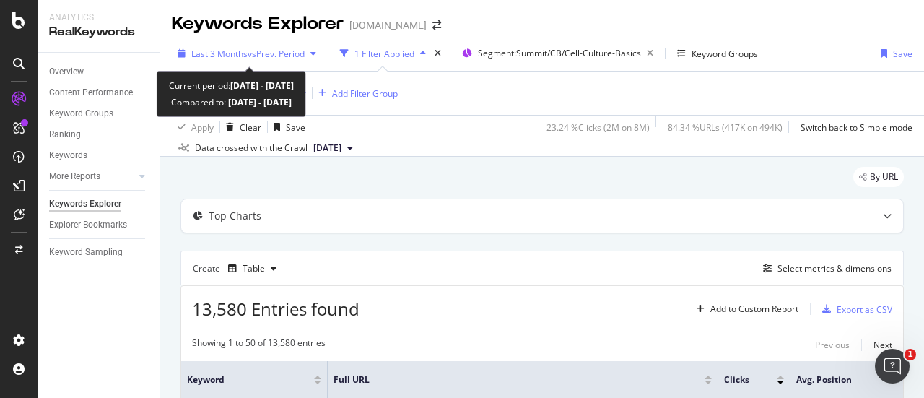
click at [260, 56] on span "vs Prev. Period" at bounding box center [276, 54] width 57 height 12
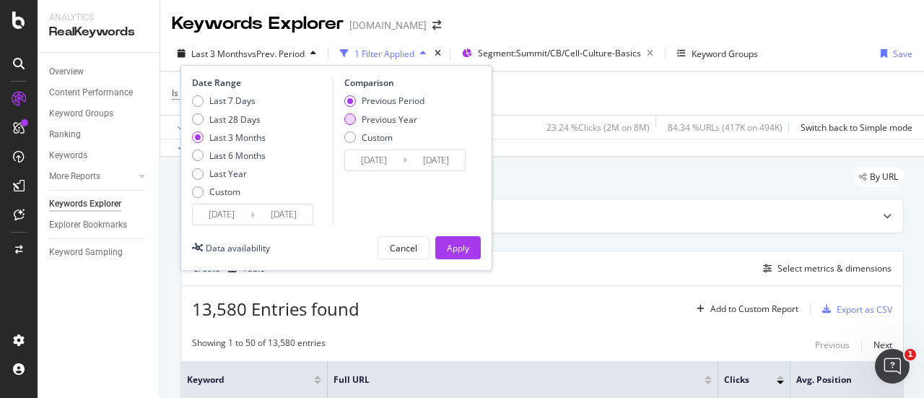
click at [384, 115] on div "Previous Year" at bounding box center [390, 119] width 56 height 12
type input "[DATE]"
click at [469, 240] on button "Apply" at bounding box center [457, 247] width 45 height 23
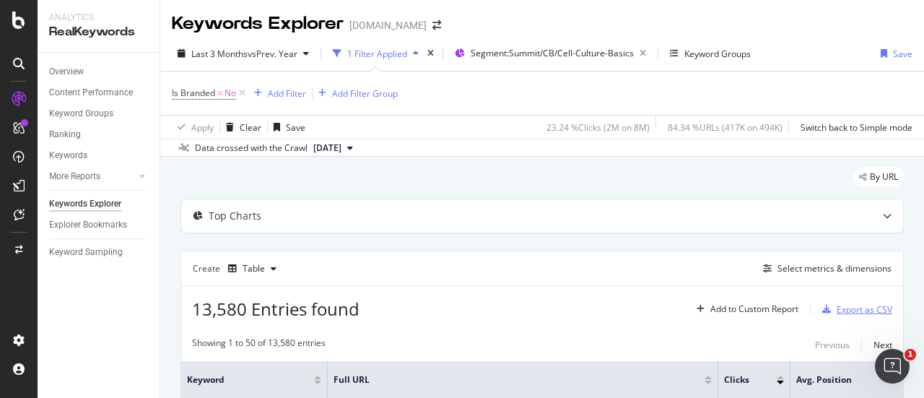
click at [840, 304] on div "Export as CSV" at bounding box center [864, 309] width 56 height 12
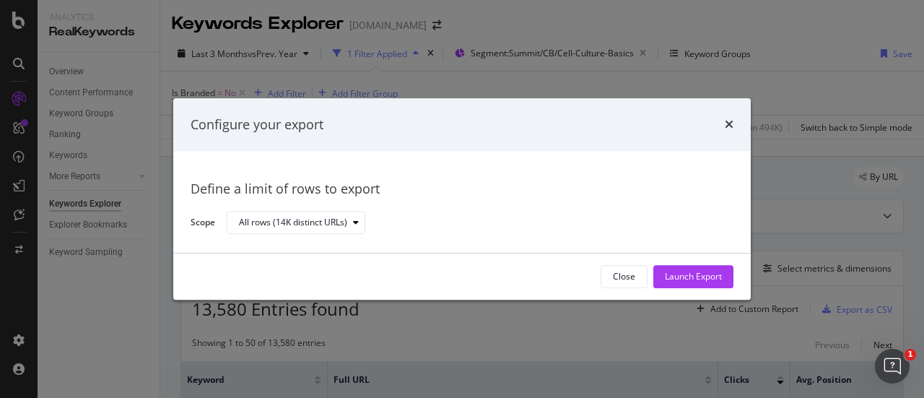
click at [704, 271] on div "Launch Export" at bounding box center [693, 277] width 57 height 12
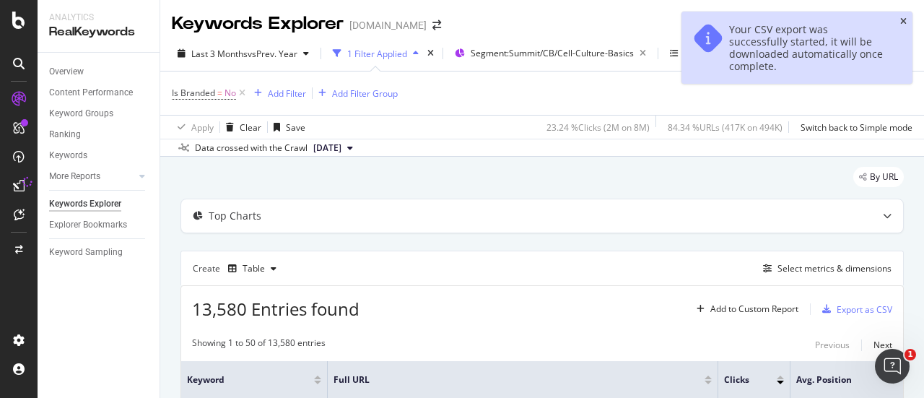
click at [901, 21] on icon "close toast" at bounding box center [903, 21] width 6 height 9
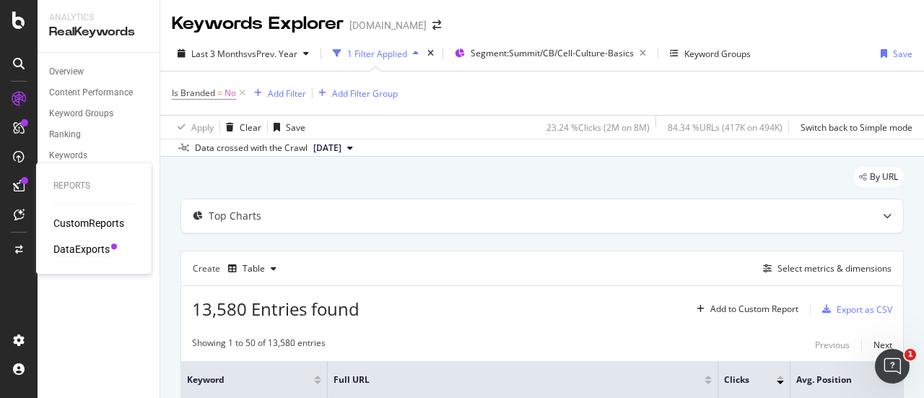
click at [78, 243] on div "DataExports" at bounding box center [81, 249] width 56 height 14
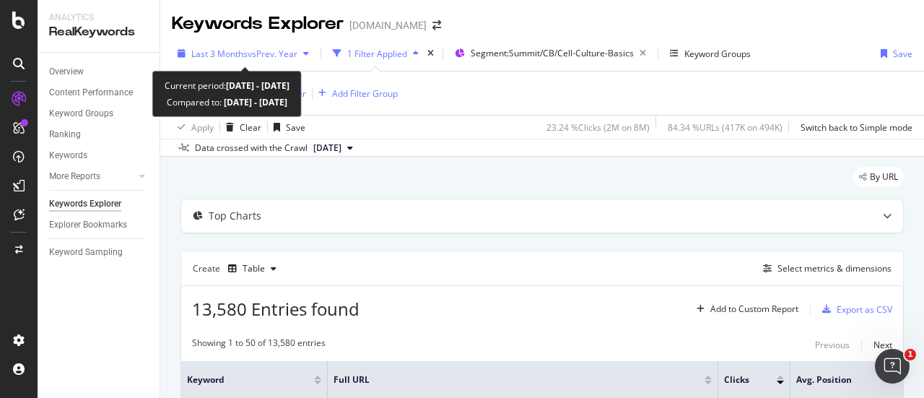
click at [253, 49] on span "vs Prev. Year" at bounding box center [273, 54] width 50 height 12
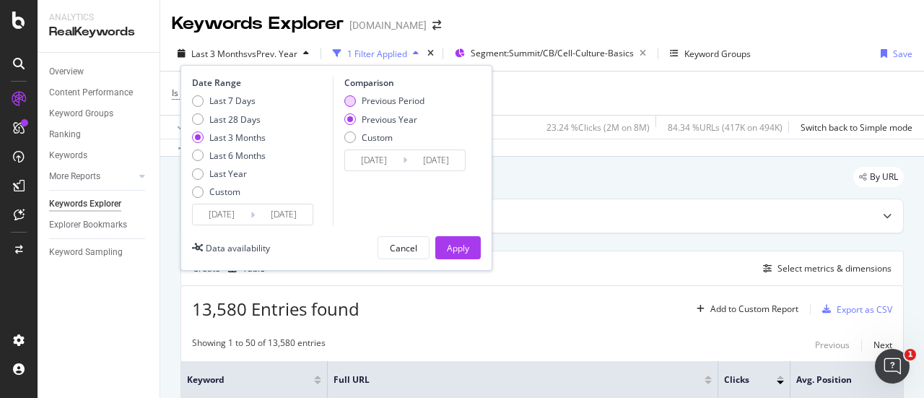
click at [358, 99] on div "Previous Period" at bounding box center [384, 101] width 80 height 12
type input "[DATE]"
click at [466, 253] on div "Apply" at bounding box center [458, 248] width 22 height 22
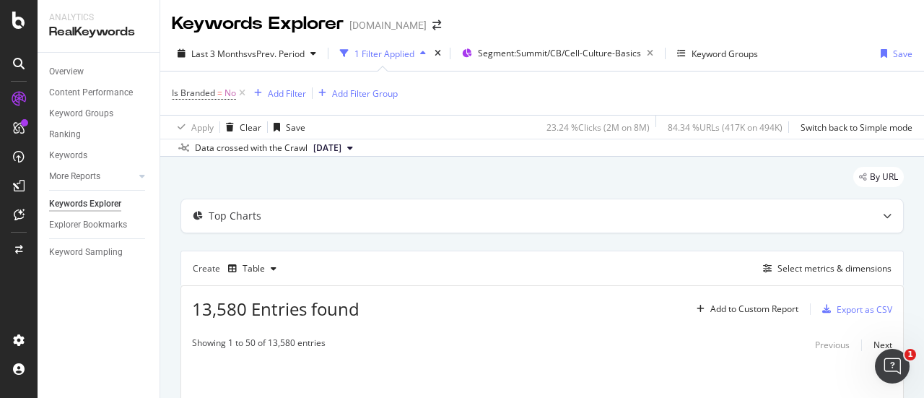
click at [465, 247] on div "Top Charts Create Table Select metrics & dimensions 13,580 Entries found Add to…" at bounding box center [541, 349] width 723 height 303
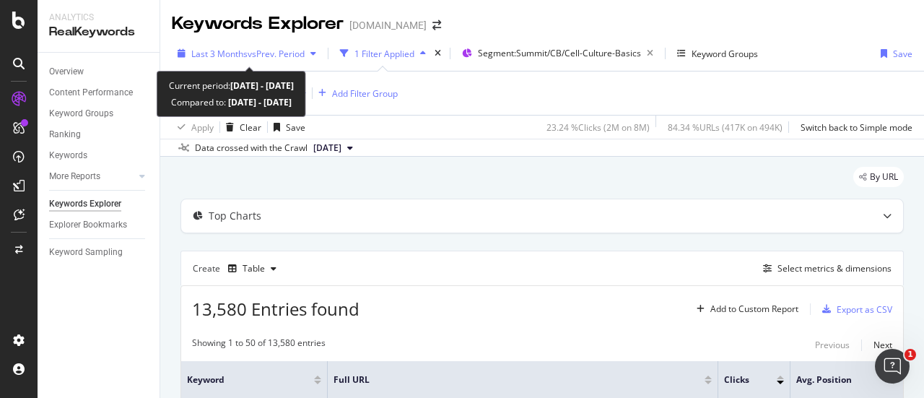
click at [279, 56] on span "vs Prev. Period" at bounding box center [276, 54] width 57 height 12
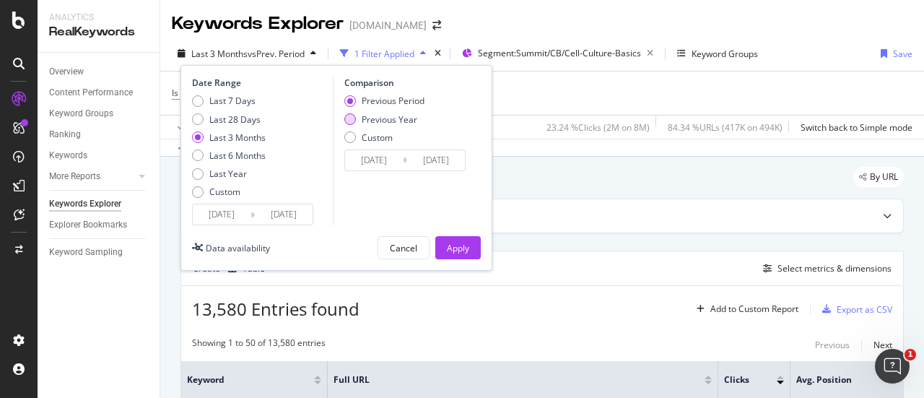
click at [367, 115] on div "Previous Year" at bounding box center [390, 119] width 56 height 12
type input "[DATE]"
click at [450, 243] on div "Apply" at bounding box center [458, 248] width 22 height 12
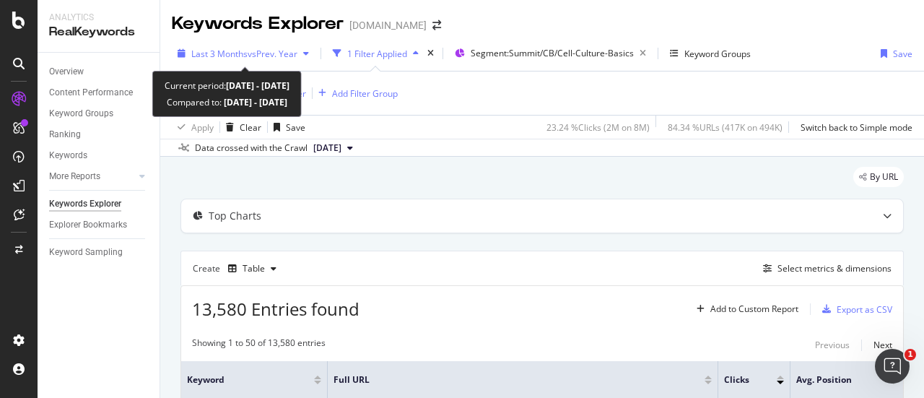
click at [206, 51] on span "Last 3 Months" at bounding box center [219, 54] width 56 height 12
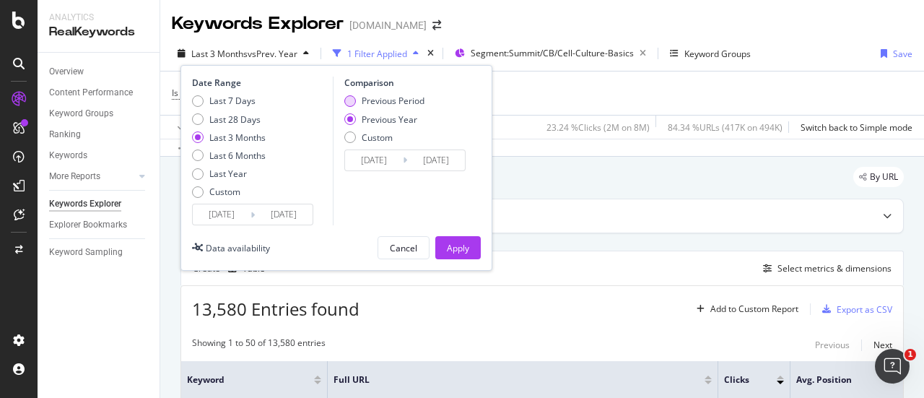
click at [377, 100] on div "Previous Period" at bounding box center [393, 101] width 63 height 12
type input "[DATE]"
click at [442, 239] on button "Apply" at bounding box center [457, 247] width 45 height 23
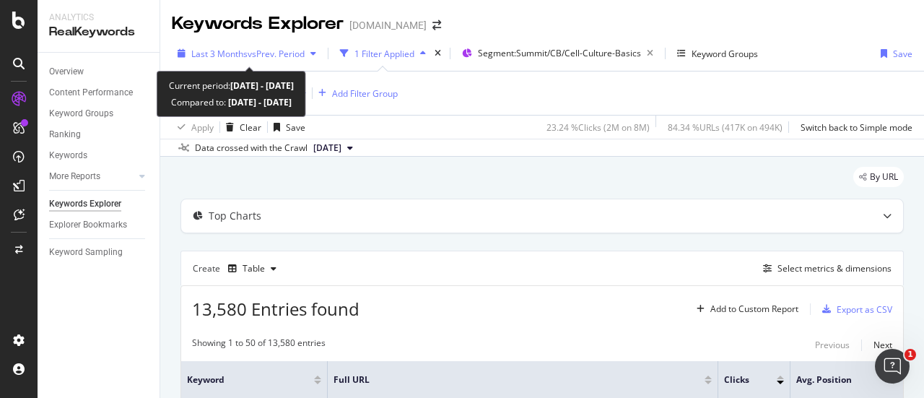
click at [250, 56] on span "vs Prev. Period" at bounding box center [276, 54] width 57 height 12
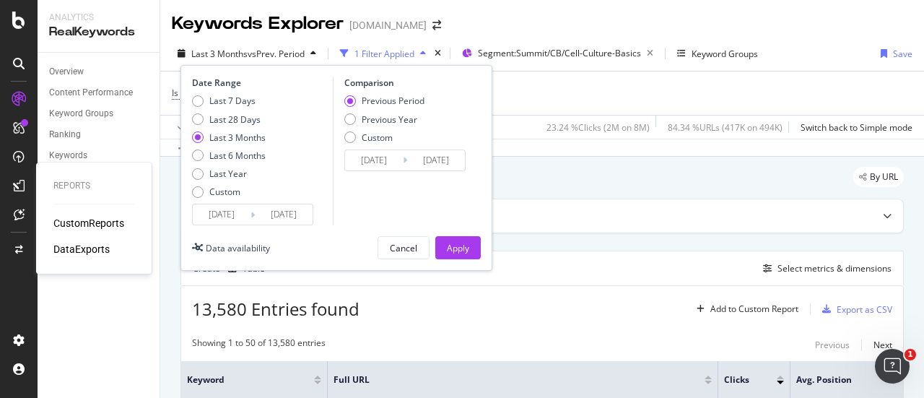
click at [68, 244] on div "DataExports" at bounding box center [81, 249] width 56 height 14
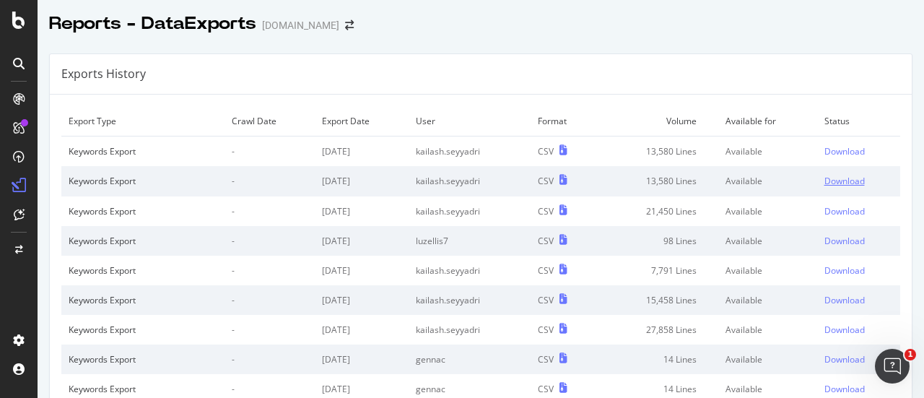
click at [836, 175] on div "Download" at bounding box center [844, 181] width 40 height 12
click at [836, 152] on div "Download" at bounding box center [844, 151] width 40 height 12
click at [588, 25] on div "Reports - DataExports [DOMAIN_NAME]" at bounding box center [481, 18] width 886 height 36
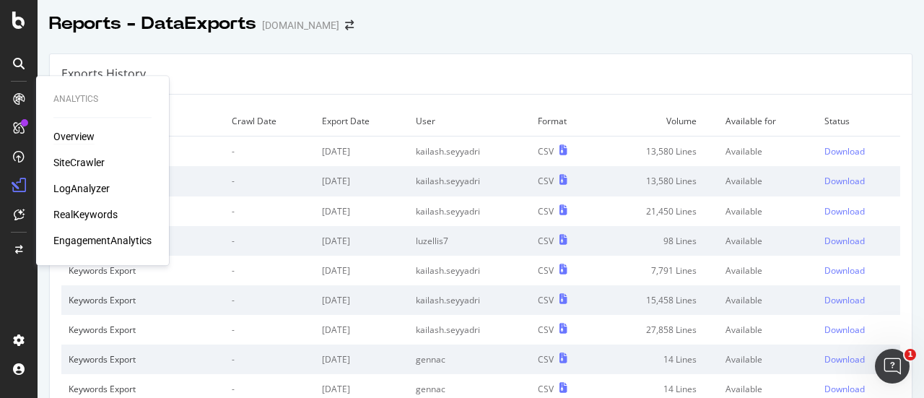
click at [74, 136] on div "Overview" at bounding box center [73, 136] width 41 height 14
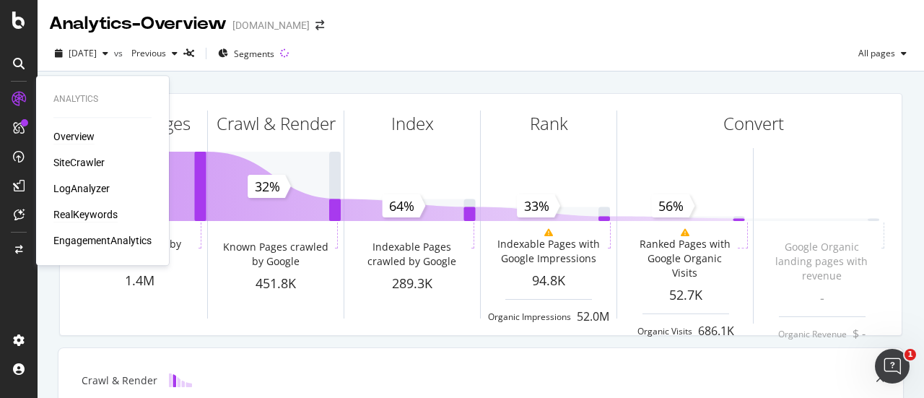
click at [71, 211] on div "RealKeywords" at bounding box center [85, 214] width 64 height 14
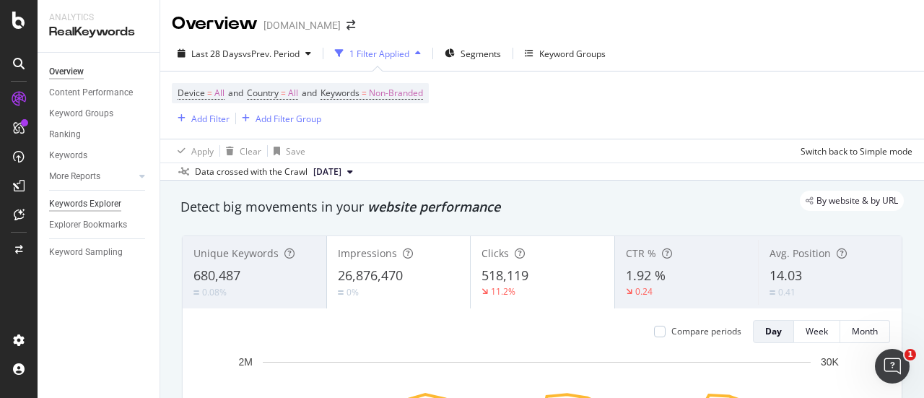
click at [91, 202] on div "Keywords Explorer" at bounding box center [85, 203] width 72 height 15
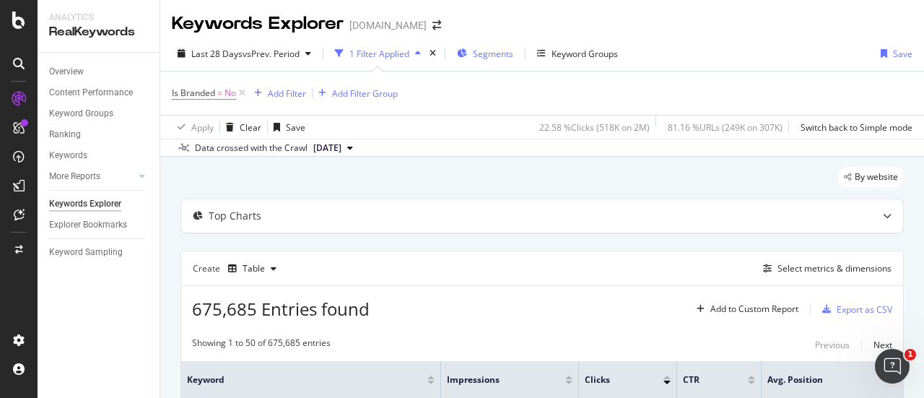
click at [491, 56] on span "Segments" at bounding box center [493, 54] width 40 height 12
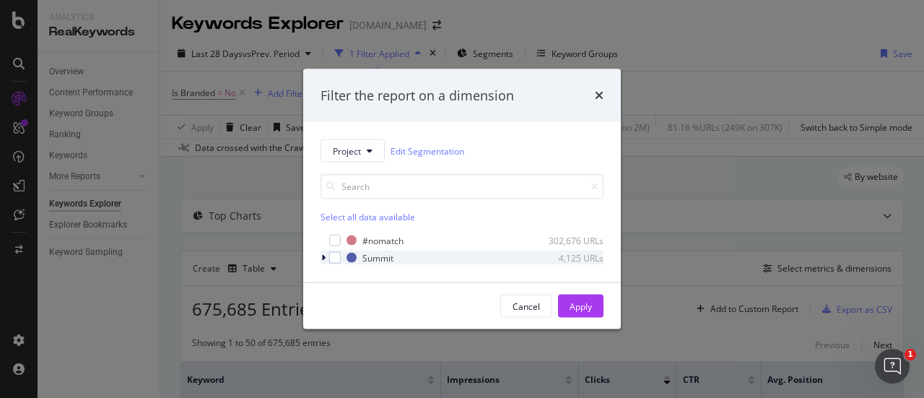
click at [325, 255] on icon "modal" at bounding box center [323, 257] width 4 height 9
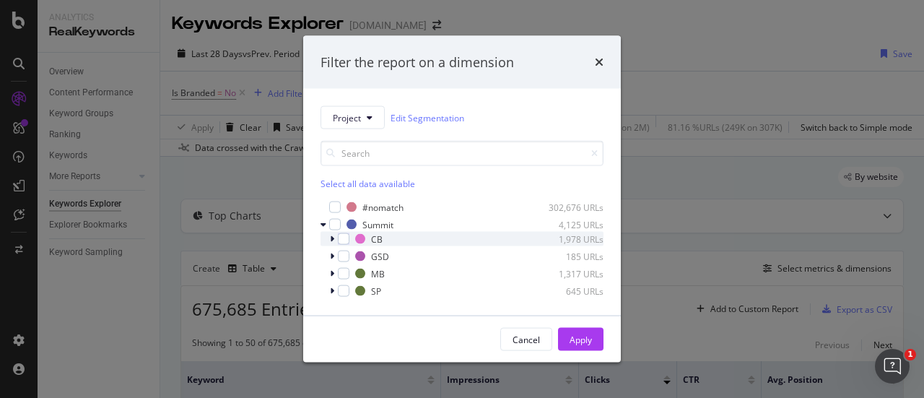
click at [331, 239] on icon "modal" at bounding box center [332, 239] width 4 height 9
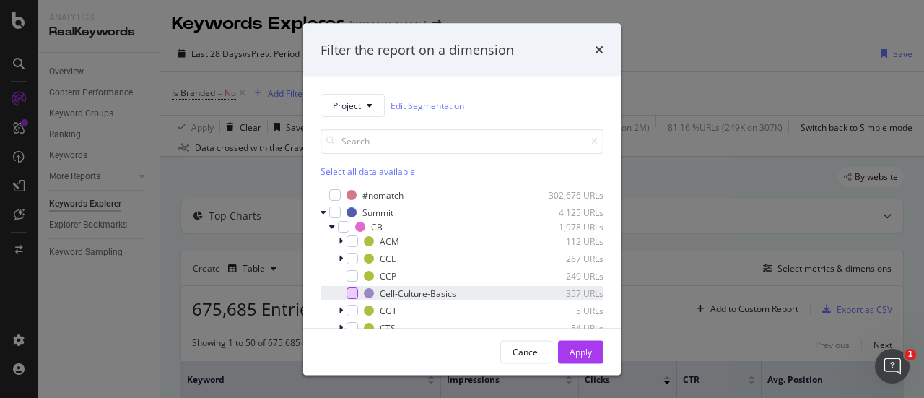
click at [351, 288] on div "modal" at bounding box center [352, 293] width 12 height 12
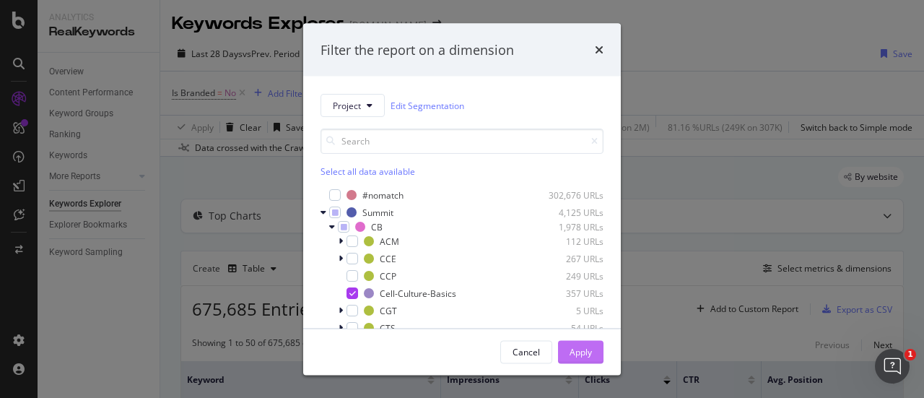
click at [583, 353] on div "Apply" at bounding box center [580, 351] width 22 height 12
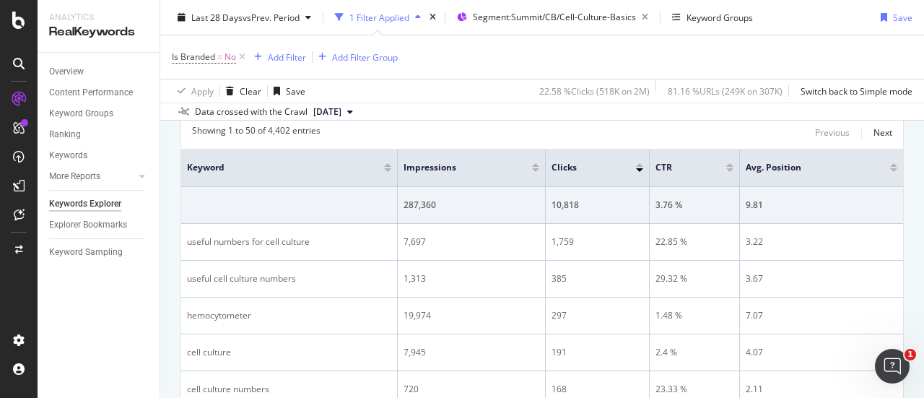
scroll to position [217, 0]
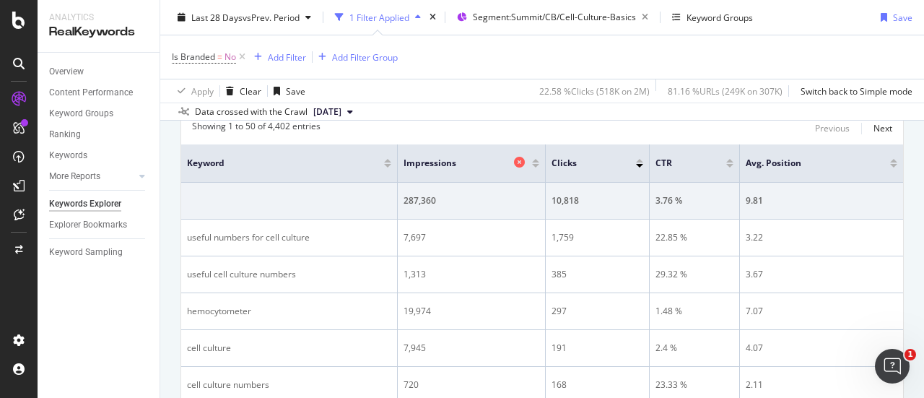
click at [519, 157] on icon at bounding box center [519, 162] width 11 height 11
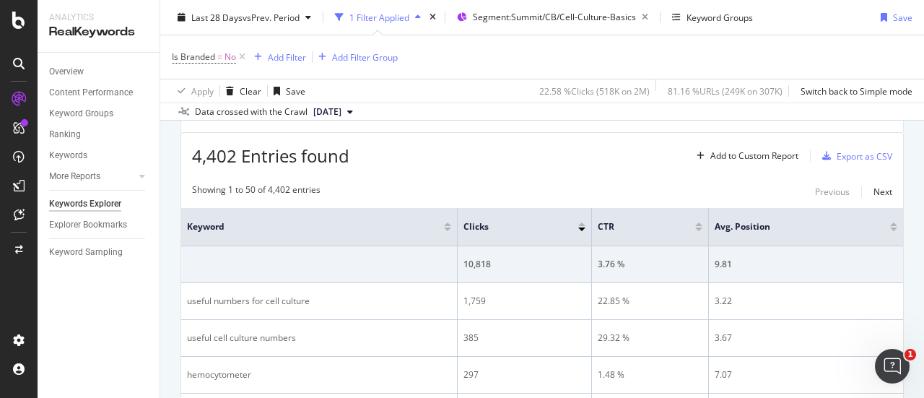
scroll to position [217, 0]
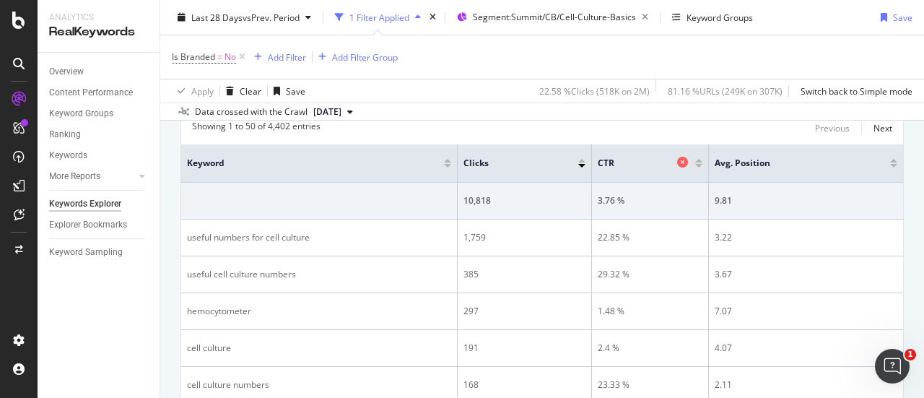
click at [677, 162] on icon at bounding box center [682, 162] width 11 height 11
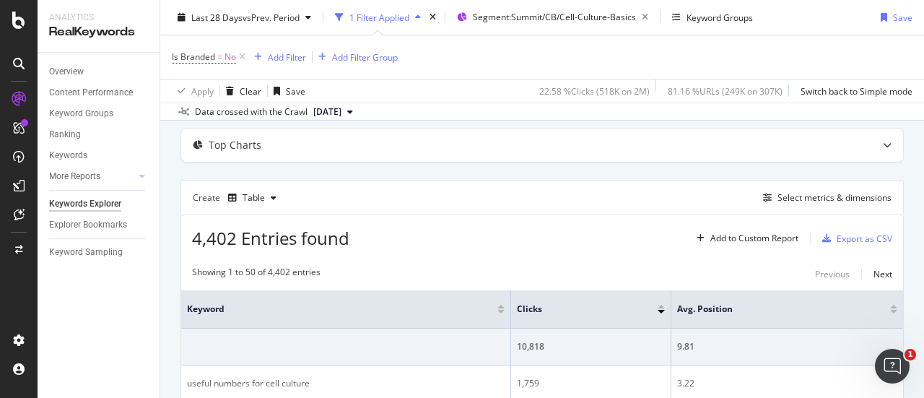
scroll to position [143, 0]
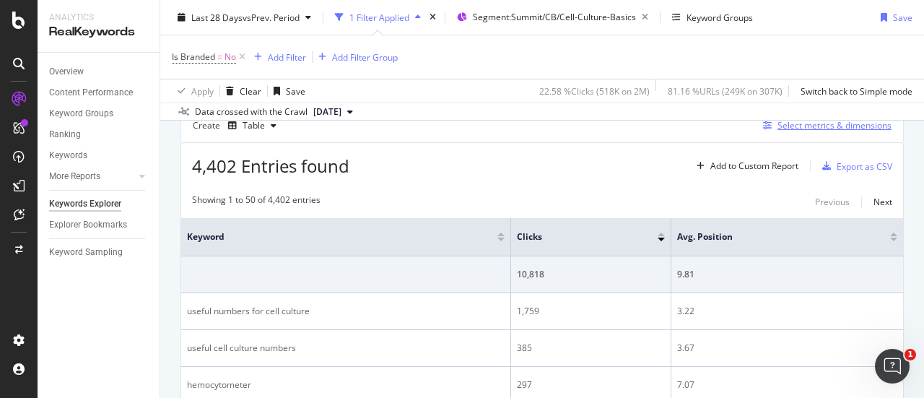
click at [837, 127] on div "Select metrics & dimensions" at bounding box center [834, 125] width 114 height 12
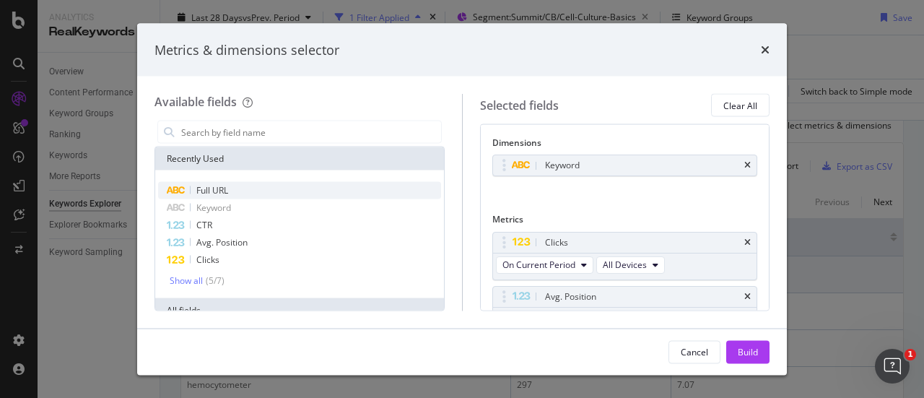
click at [308, 187] on div "Full URL" at bounding box center [299, 190] width 283 height 17
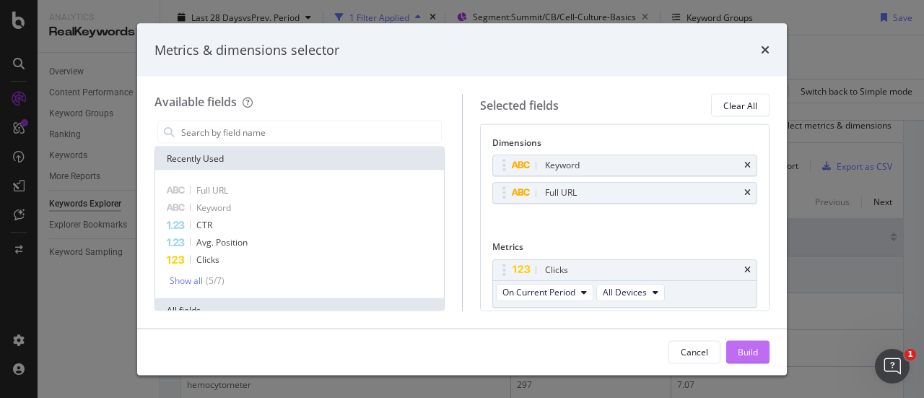
click at [739, 352] on div "Build" at bounding box center [748, 351] width 20 height 12
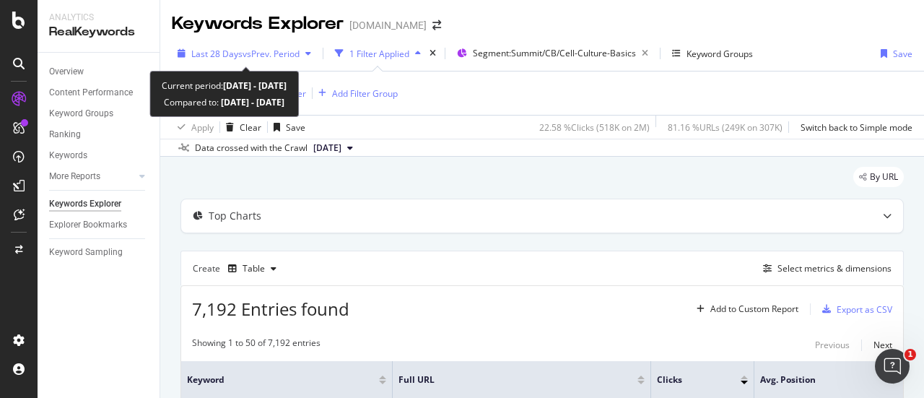
click at [240, 53] on span "Last 28 Days" at bounding box center [216, 54] width 51 height 12
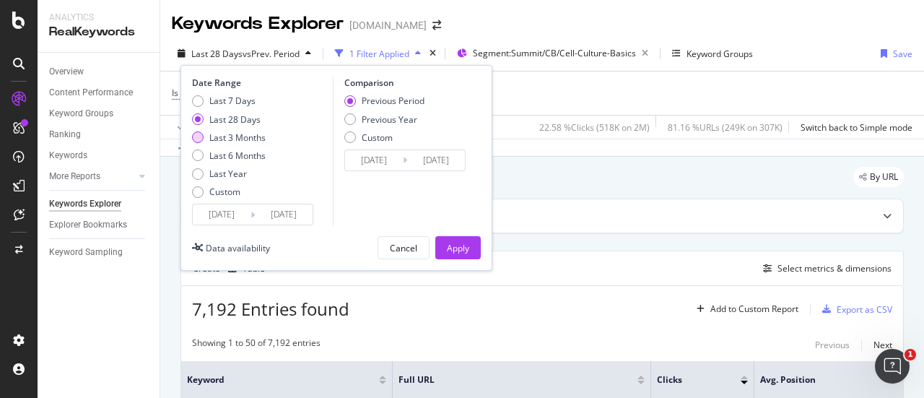
click at [219, 135] on div "Last 3 Months" at bounding box center [237, 137] width 56 height 12
type input "[DATE]"
click at [372, 118] on div "Previous Year" at bounding box center [390, 119] width 56 height 12
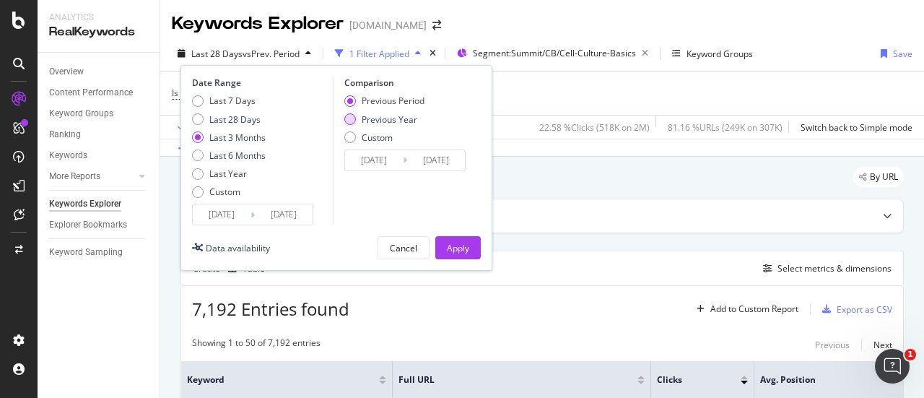
type input "[DATE]"
click at [447, 253] on div "Apply" at bounding box center [458, 248] width 22 height 12
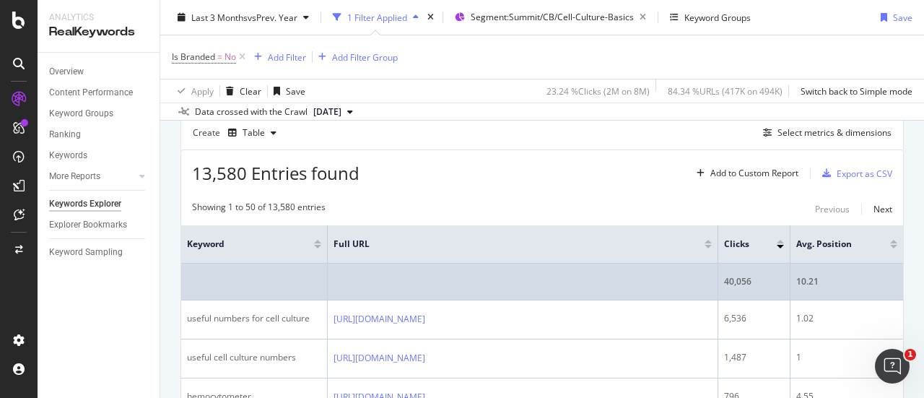
scroll to position [144, 0]
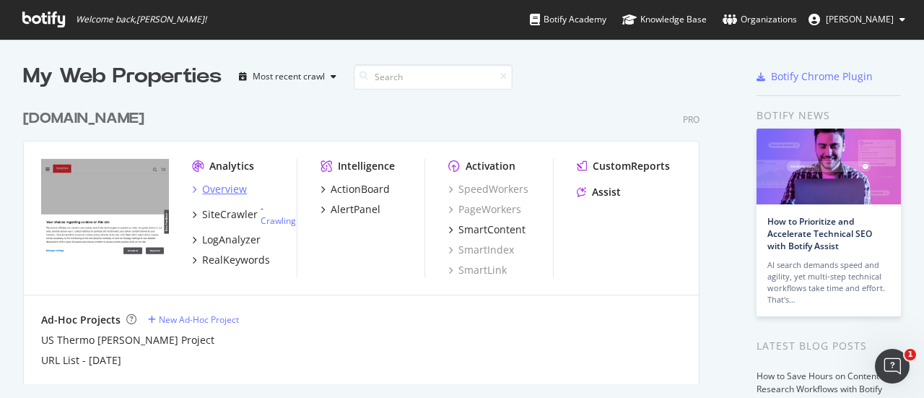
click at [202, 188] on div "Overview" at bounding box center [224, 189] width 45 height 14
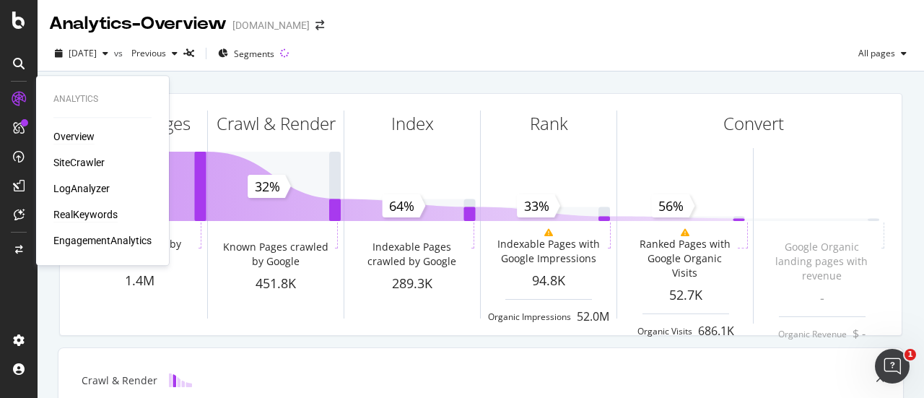
click at [95, 212] on div "RealKeywords" at bounding box center [85, 214] width 64 height 14
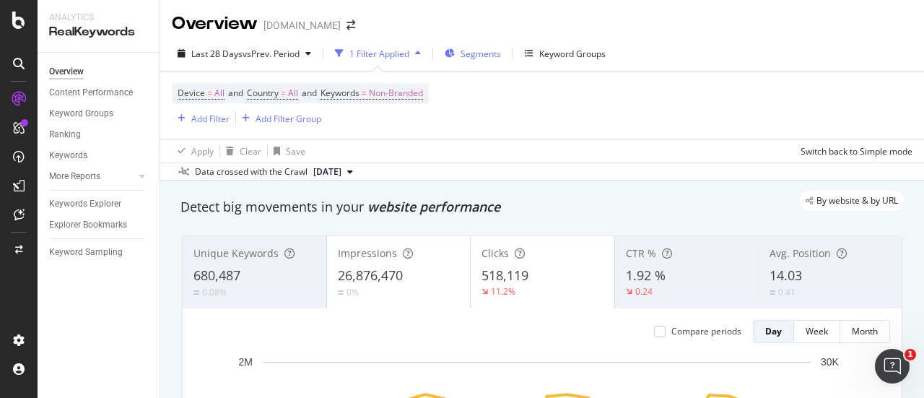
click at [469, 54] on span "Segments" at bounding box center [480, 54] width 40 height 12
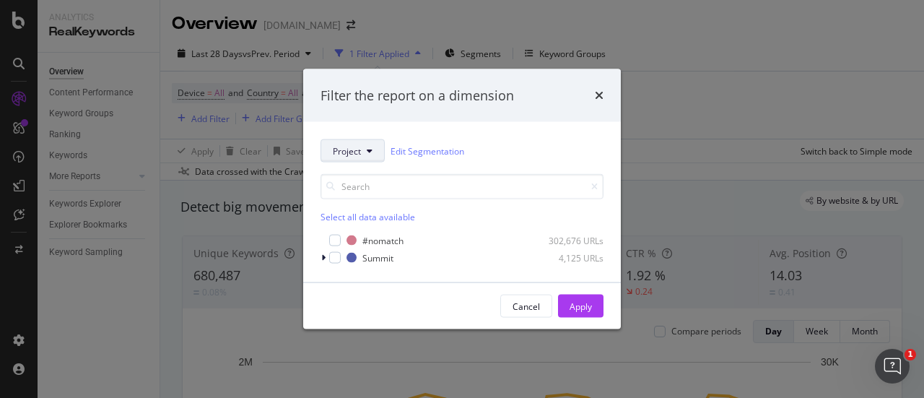
click at [373, 157] on button "Project" at bounding box center [352, 150] width 64 height 23
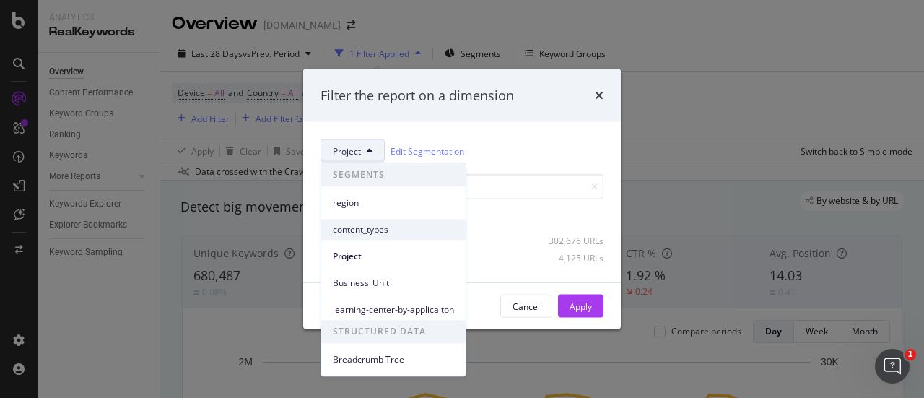
click at [367, 228] on span "content_types" at bounding box center [393, 229] width 121 height 13
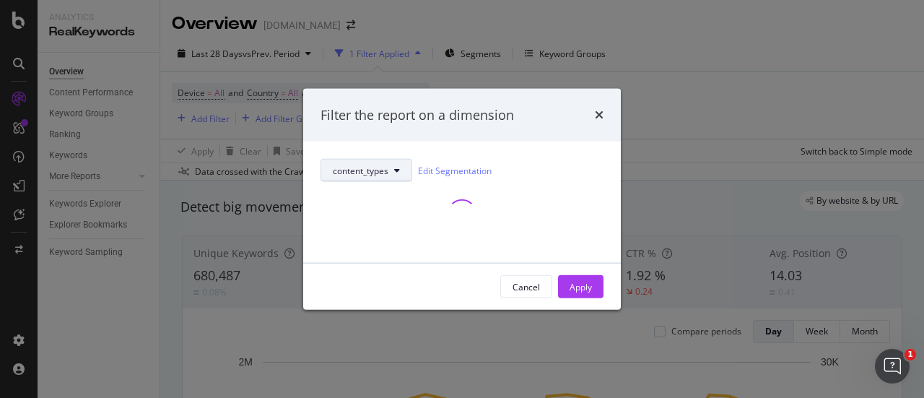
click at [391, 167] on button "content_types" at bounding box center [366, 170] width 92 height 23
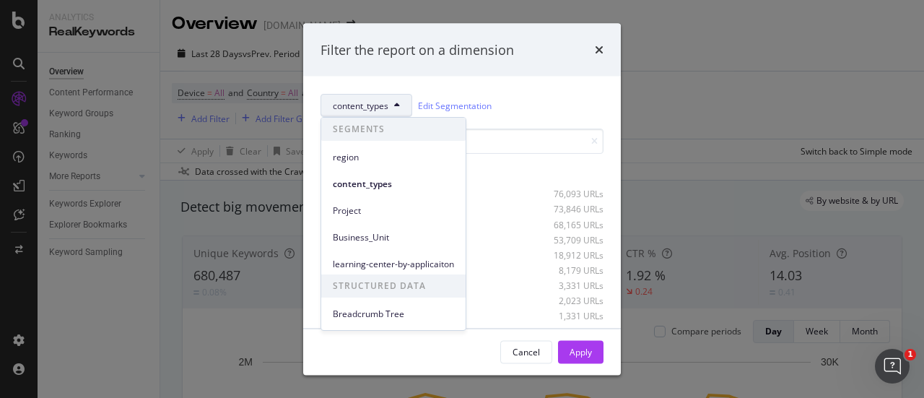
click at [520, 97] on div "content_types Edit Segmentation" at bounding box center [461, 105] width 283 height 23
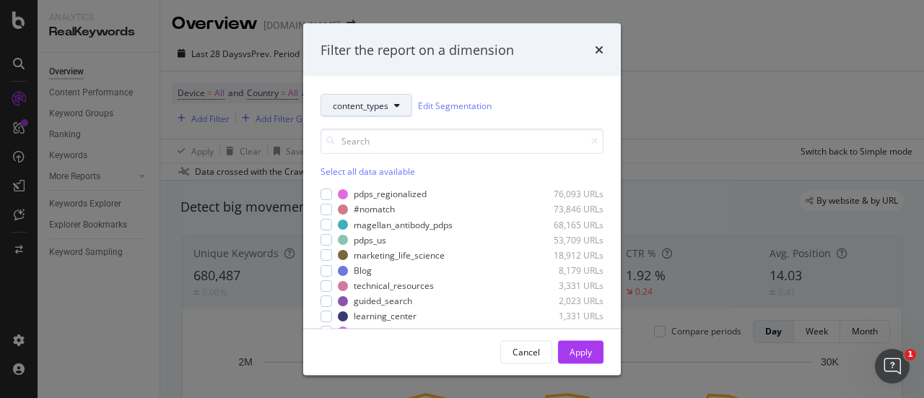
click at [391, 95] on button "content_types" at bounding box center [366, 105] width 92 height 23
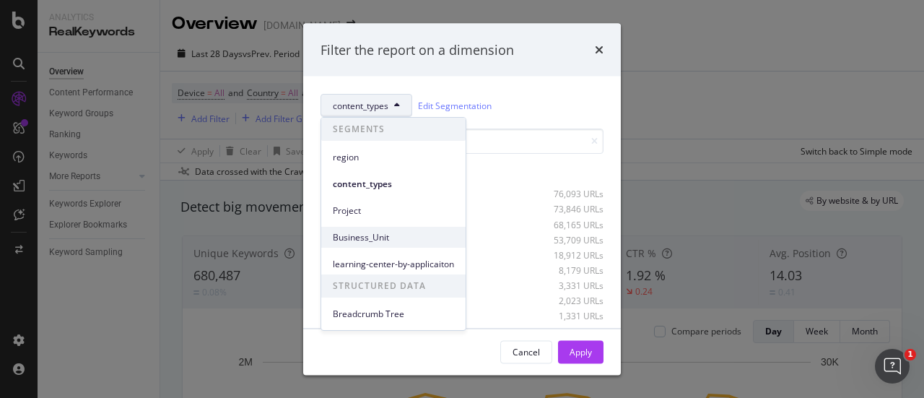
click at [367, 232] on span "Business_Unit" at bounding box center [393, 237] width 121 height 13
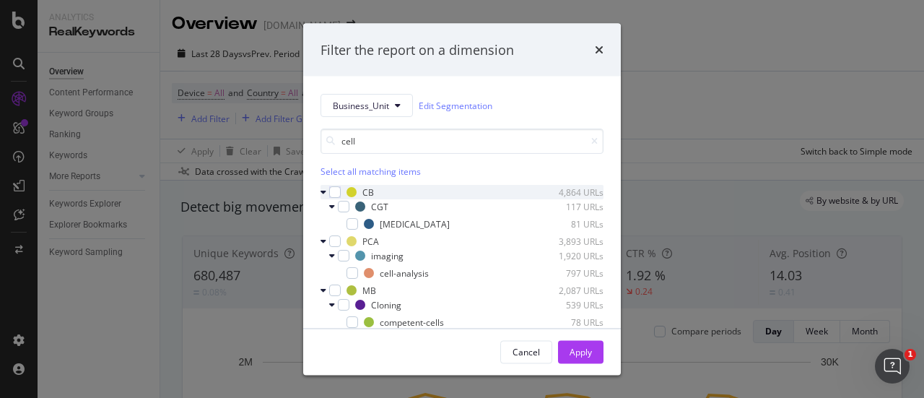
type input "cell"
click at [324, 188] on icon "modal" at bounding box center [323, 192] width 6 height 9
click at [323, 190] on icon "modal" at bounding box center [323, 192] width 6 height 9
click at [335, 206] on div "modal" at bounding box center [333, 206] width 9 height 14
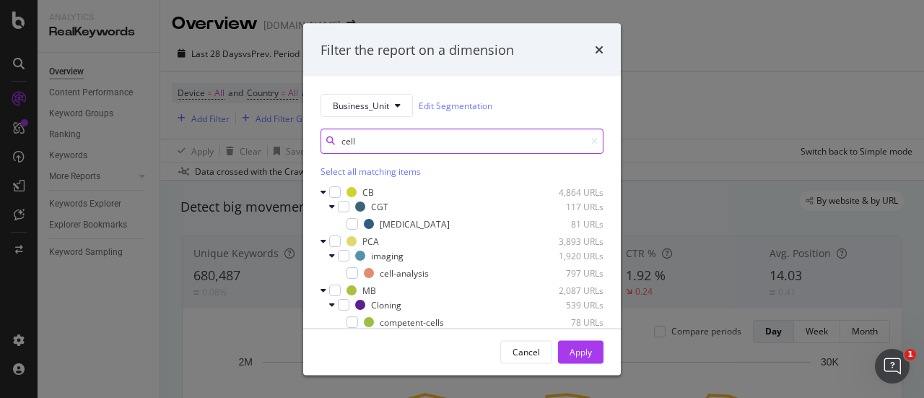
click at [584, 145] on input "cell" at bounding box center [461, 140] width 283 height 25
click at [591, 139] on icon "modal" at bounding box center [594, 140] width 6 height 9
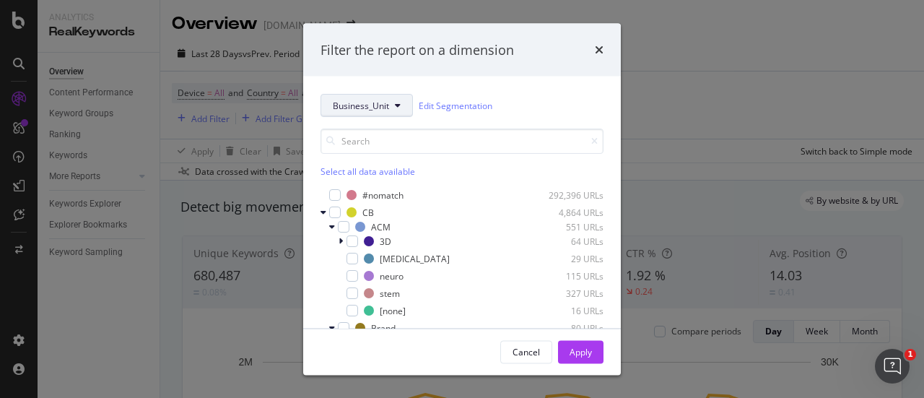
click at [372, 113] on button "Business_Unit" at bounding box center [366, 105] width 92 height 23
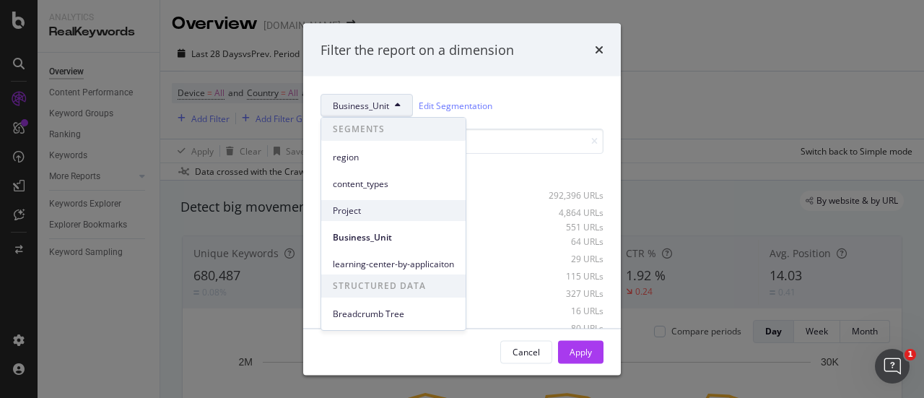
click at [345, 211] on span "Project" at bounding box center [393, 210] width 121 height 13
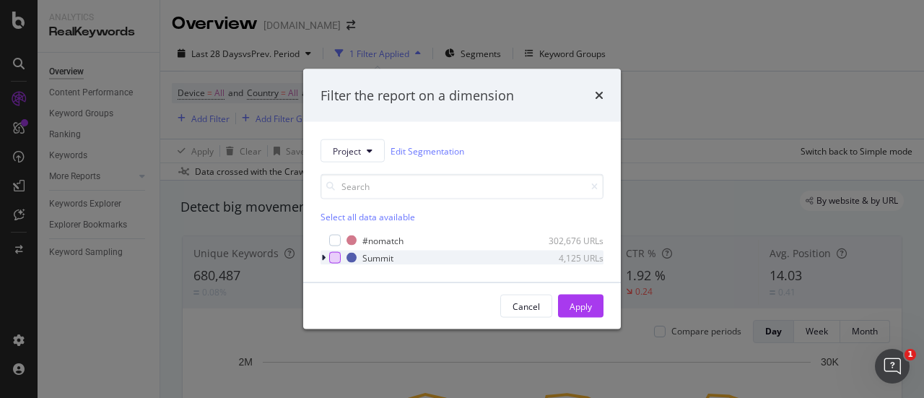
click at [336, 257] on div "modal" at bounding box center [335, 258] width 12 height 12
click at [333, 256] on icon "modal" at bounding box center [335, 257] width 6 height 7
click at [326, 257] on div "modal" at bounding box center [324, 257] width 9 height 14
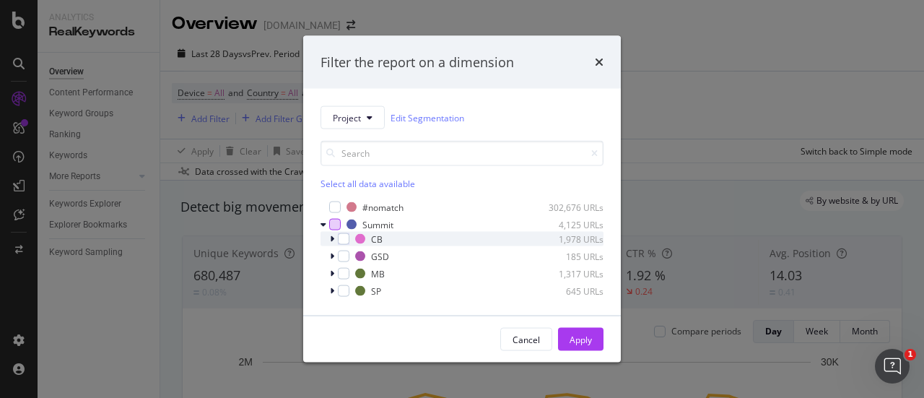
click at [335, 241] on div "modal" at bounding box center [333, 239] width 9 height 14
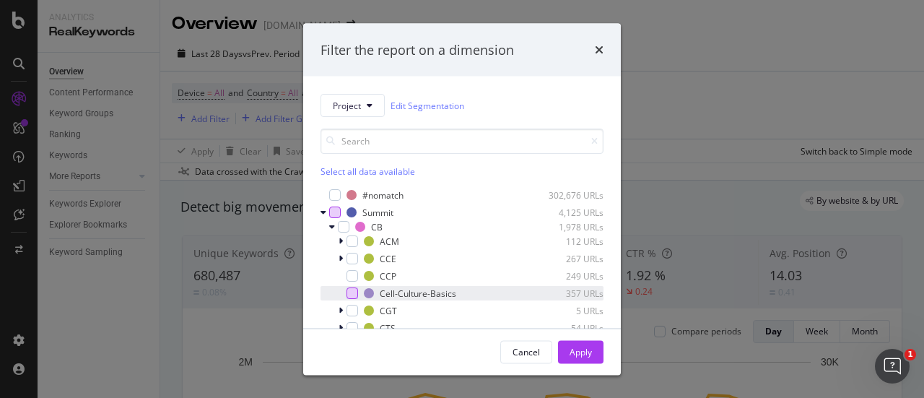
click at [348, 288] on div "modal" at bounding box center [352, 293] width 12 height 12
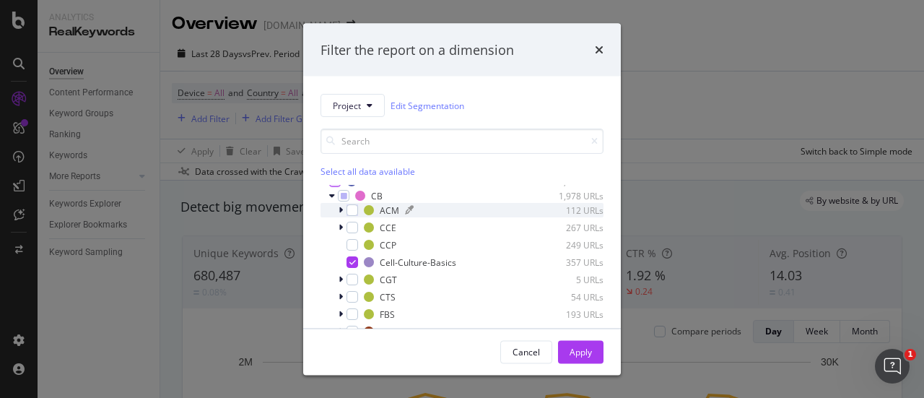
scroll to position [58, 0]
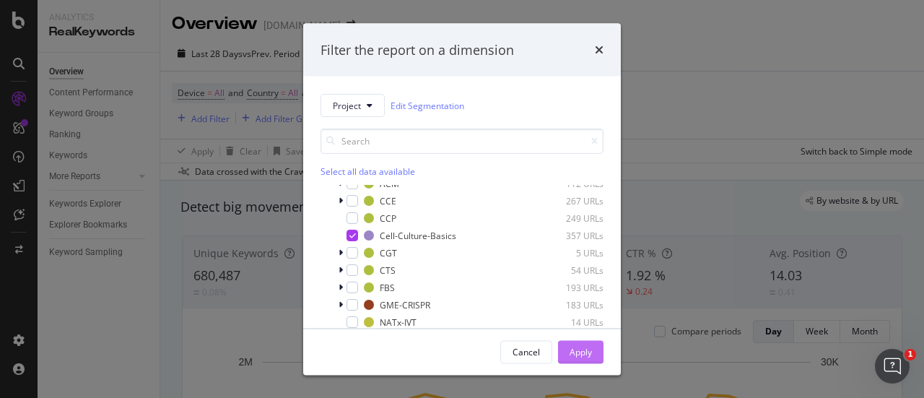
click at [574, 342] on div "Apply" at bounding box center [580, 352] width 22 height 22
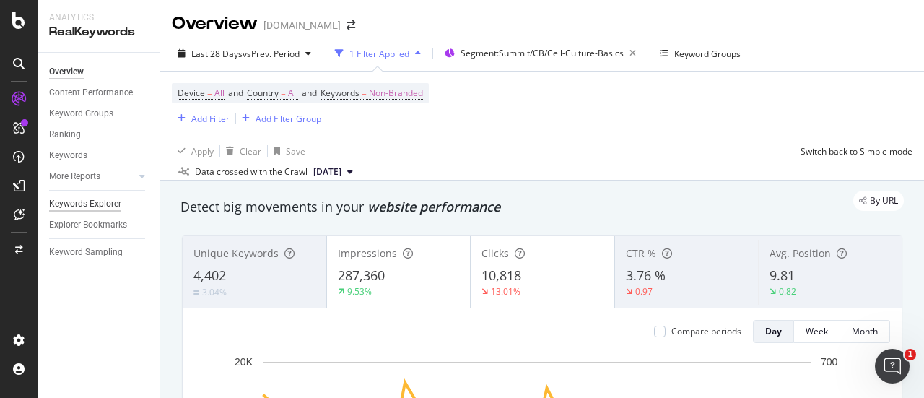
click at [84, 207] on div "Keywords Explorer" at bounding box center [85, 203] width 72 height 15
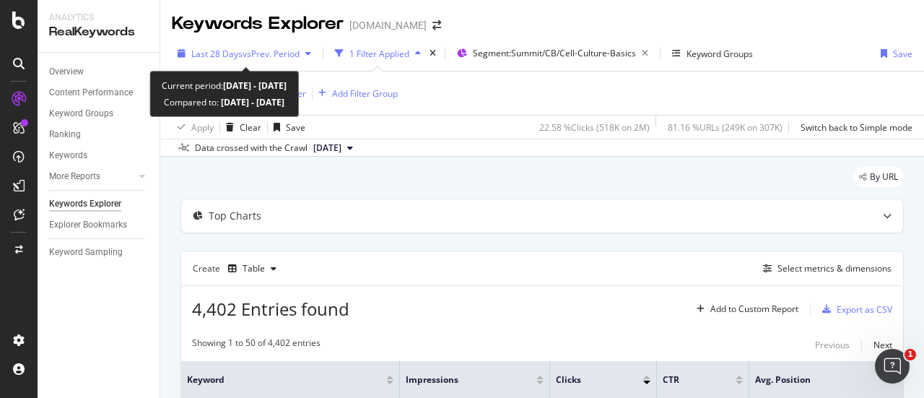
click at [250, 57] on span "vs Prev. Period" at bounding box center [270, 54] width 57 height 12
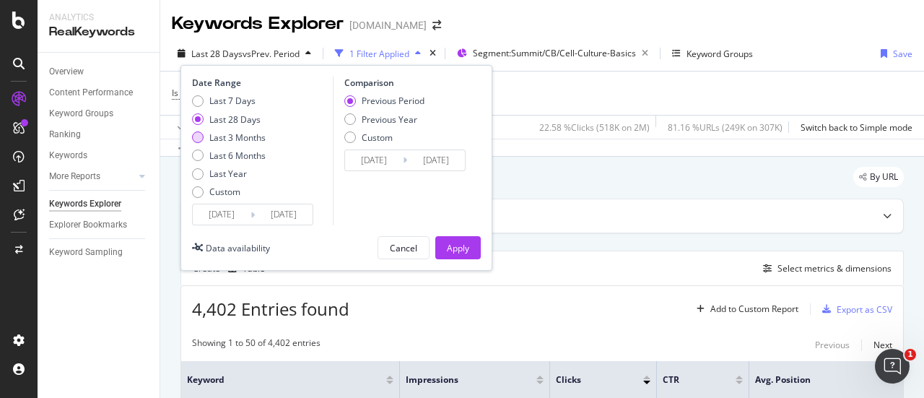
click at [235, 132] on div "Last 3 Months" at bounding box center [237, 137] width 56 height 12
type input "[DATE]"
click at [456, 250] on div "Apply" at bounding box center [458, 248] width 22 height 12
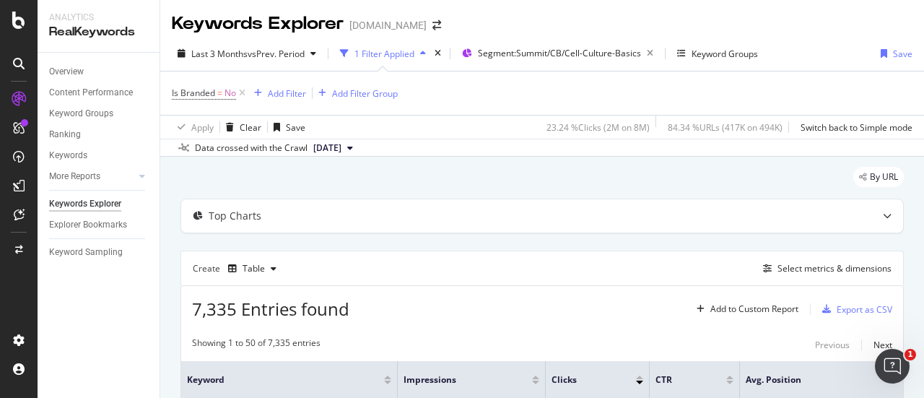
scroll to position [144, 0]
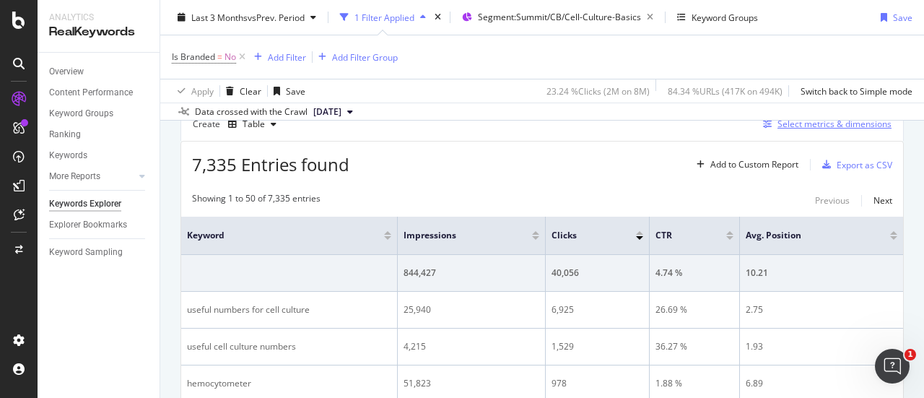
click at [795, 123] on div "Select metrics & dimensions" at bounding box center [834, 124] width 114 height 12
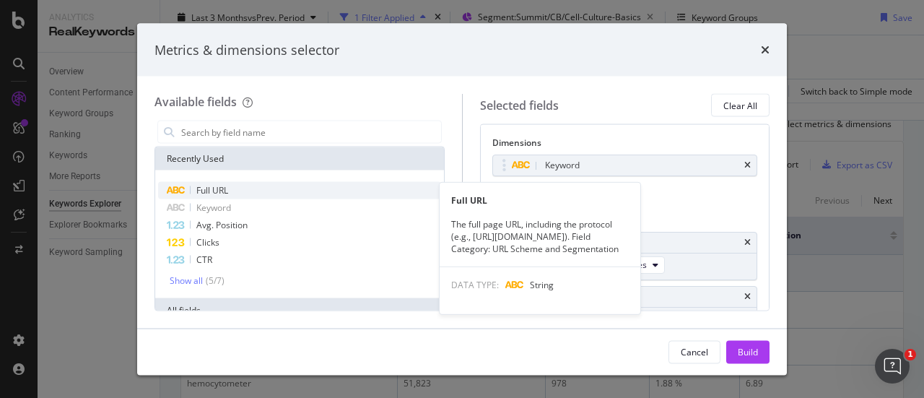
click at [268, 189] on div "Full URL" at bounding box center [299, 190] width 283 height 17
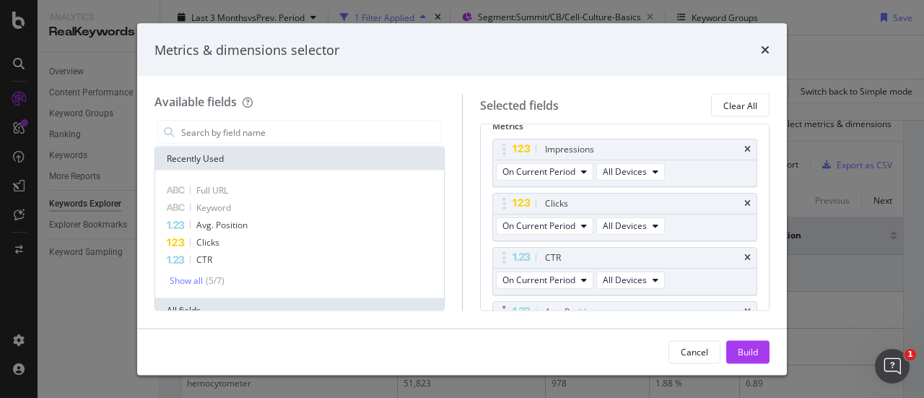
scroll to position [59, 0]
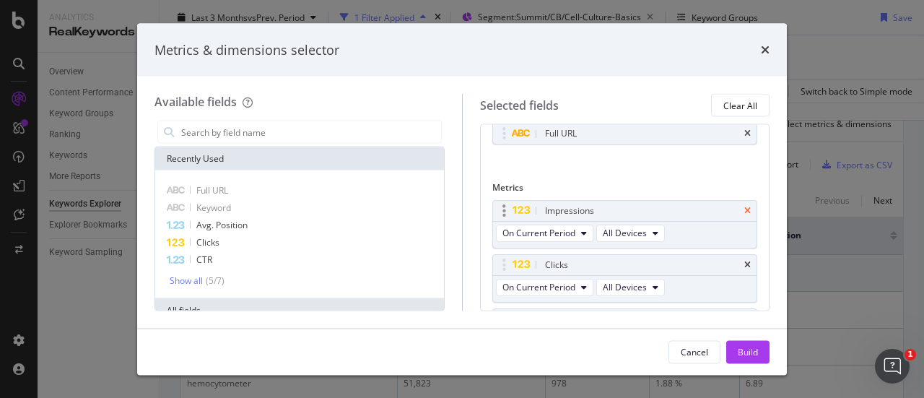
click at [744, 207] on icon "times" at bounding box center [747, 210] width 6 height 9
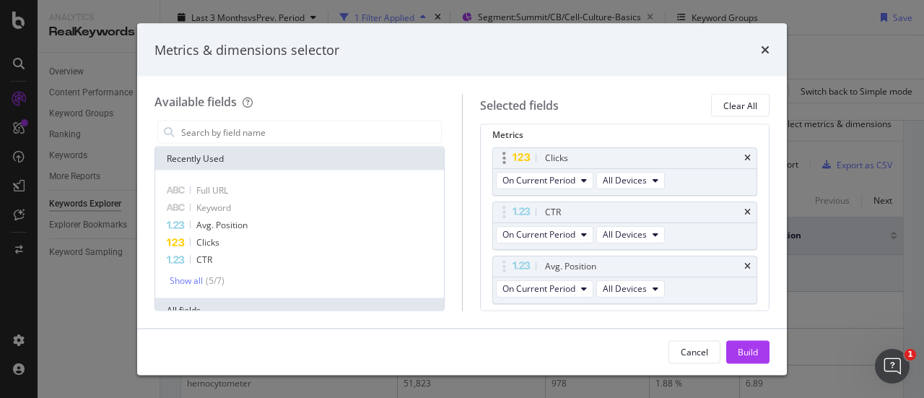
scroll to position [149, 0]
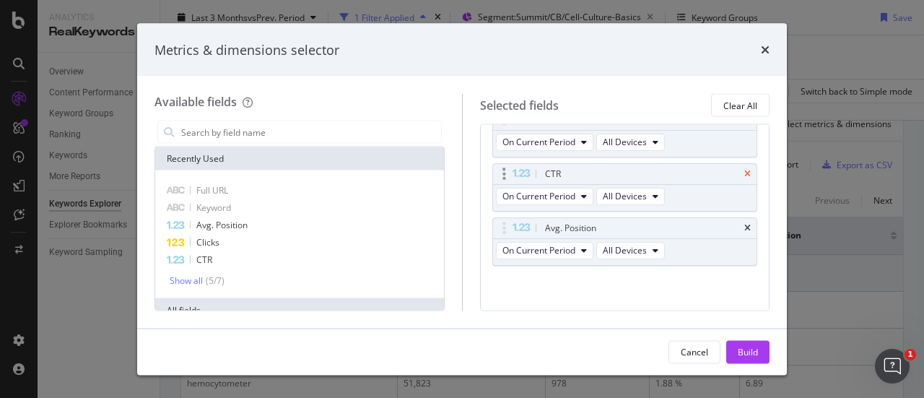
click at [744, 170] on icon "times" at bounding box center [747, 174] width 6 height 9
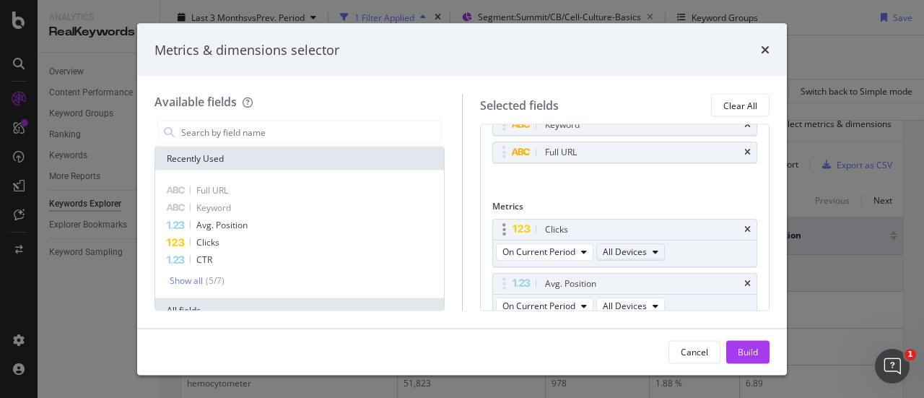
scroll to position [0, 0]
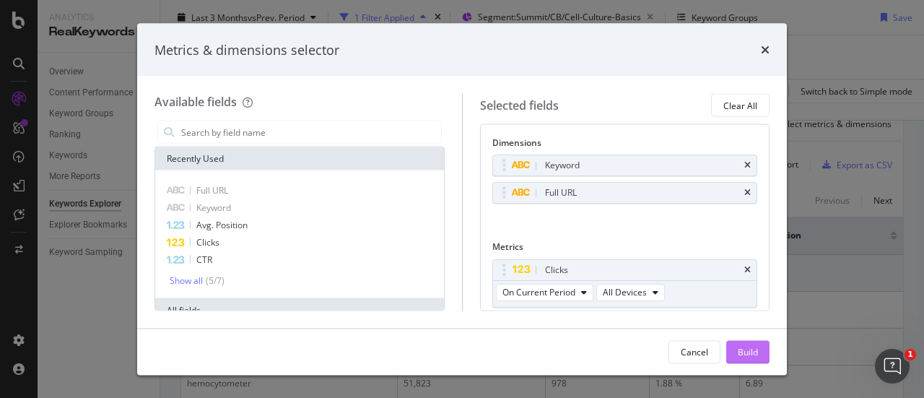
click at [751, 353] on div "Build" at bounding box center [748, 351] width 20 height 12
